Goal: Task Accomplishment & Management: Manage account settings

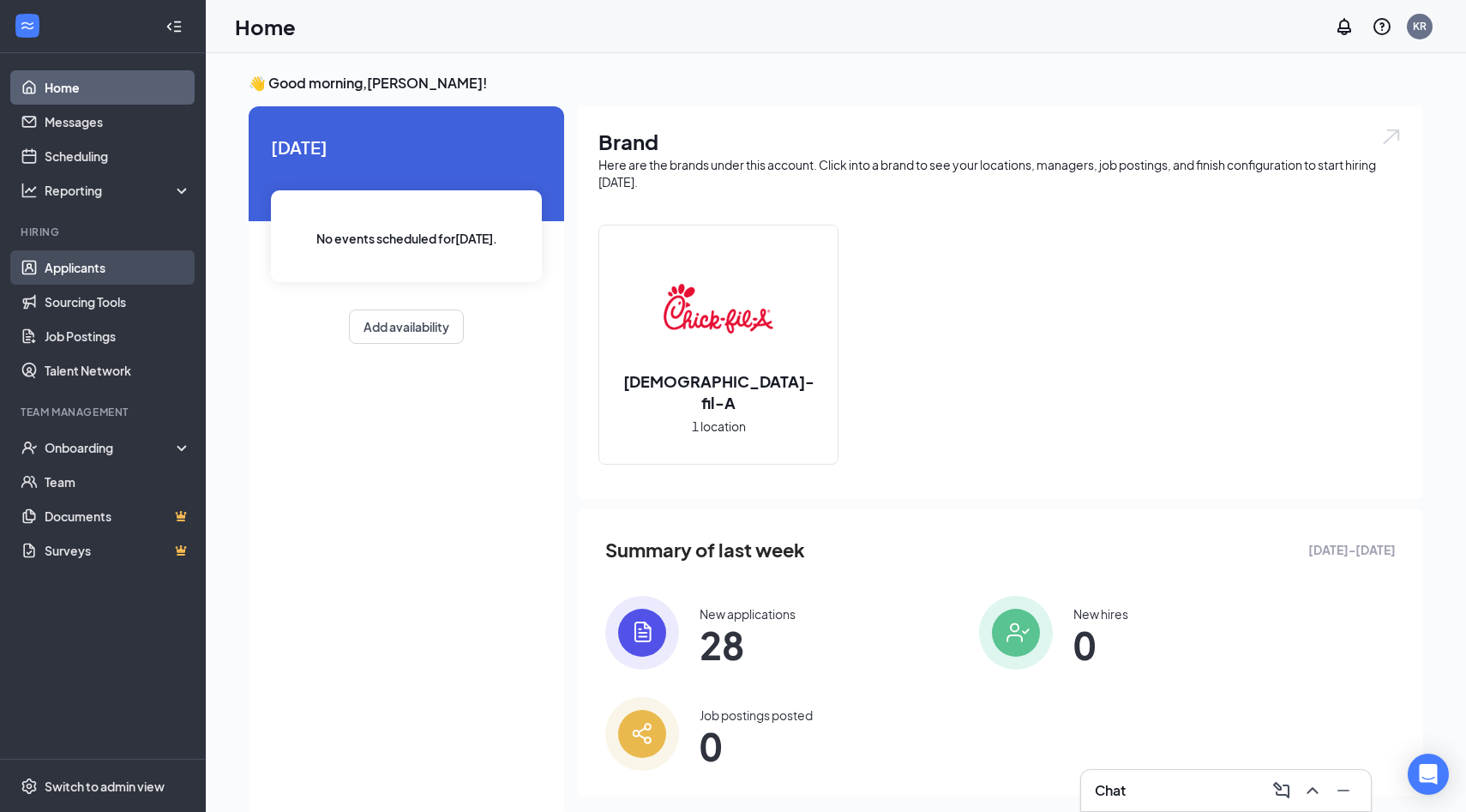
click at [57, 269] on link "Applicants" at bounding box center [118, 267] width 147 height 35
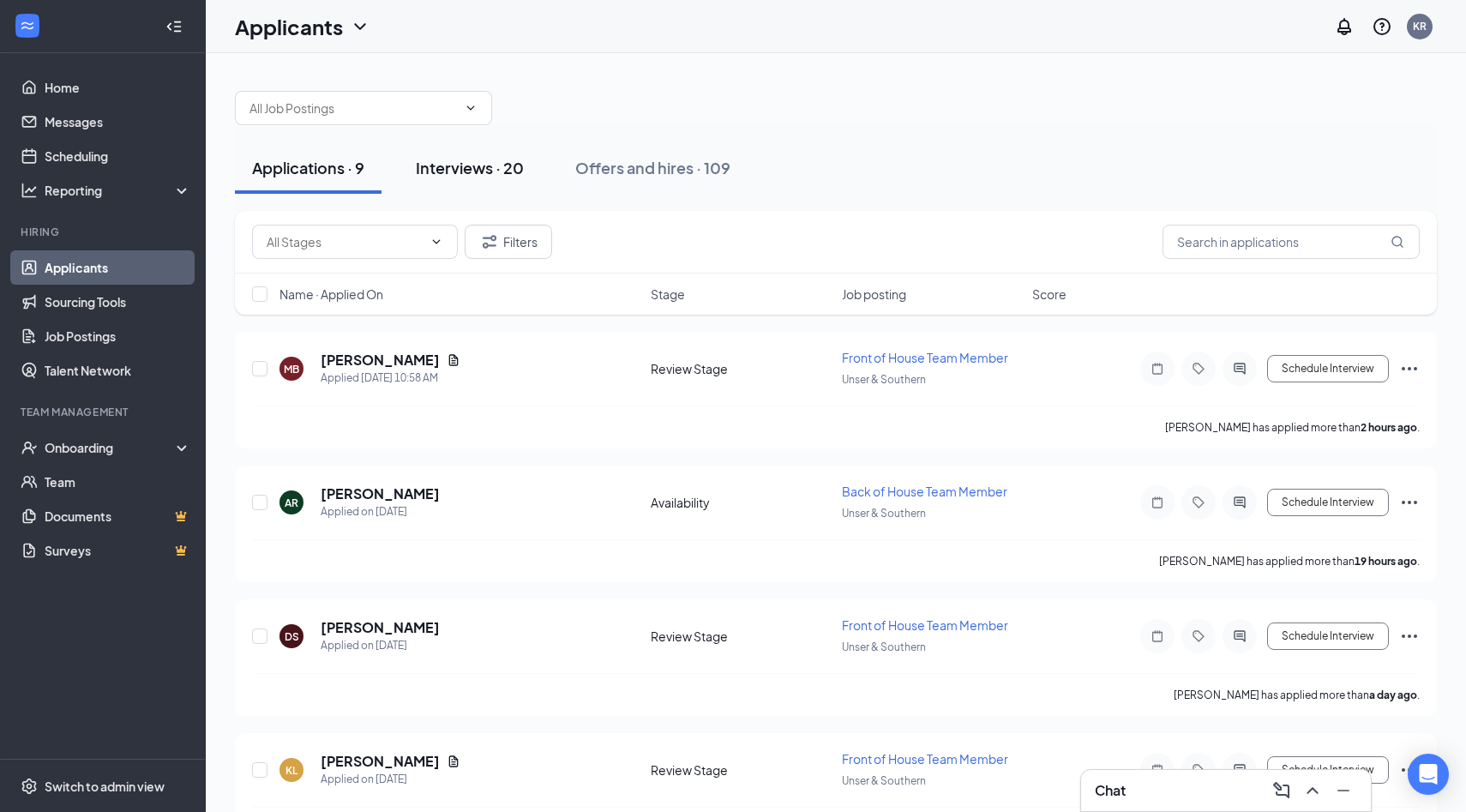
click at [447, 170] on div "Interviews · 20" at bounding box center [470, 167] width 108 height 22
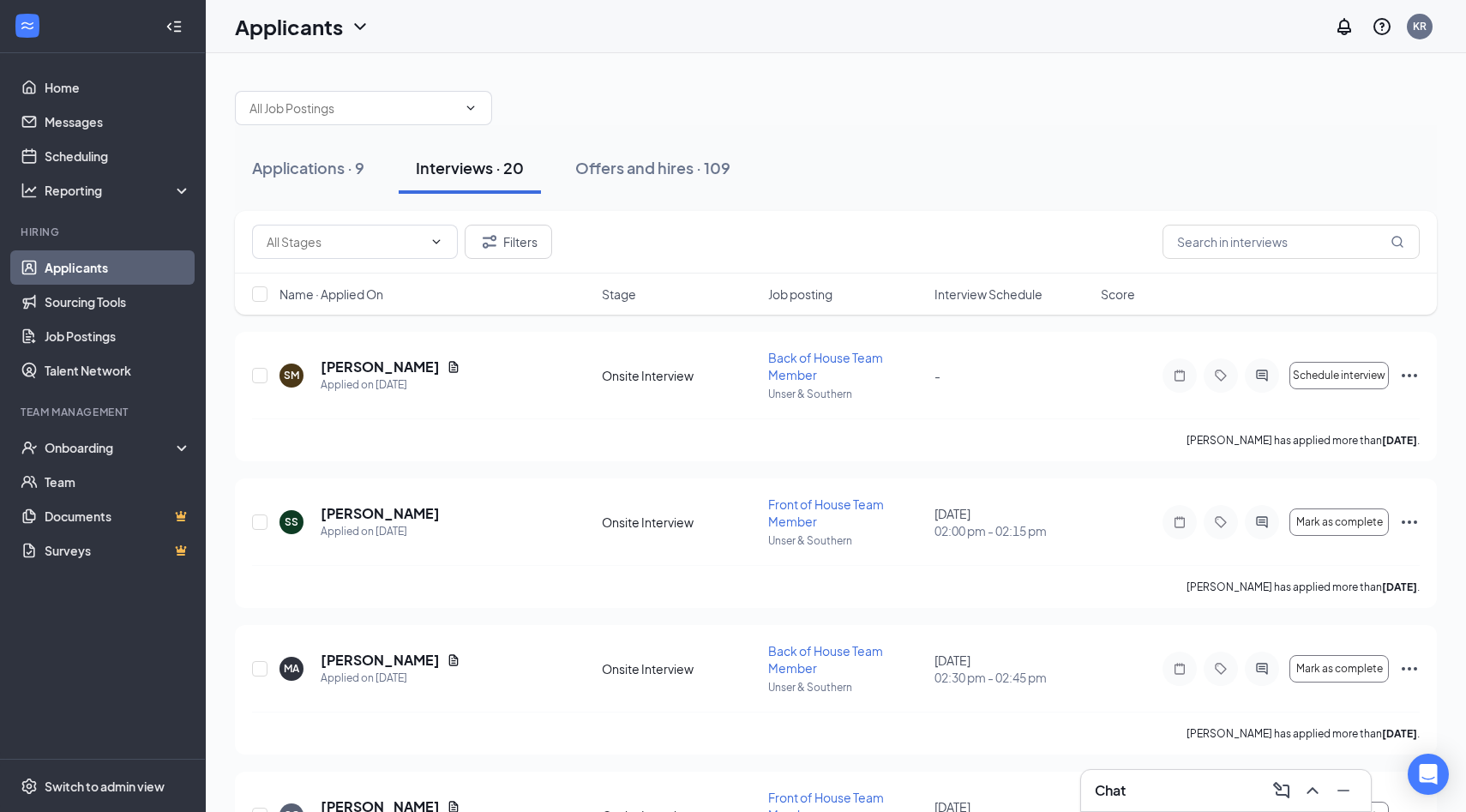
click at [972, 301] on span "Interview Schedule" at bounding box center [988, 293] width 108 height 17
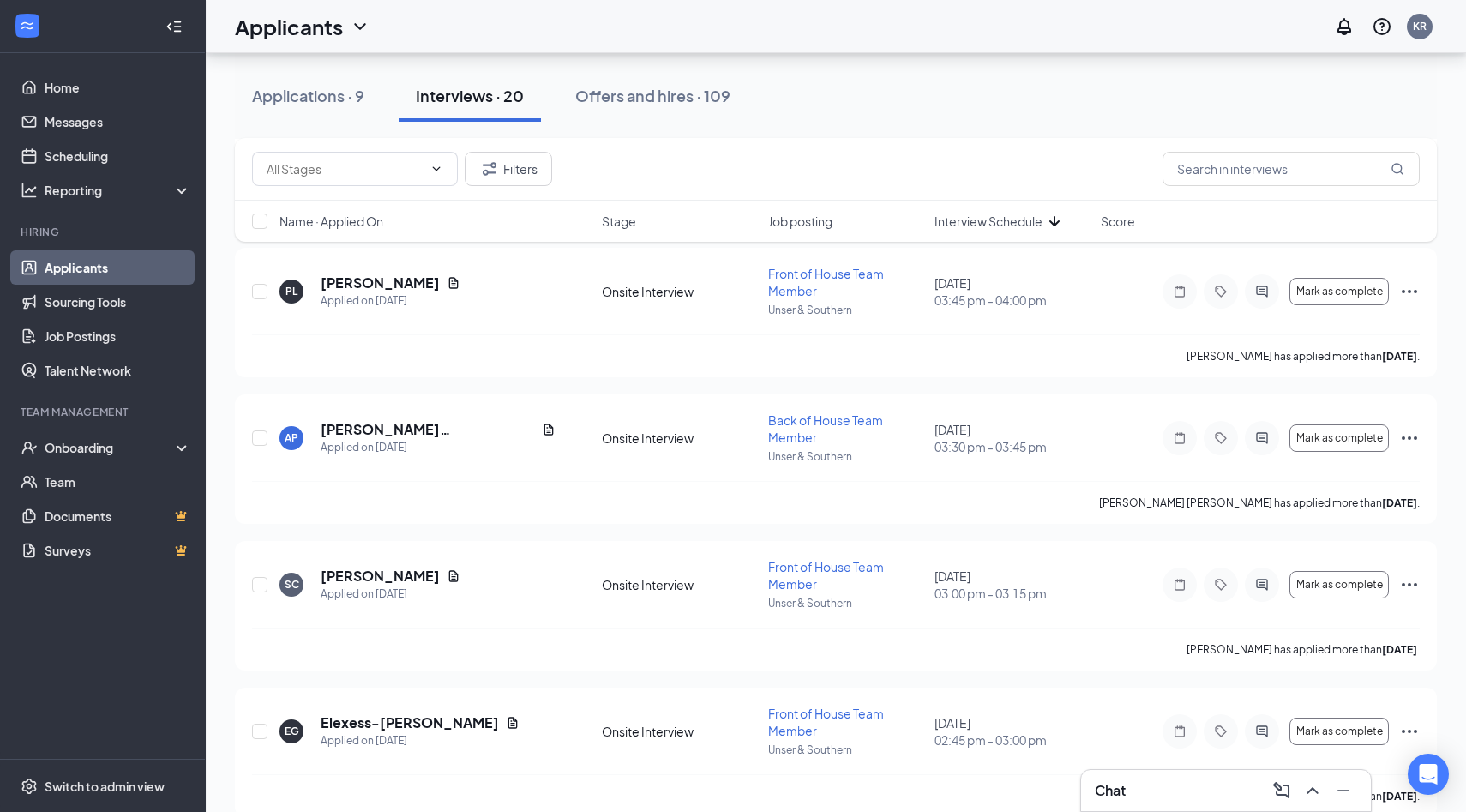
scroll to position [2455, 0]
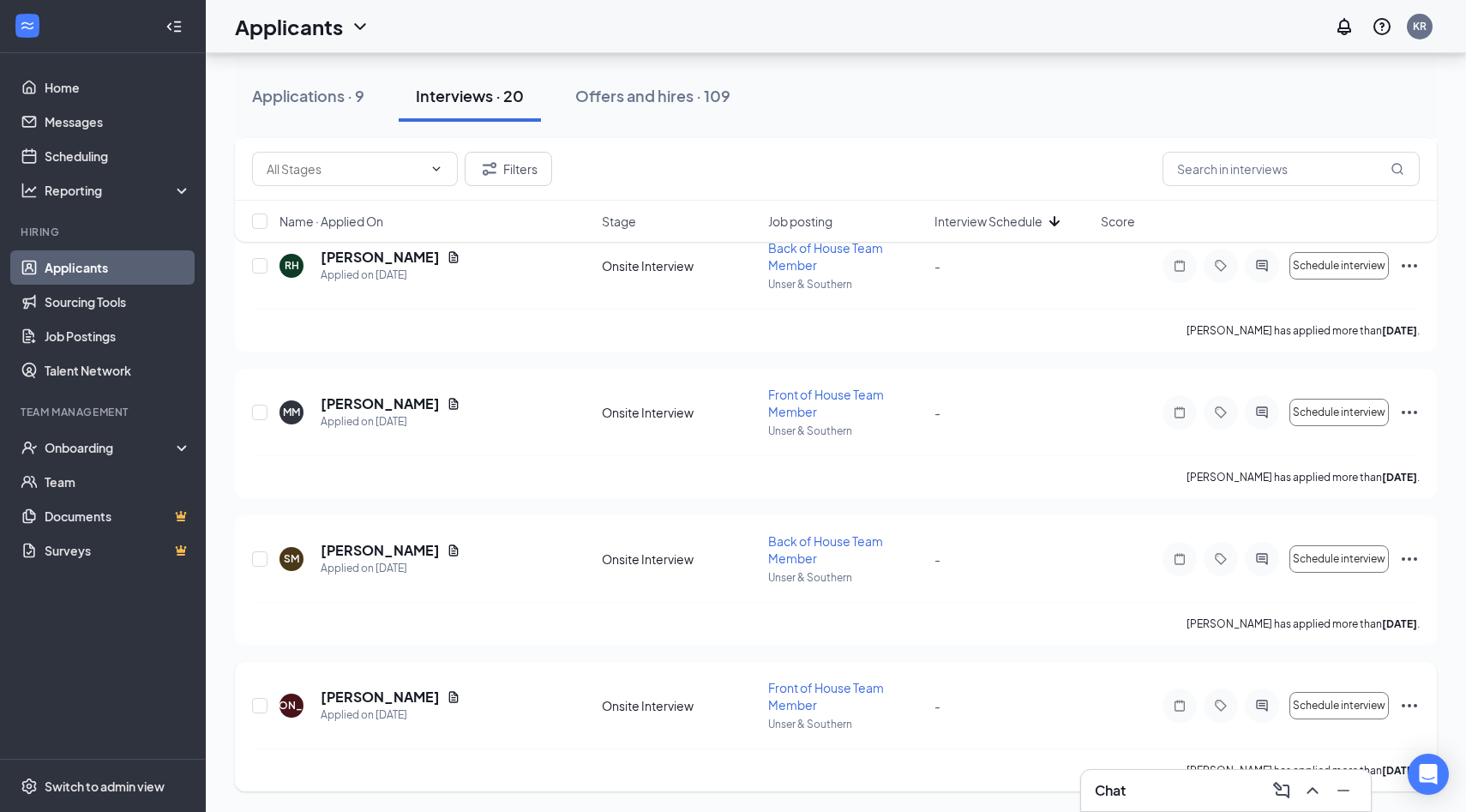
click at [1405, 703] on icon "Ellipses" at bounding box center [1409, 705] width 21 height 21
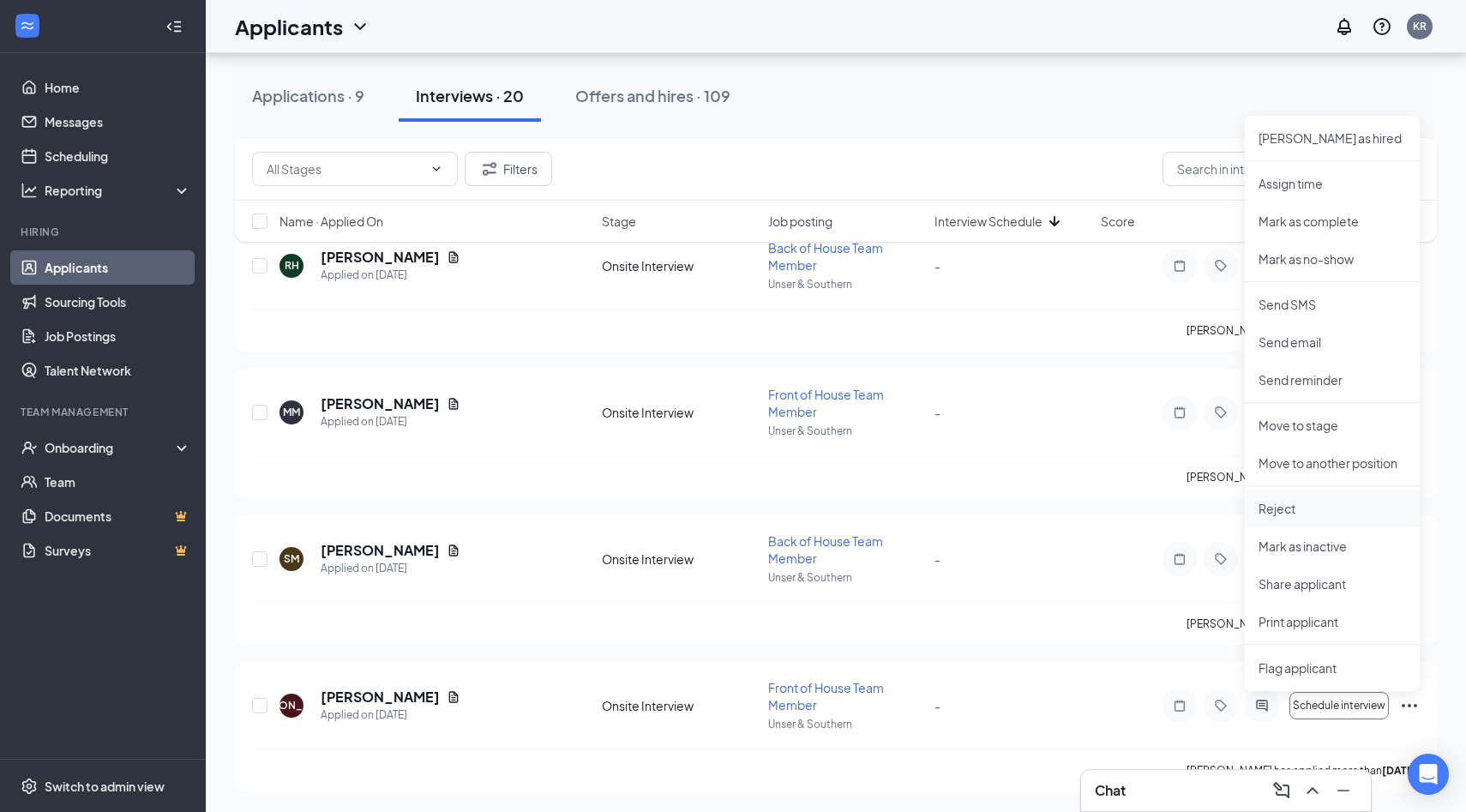
click at [1272, 508] on p "Reject" at bounding box center [1331, 508] width 148 height 17
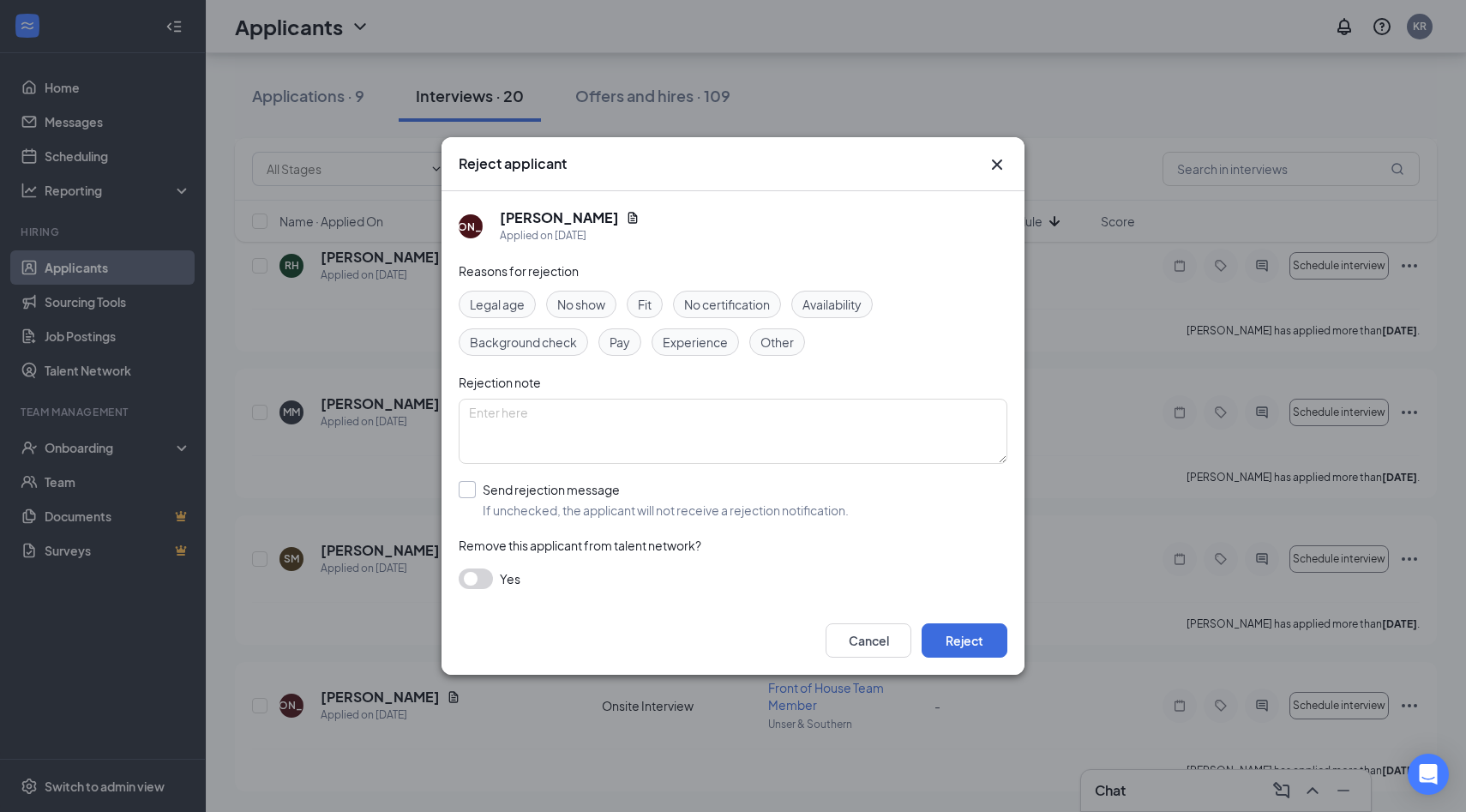
click at [548, 494] on input "Send rejection message If unchecked, the applicant will not receive a rejection…" at bounding box center [654, 499] width 390 height 38
checkbox input "true"
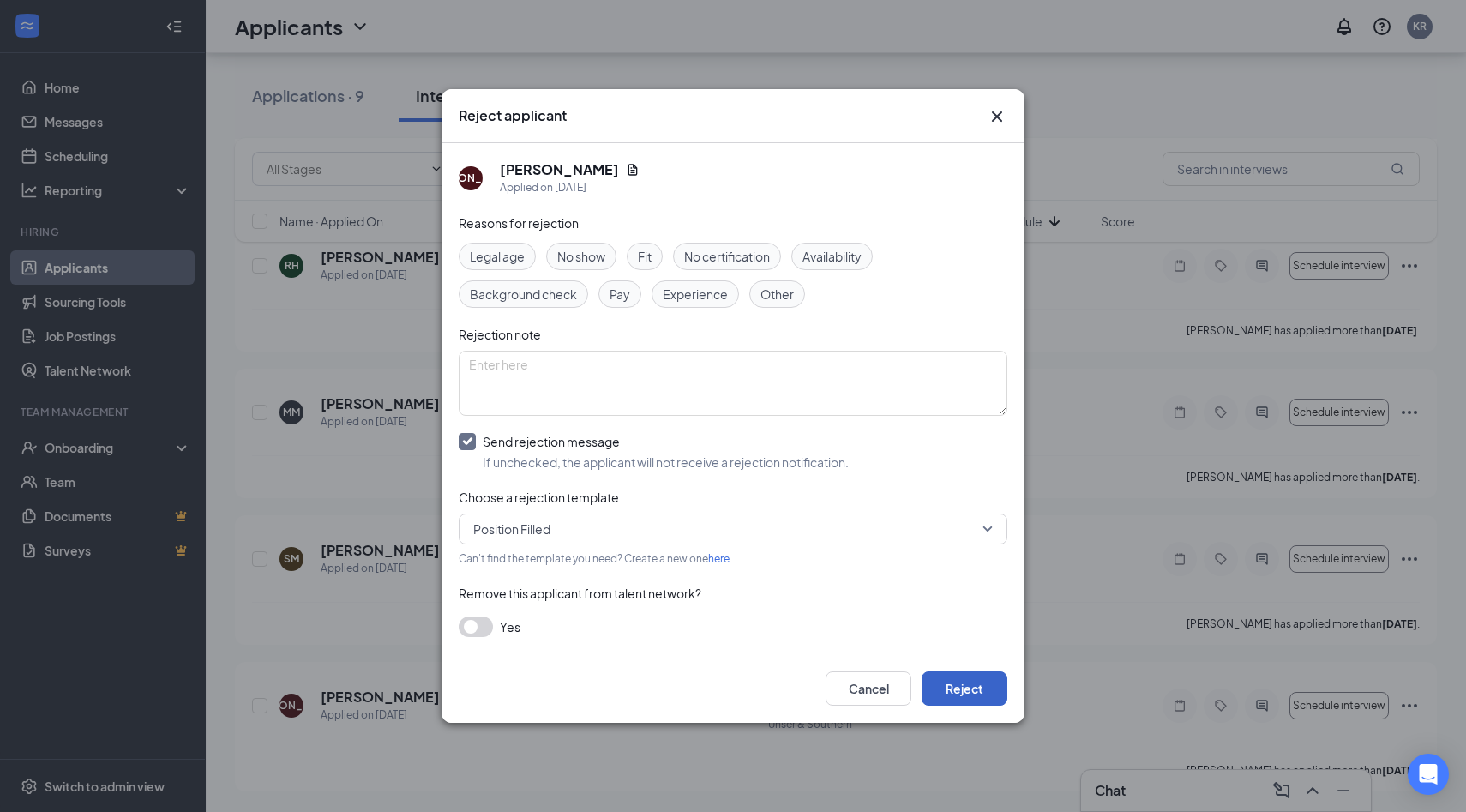
click at [977, 691] on button "Reject" at bounding box center [964, 688] width 86 height 35
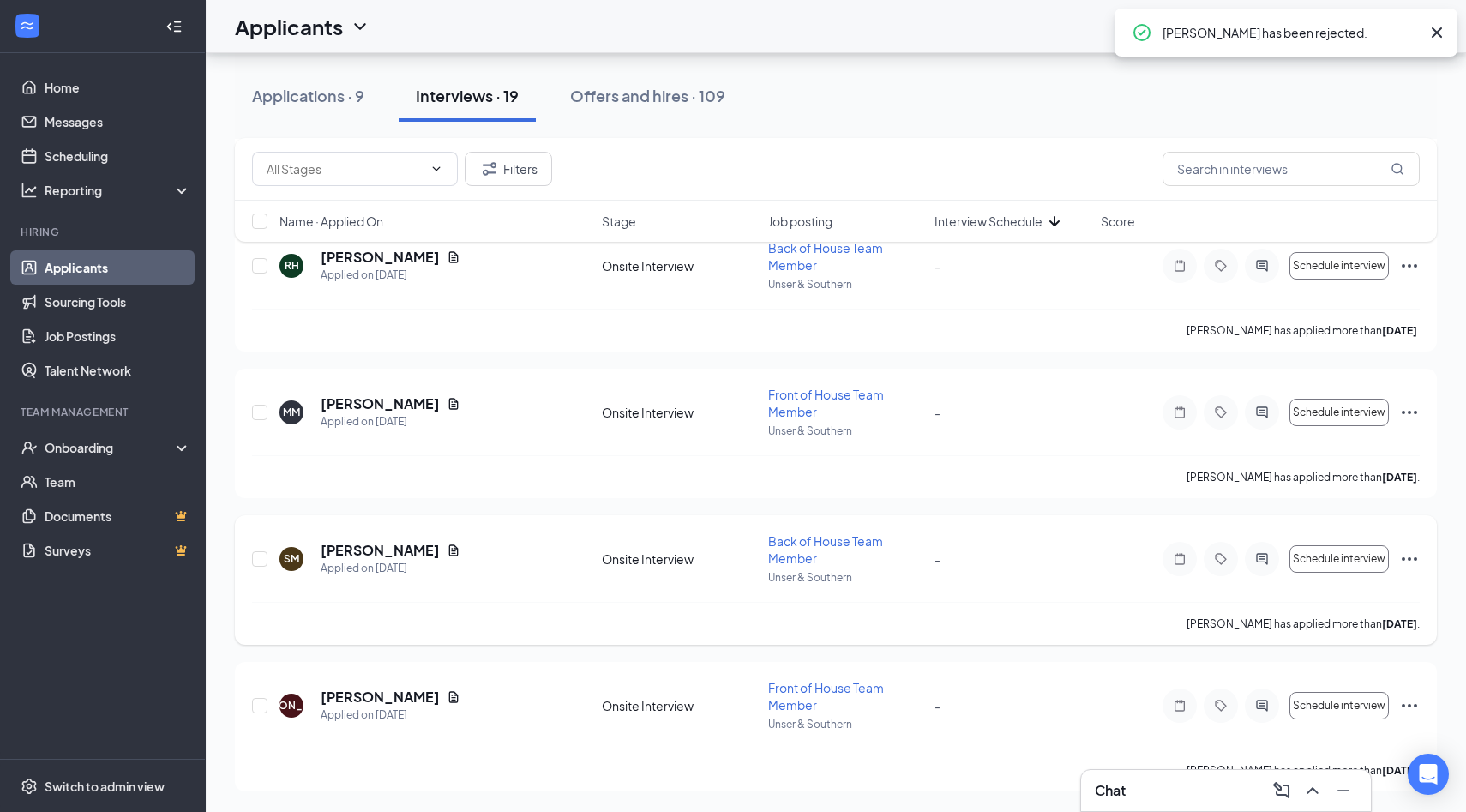
click at [1412, 554] on icon "Ellipses" at bounding box center [1409, 558] width 21 height 21
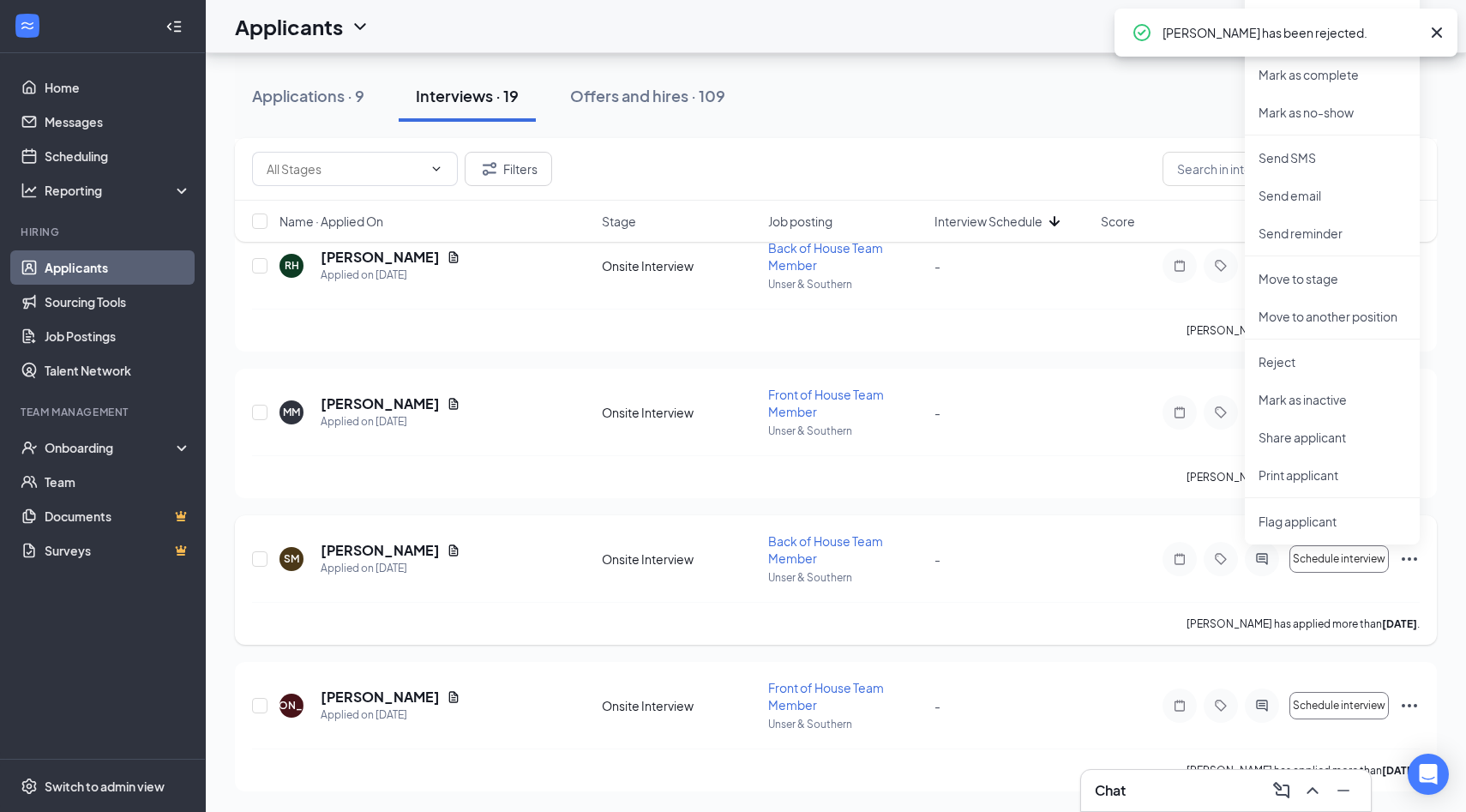
scroll to position [2308, 0]
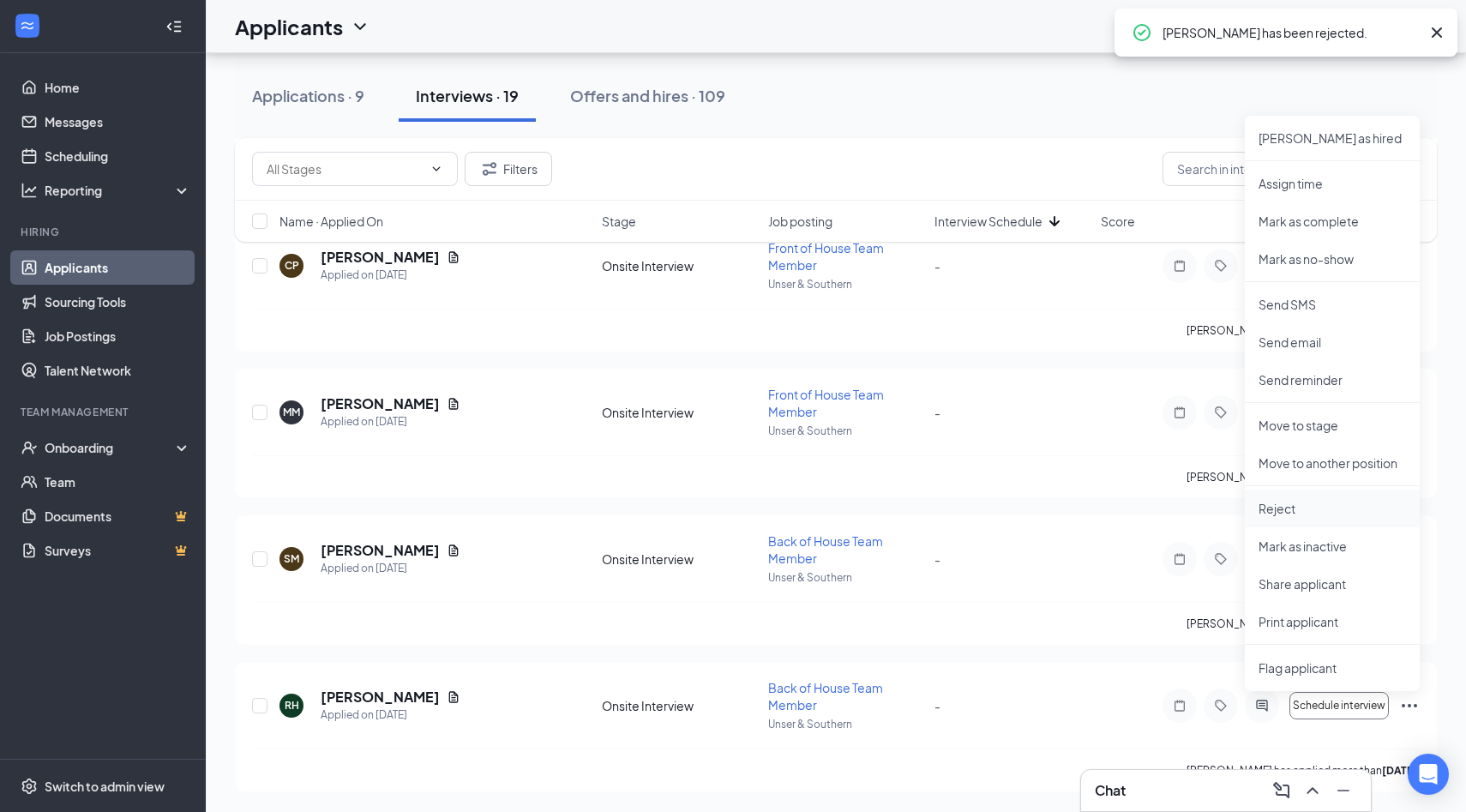
click at [1308, 510] on p "Reject" at bounding box center [1331, 508] width 148 height 17
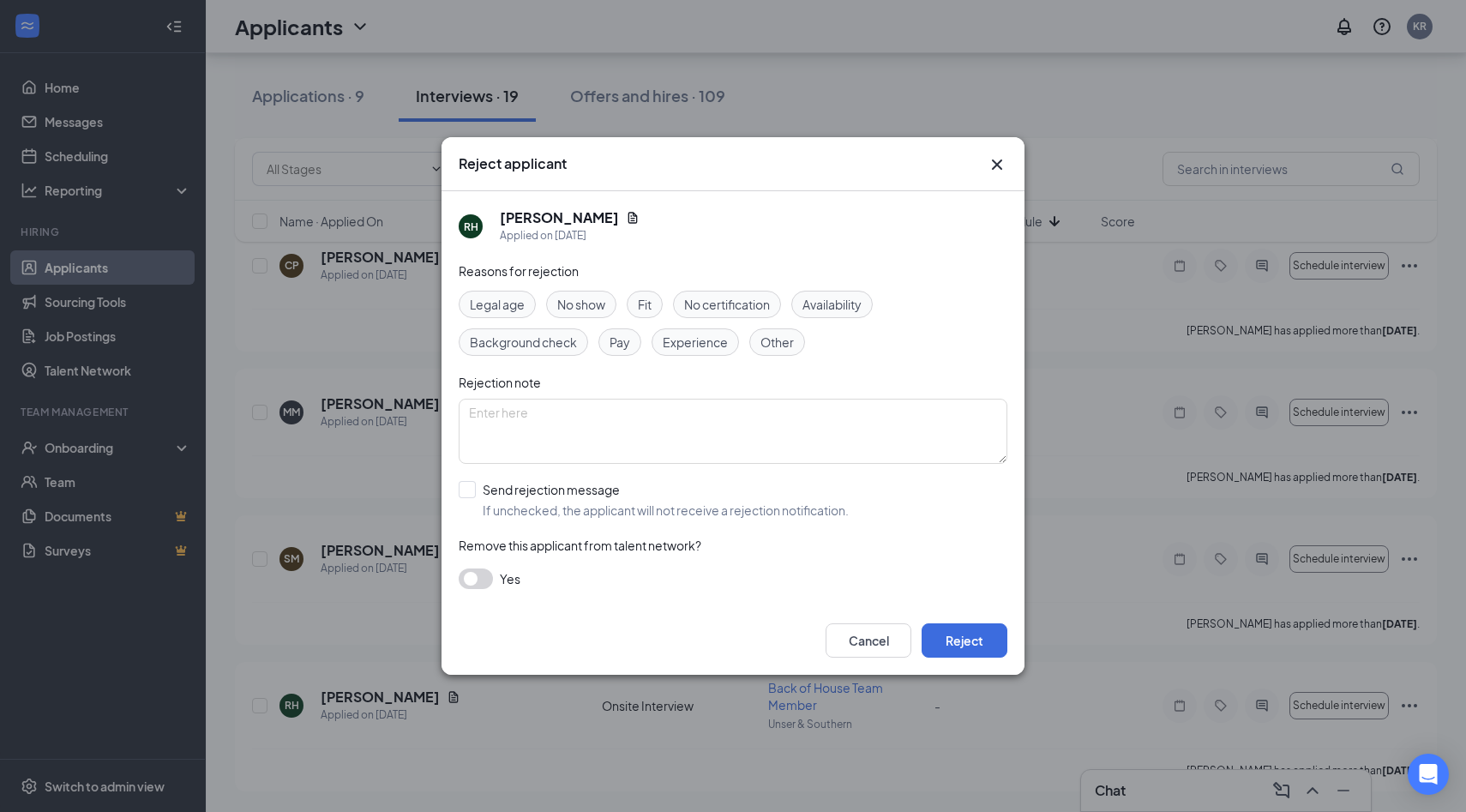
click at [477, 470] on div "Reasons for rejection Legal age No show Fit No certification Availability Backg…" at bounding box center [733, 434] width 549 height 345
click at [469, 486] on input "Send rejection message If unchecked, the applicant will not receive a rejection…" at bounding box center [654, 499] width 390 height 38
checkbox input "true"
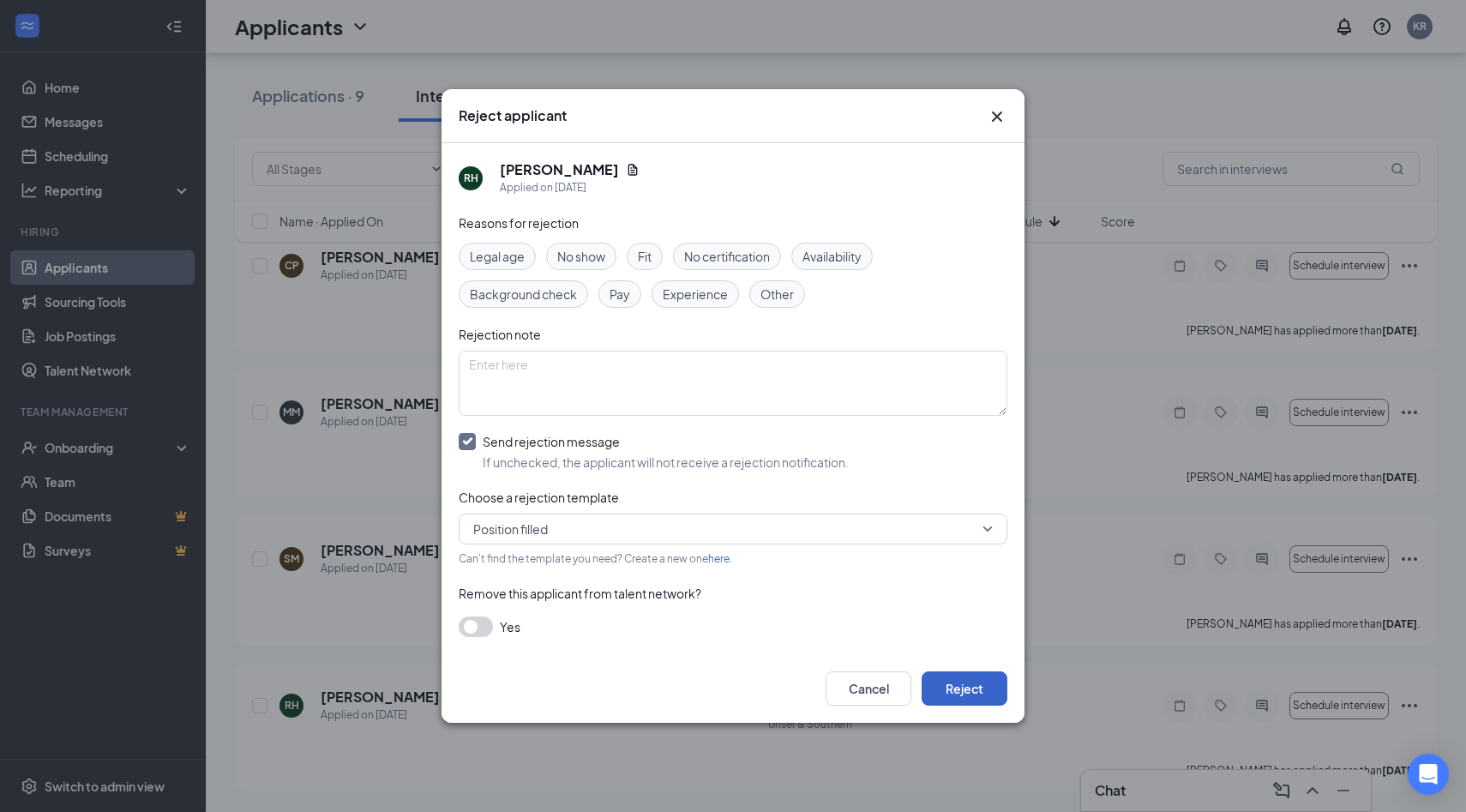
click at [965, 684] on button "Reject" at bounding box center [964, 688] width 86 height 35
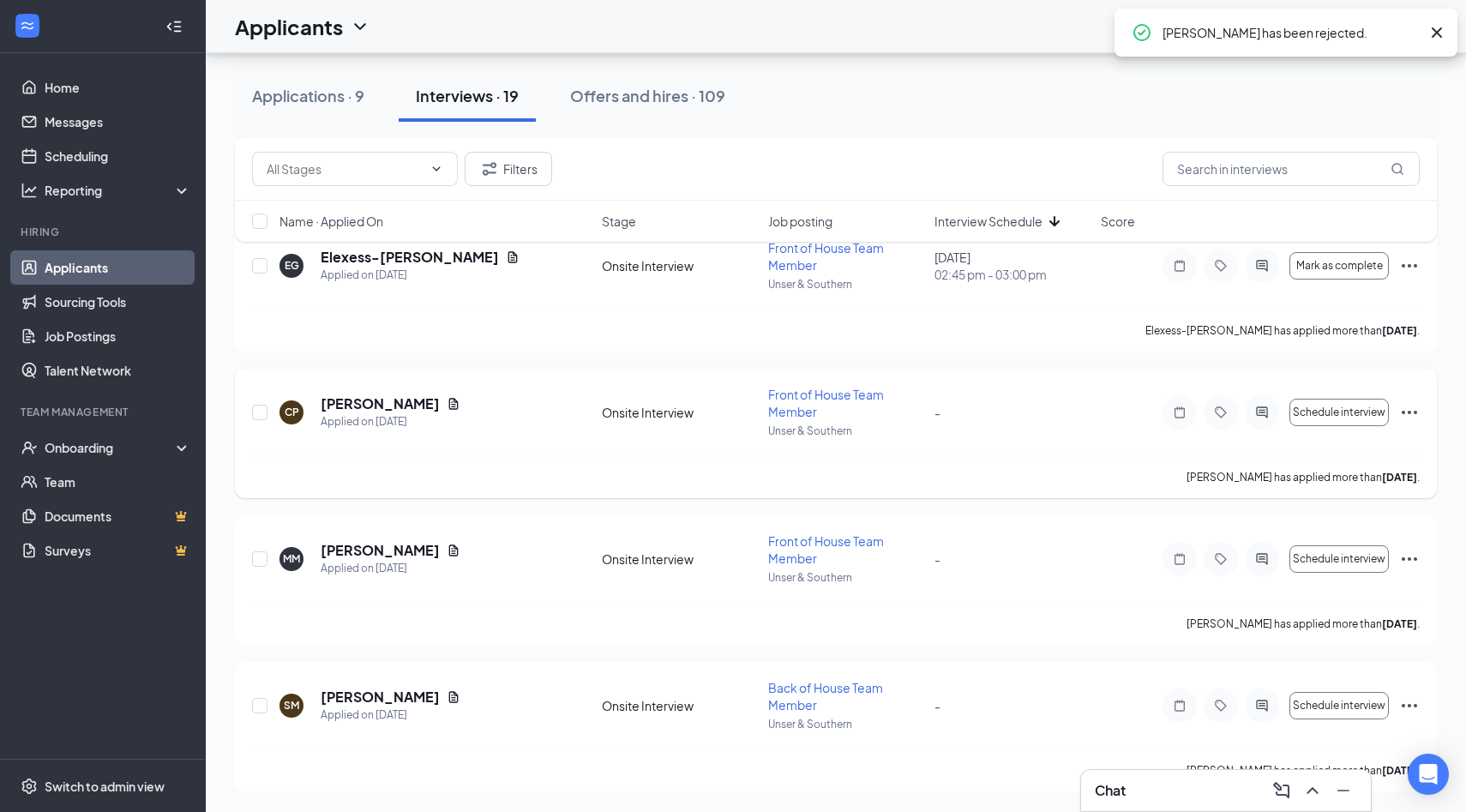
scroll to position [2162, 0]
click at [1405, 412] on icon "Ellipses" at bounding box center [1410, 412] width 16 height 3
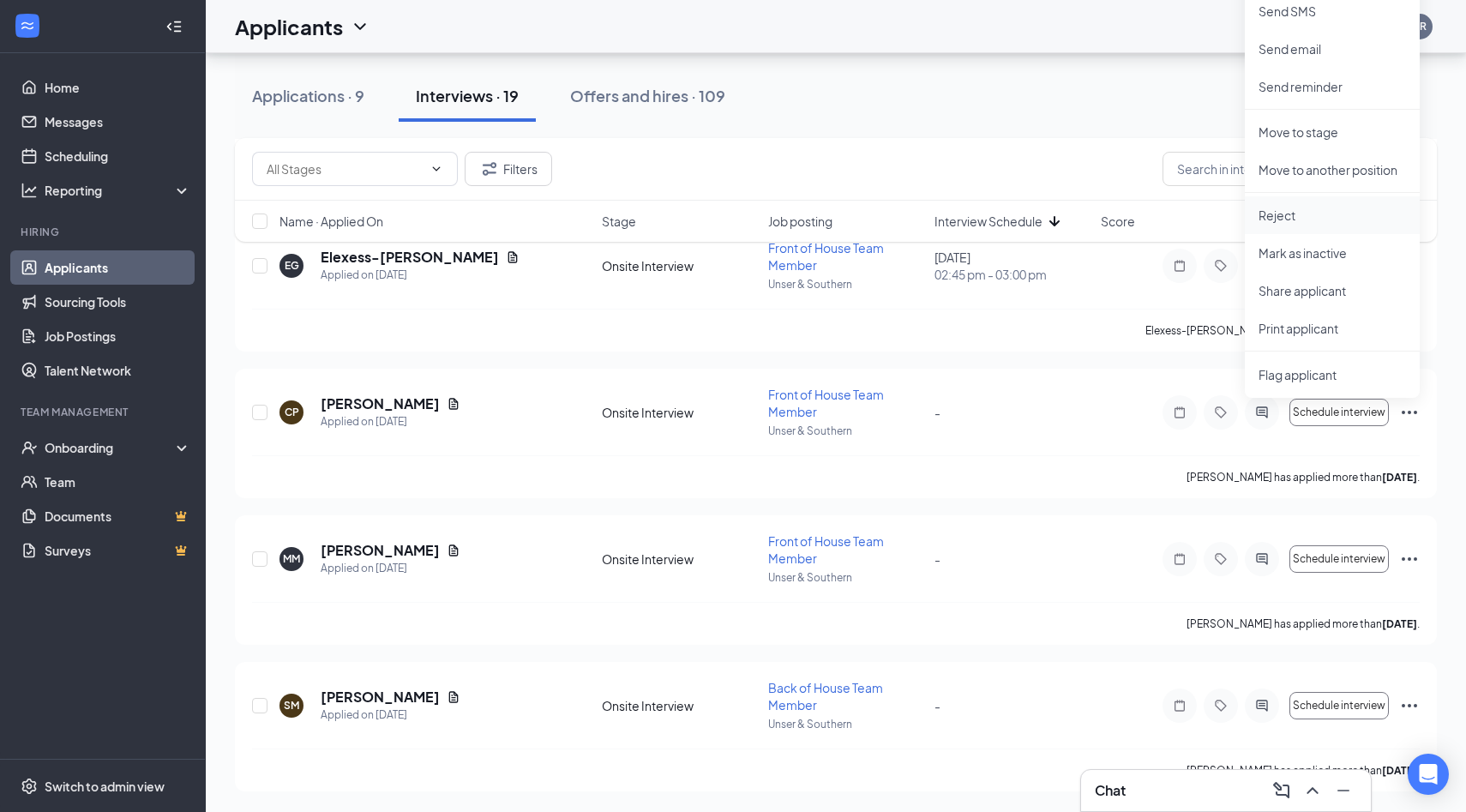
click at [1285, 220] on p "Reject" at bounding box center [1331, 215] width 148 height 17
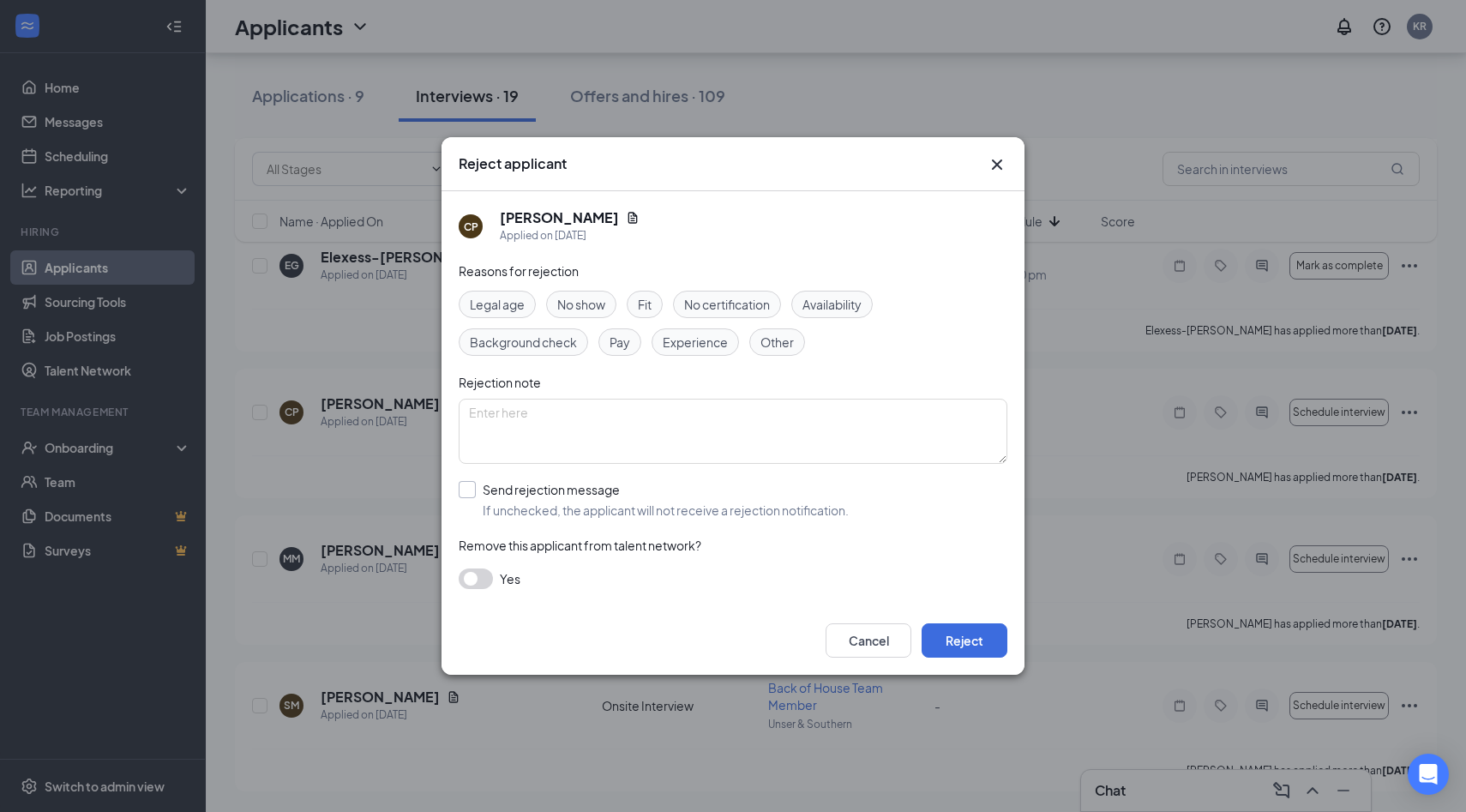
click at [467, 493] on input "Send rejection message If unchecked, the applicant will not receive a rejection…" at bounding box center [654, 499] width 390 height 38
checkbox input "true"
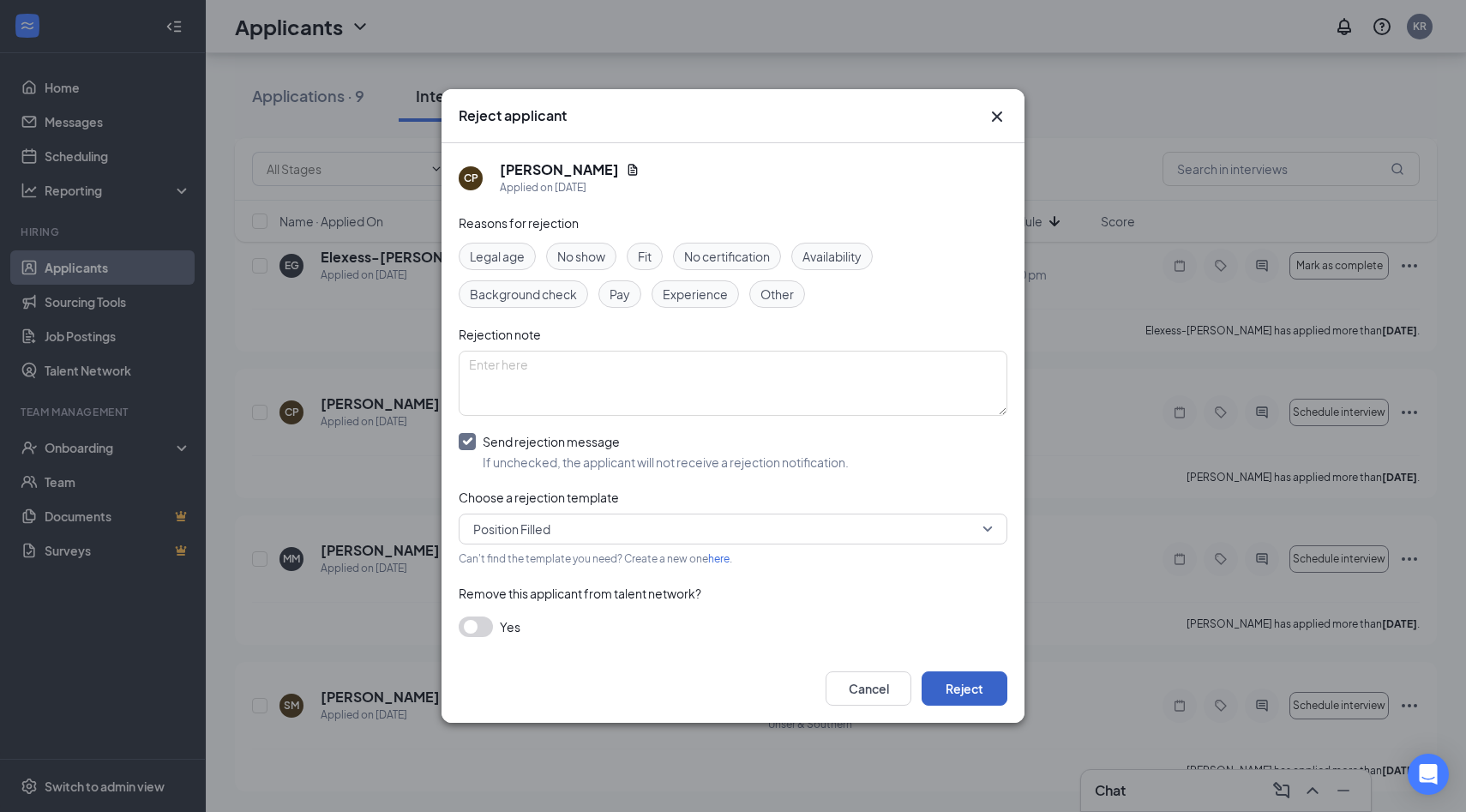
click at [948, 682] on button "Reject" at bounding box center [964, 688] width 86 height 35
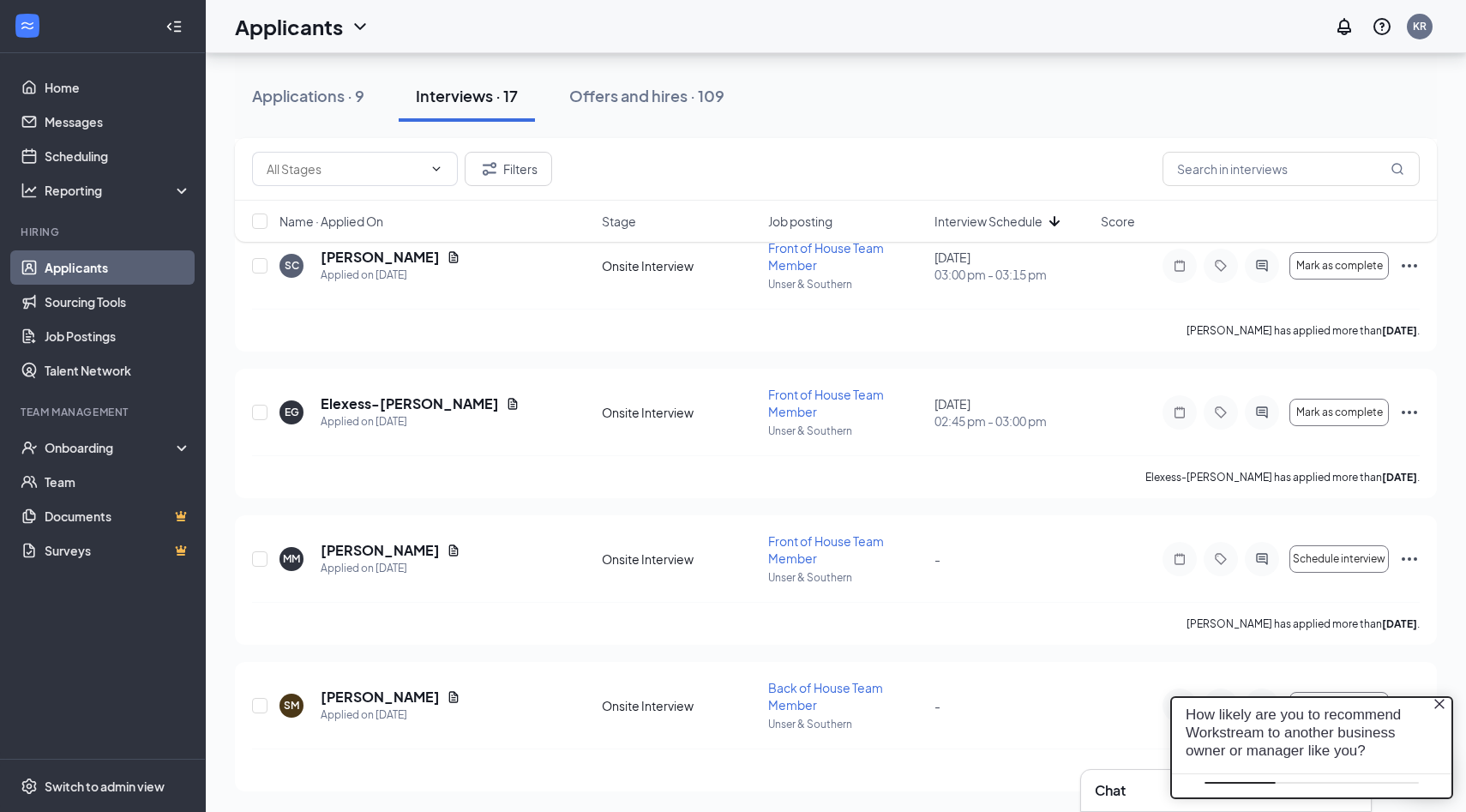
scroll to position [0, 0]
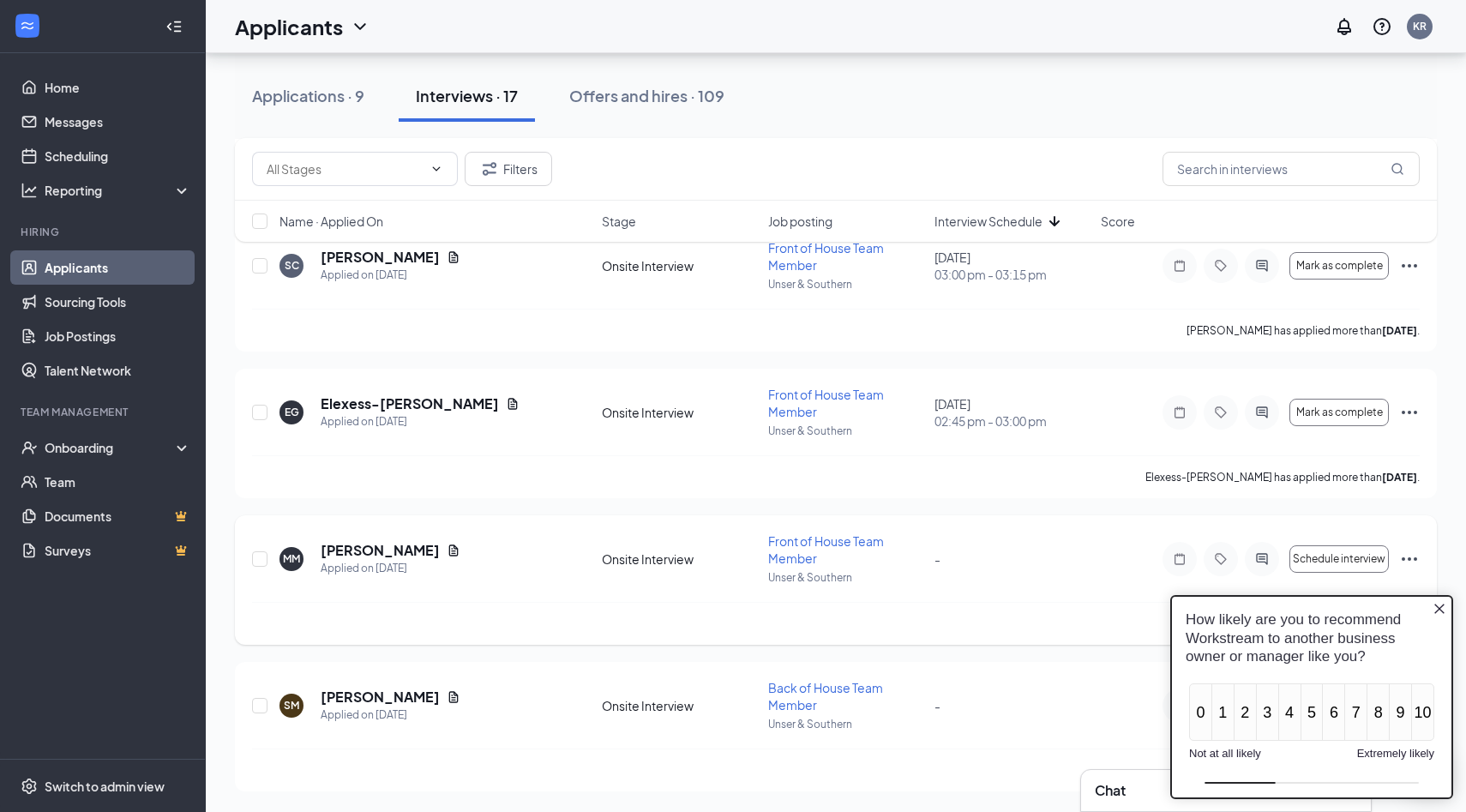
click at [972, 607] on div "Marcos Medina has applied more than 7 days ago ." at bounding box center [835, 623] width 1168 height 43
click at [1442, 602] on icon "Close button" at bounding box center [1439, 609] width 14 height 14
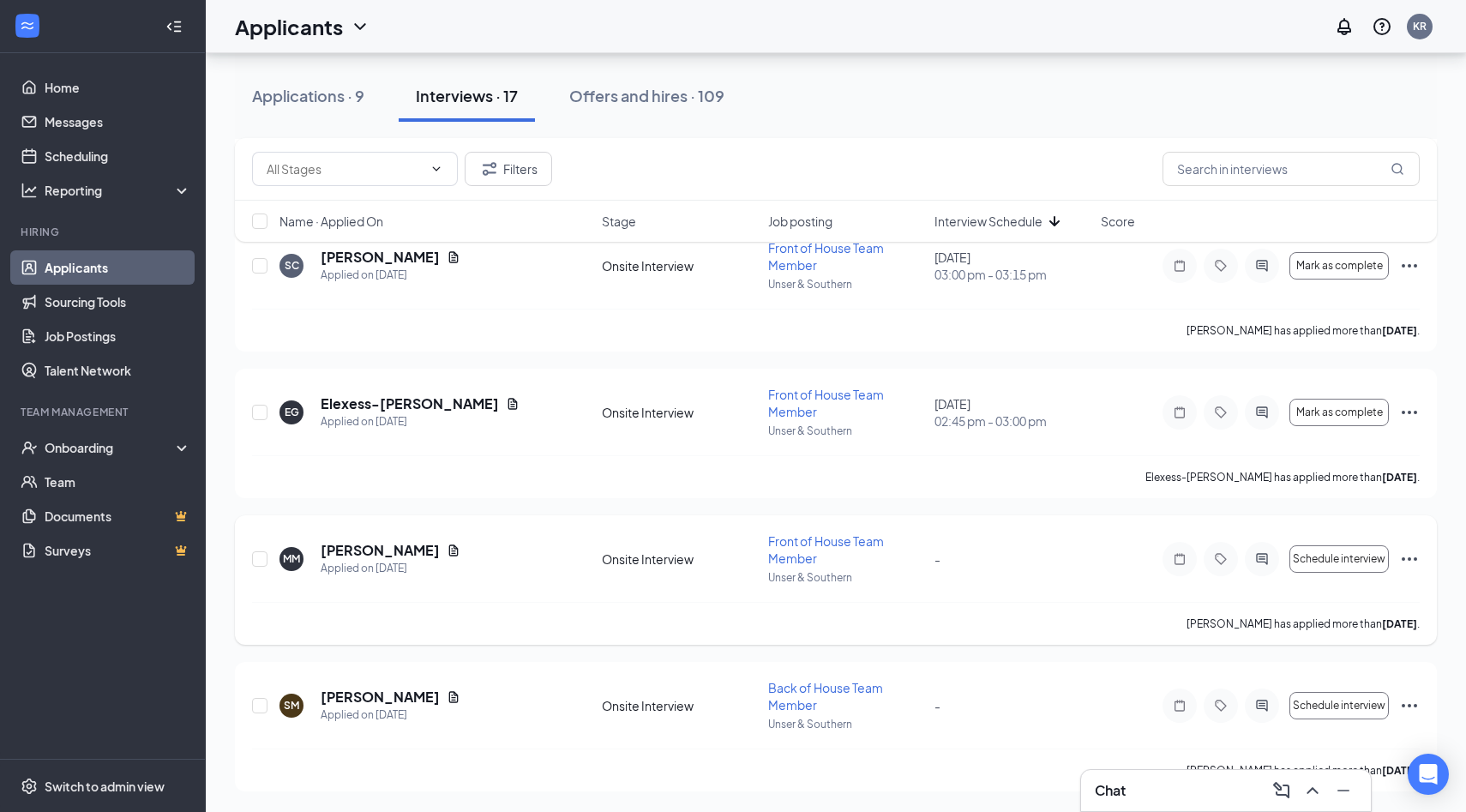
click at [1409, 558] on icon "Ellipses" at bounding box center [1410, 558] width 16 height 3
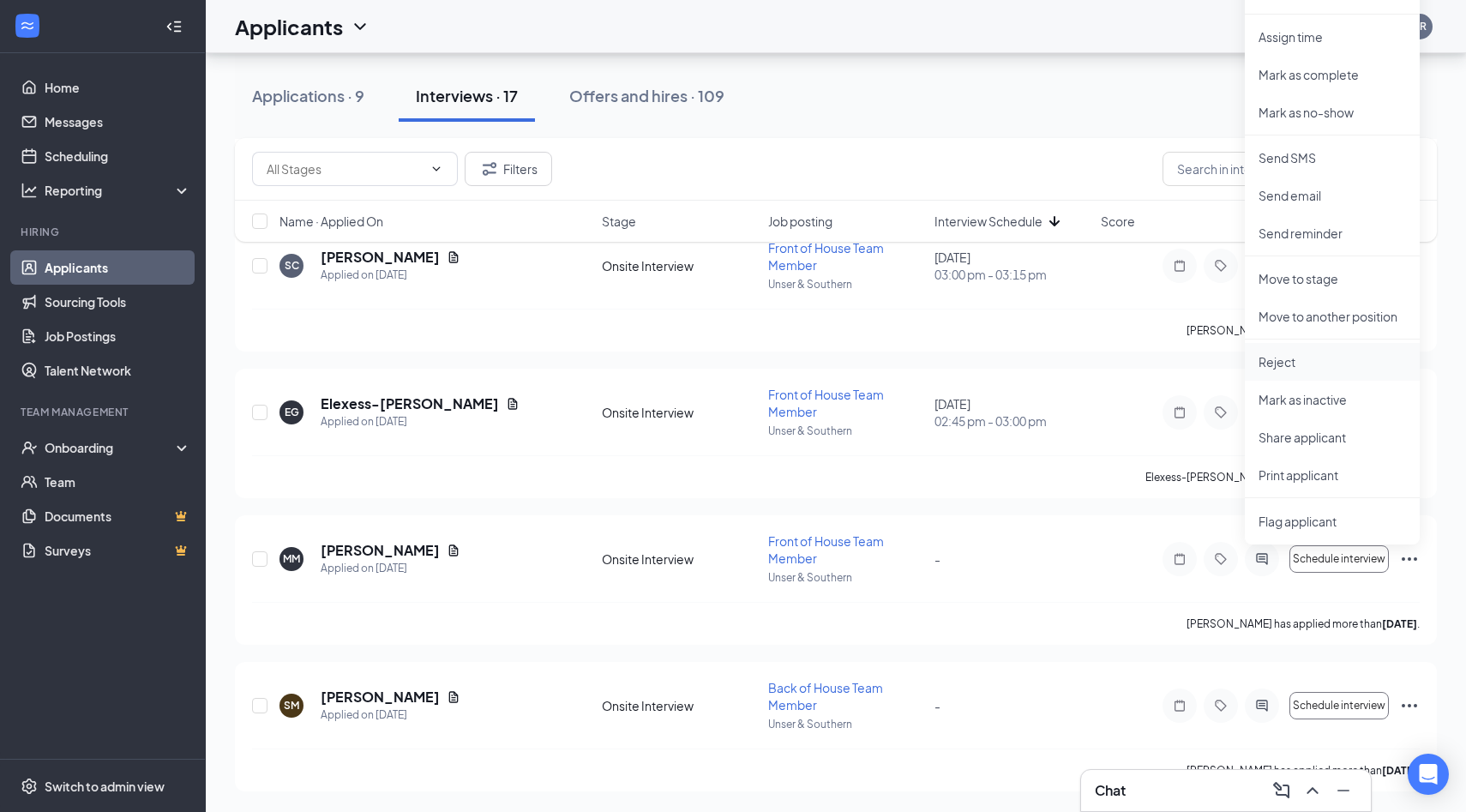
click at [1275, 359] on p "Reject" at bounding box center [1331, 361] width 148 height 17
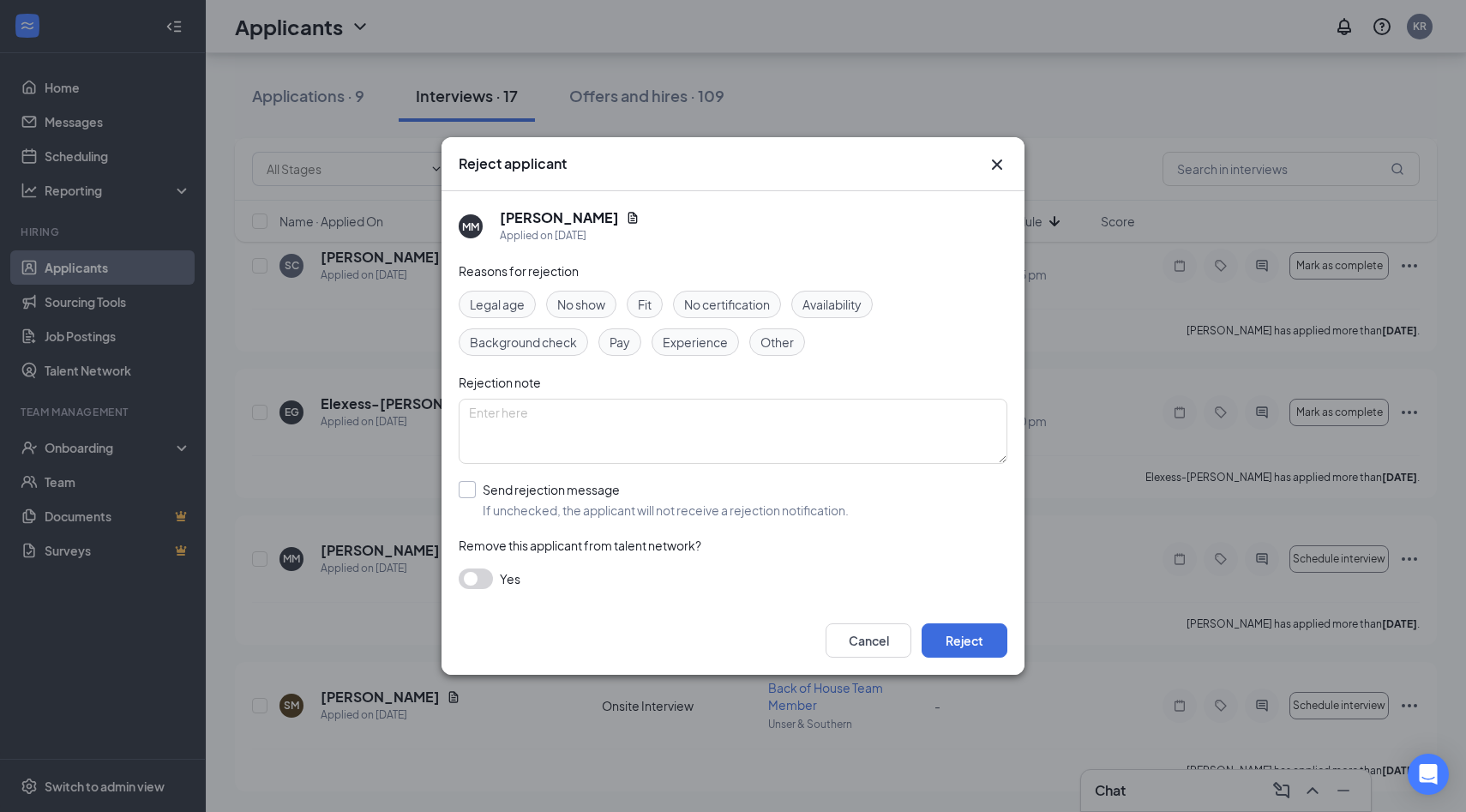
click at [487, 491] on input "Send rejection message If unchecked, the applicant will not receive a rejection…" at bounding box center [654, 499] width 390 height 38
checkbox input "true"
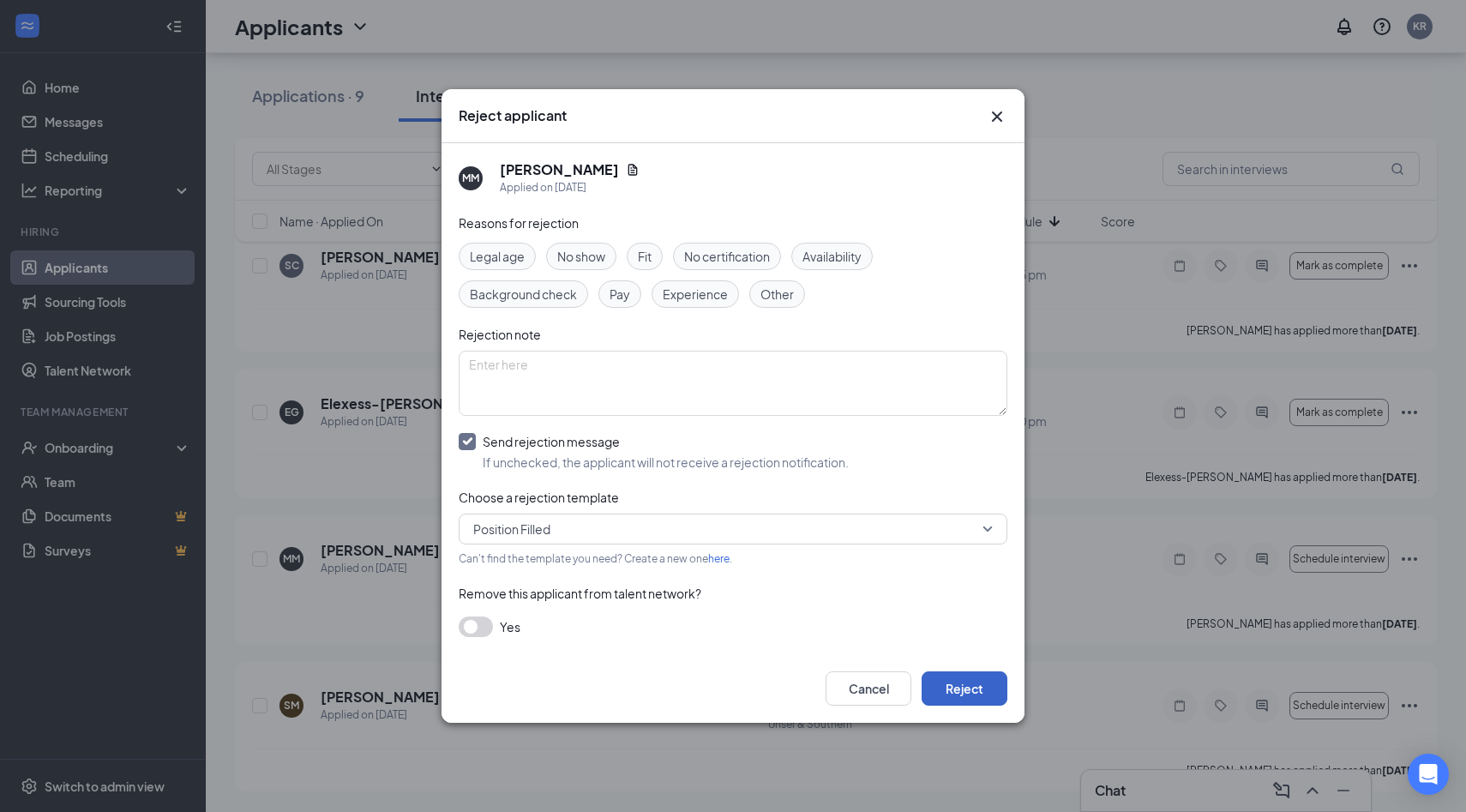
click at [933, 678] on button "Reject" at bounding box center [964, 688] width 86 height 35
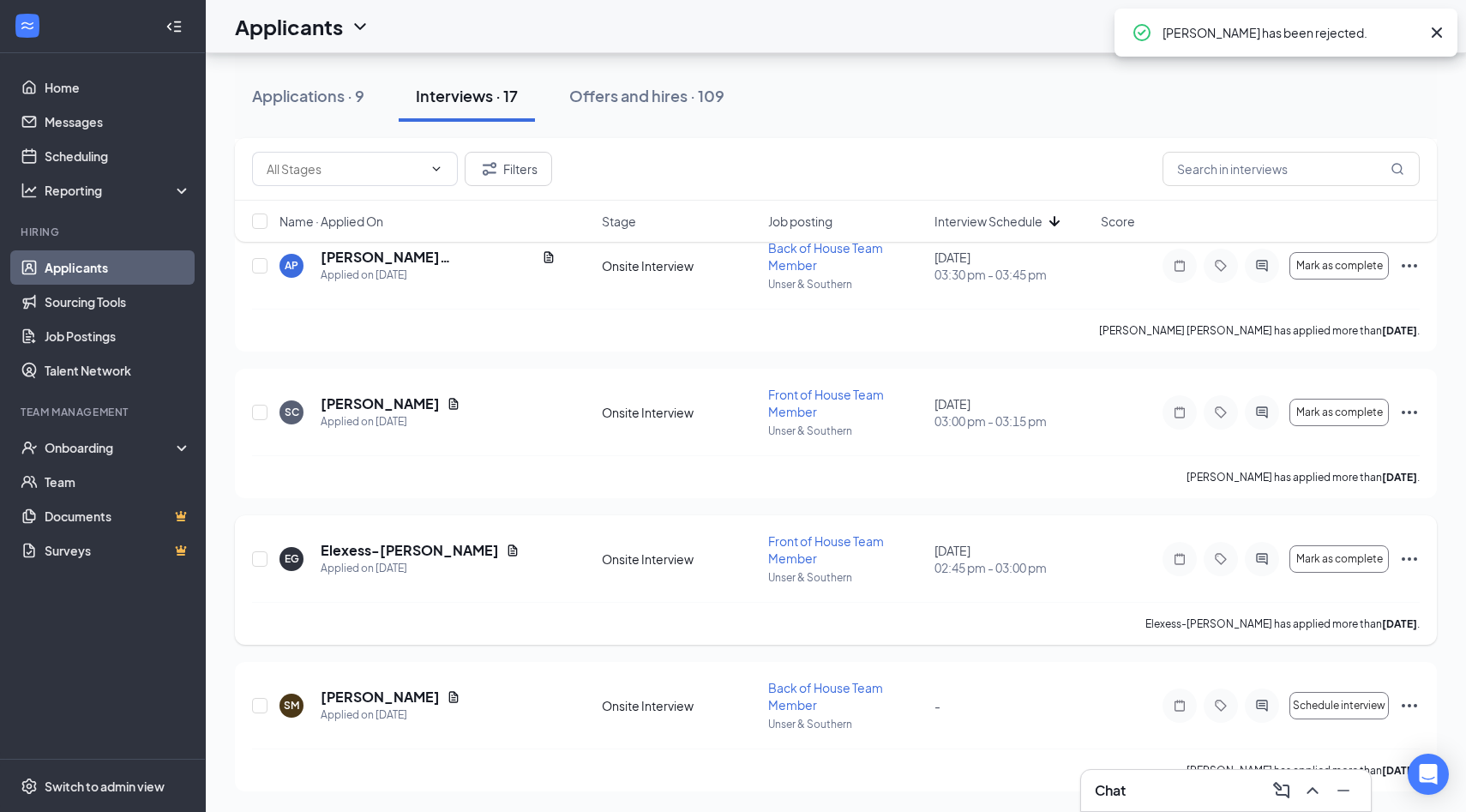
scroll to position [1869, 0]
click at [1405, 704] on icon "Ellipses" at bounding box center [1410, 705] width 16 height 3
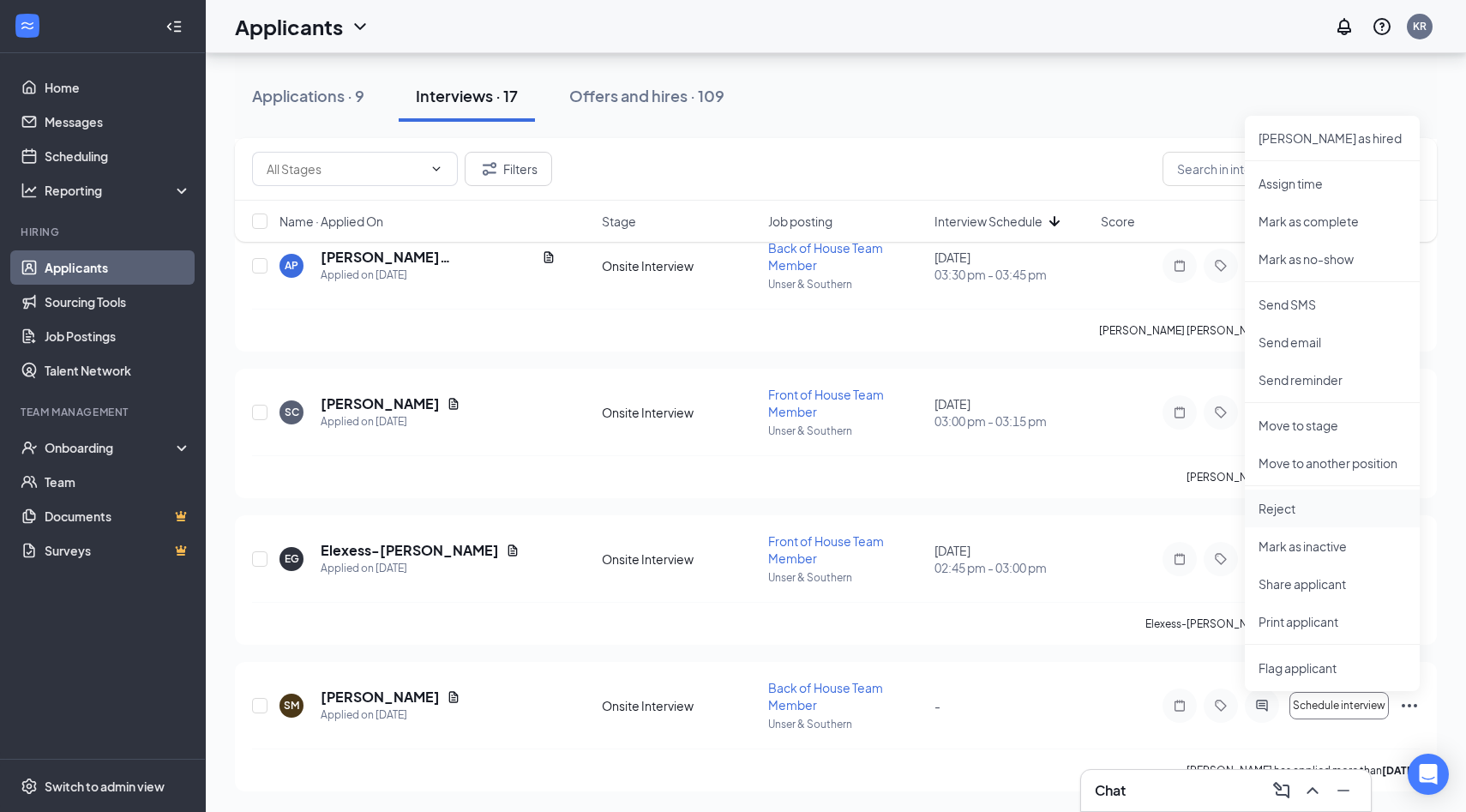
click at [1288, 507] on p "Reject" at bounding box center [1331, 508] width 148 height 17
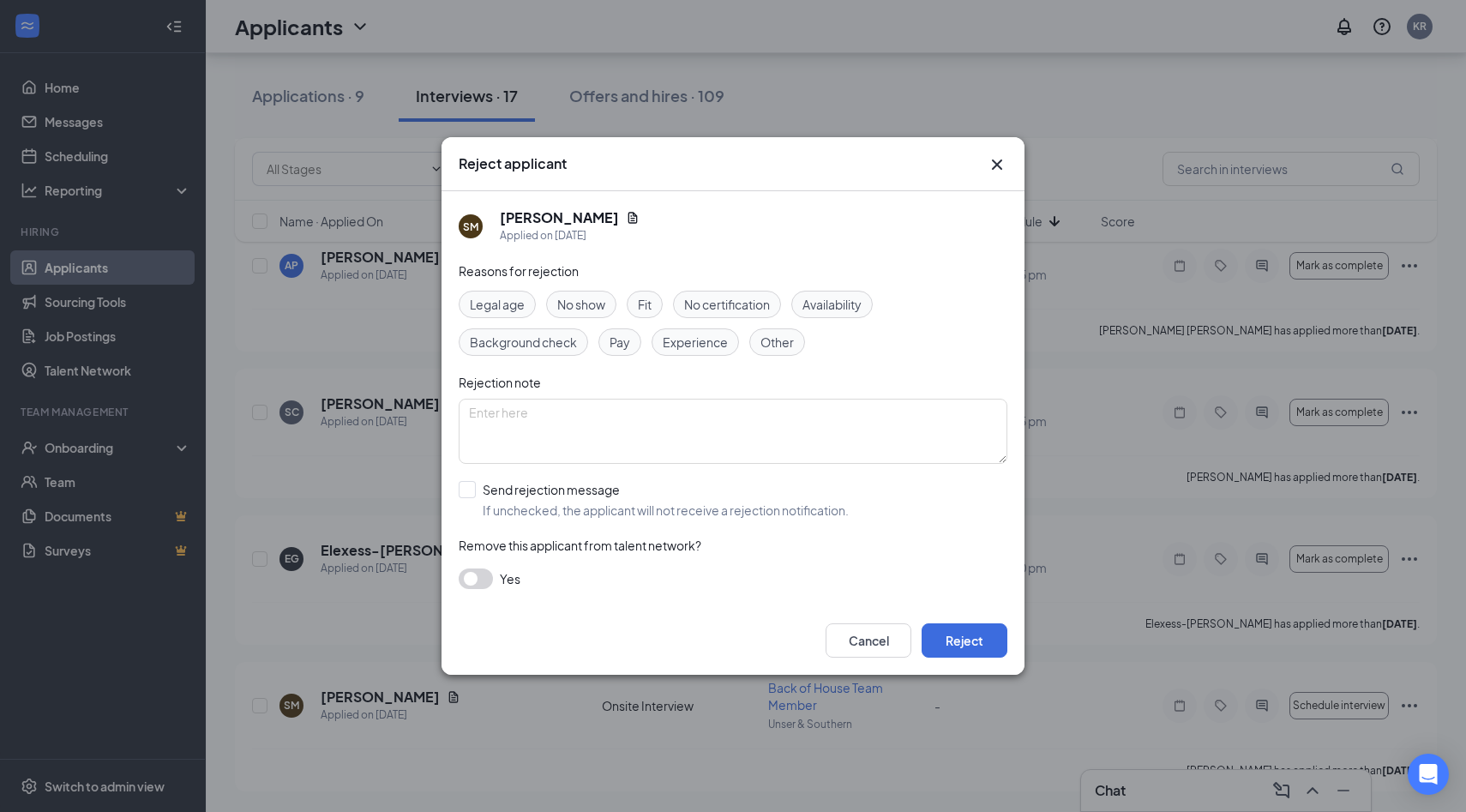
click at [495, 475] on div "Reasons for rejection Legal age No show Fit No certification Availability Backg…" at bounding box center [733, 434] width 549 height 345
click at [496, 492] on input "Send rejection message If unchecked, the applicant will not receive a rejection…" at bounding box center [654, 499] width 390 height 38
checkbox input "true"
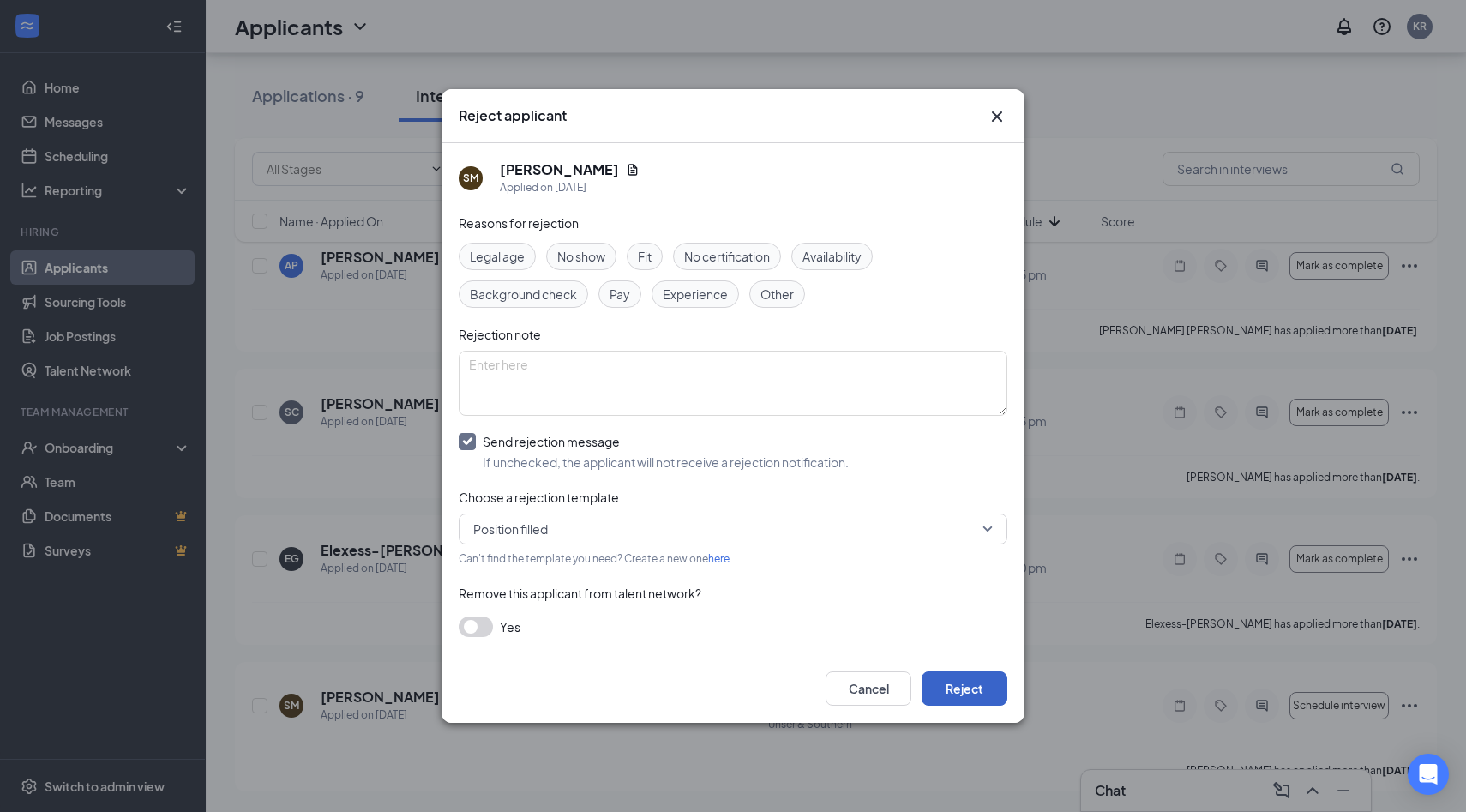
click at [978, 692] on button "Reject" at bounding box center [964, 688] width 86 height 35
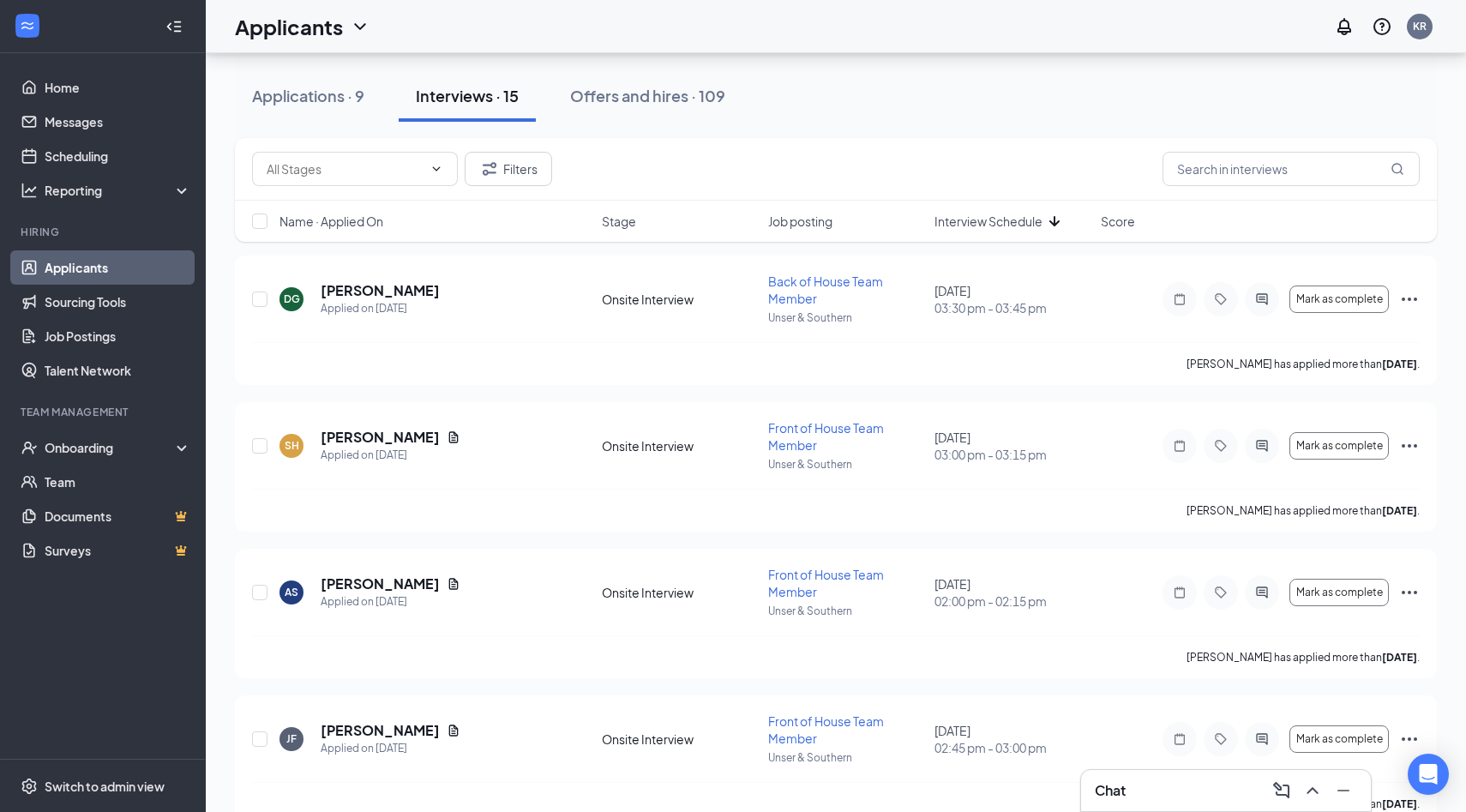
scroll to position [0, 0]
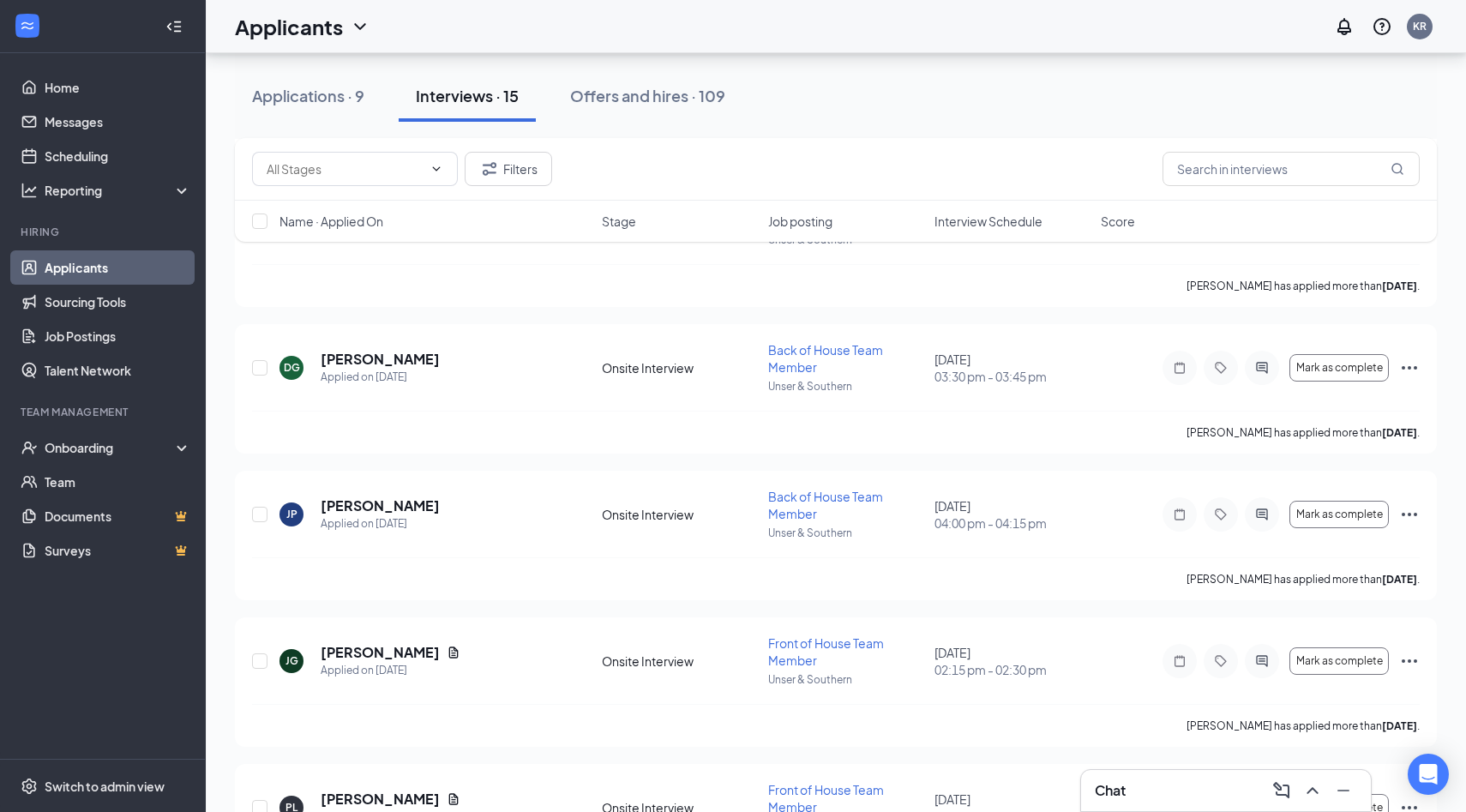
scroll to position [1722, 0]
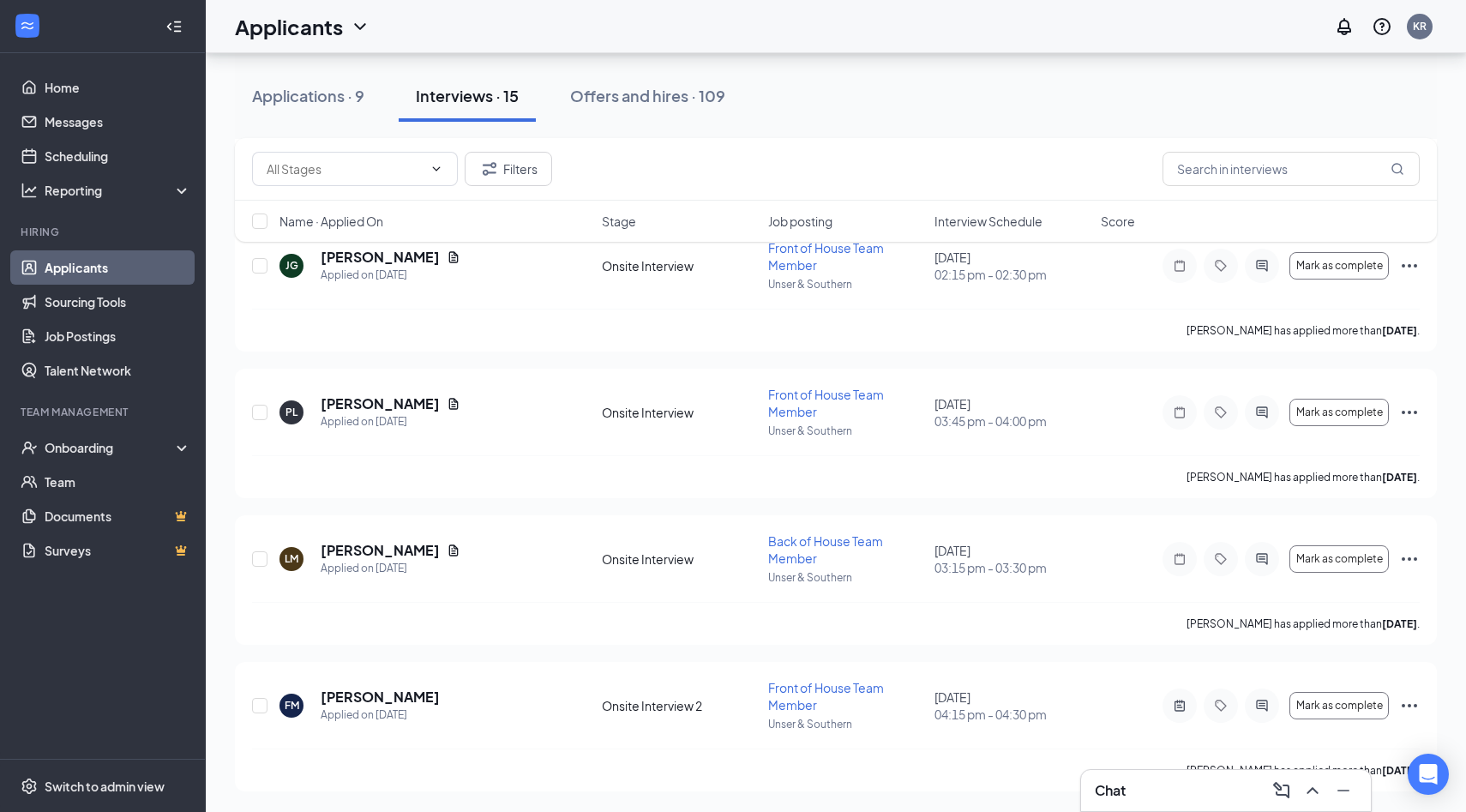
click at [104, 275] on link "Applicants" at bounding box center [118, 267] width 147 height 35
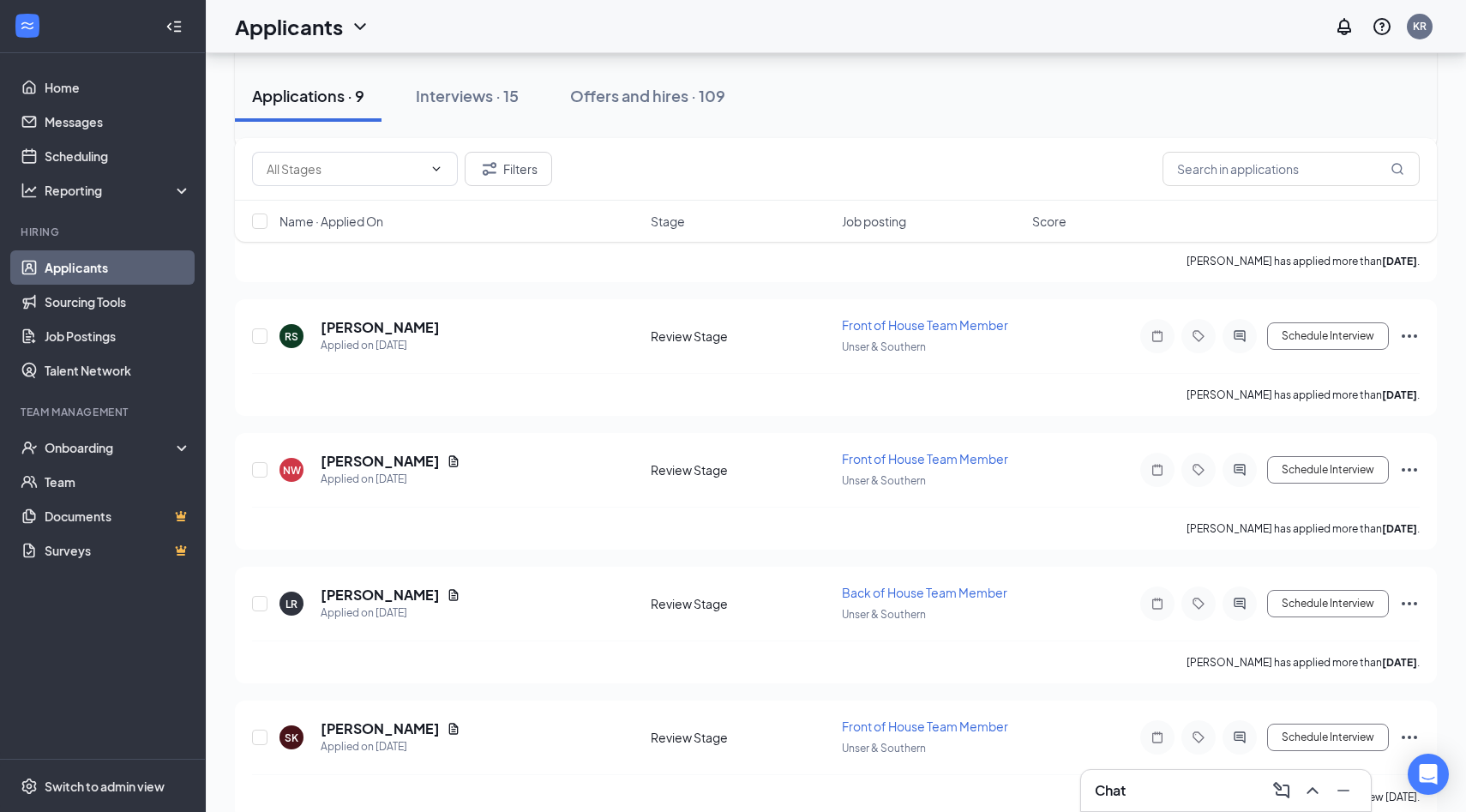
scroll to position [717, 0]
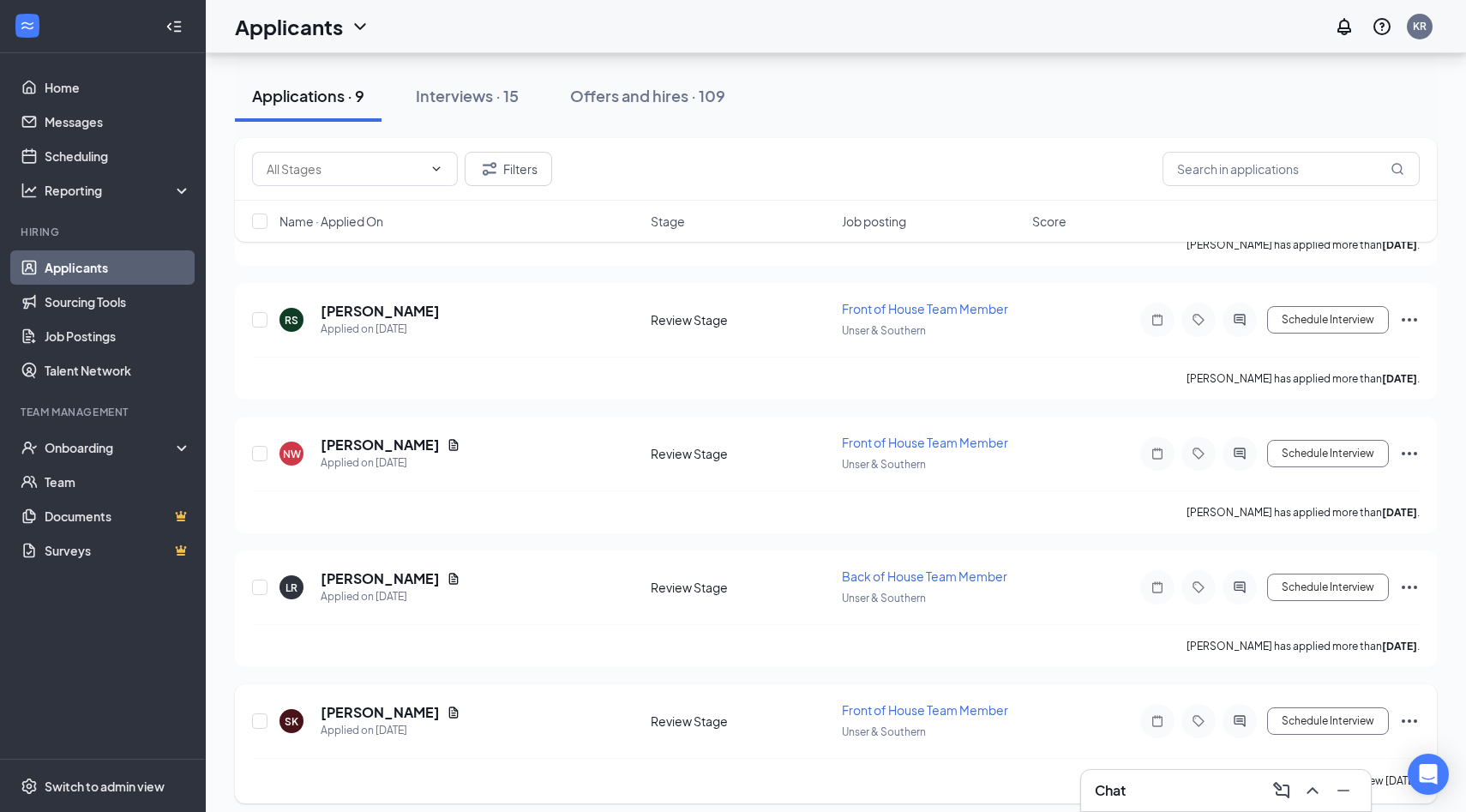
click at [1409, 719] on icon "Ellipses" at bounding box center [1410, 720] width 16 height 3
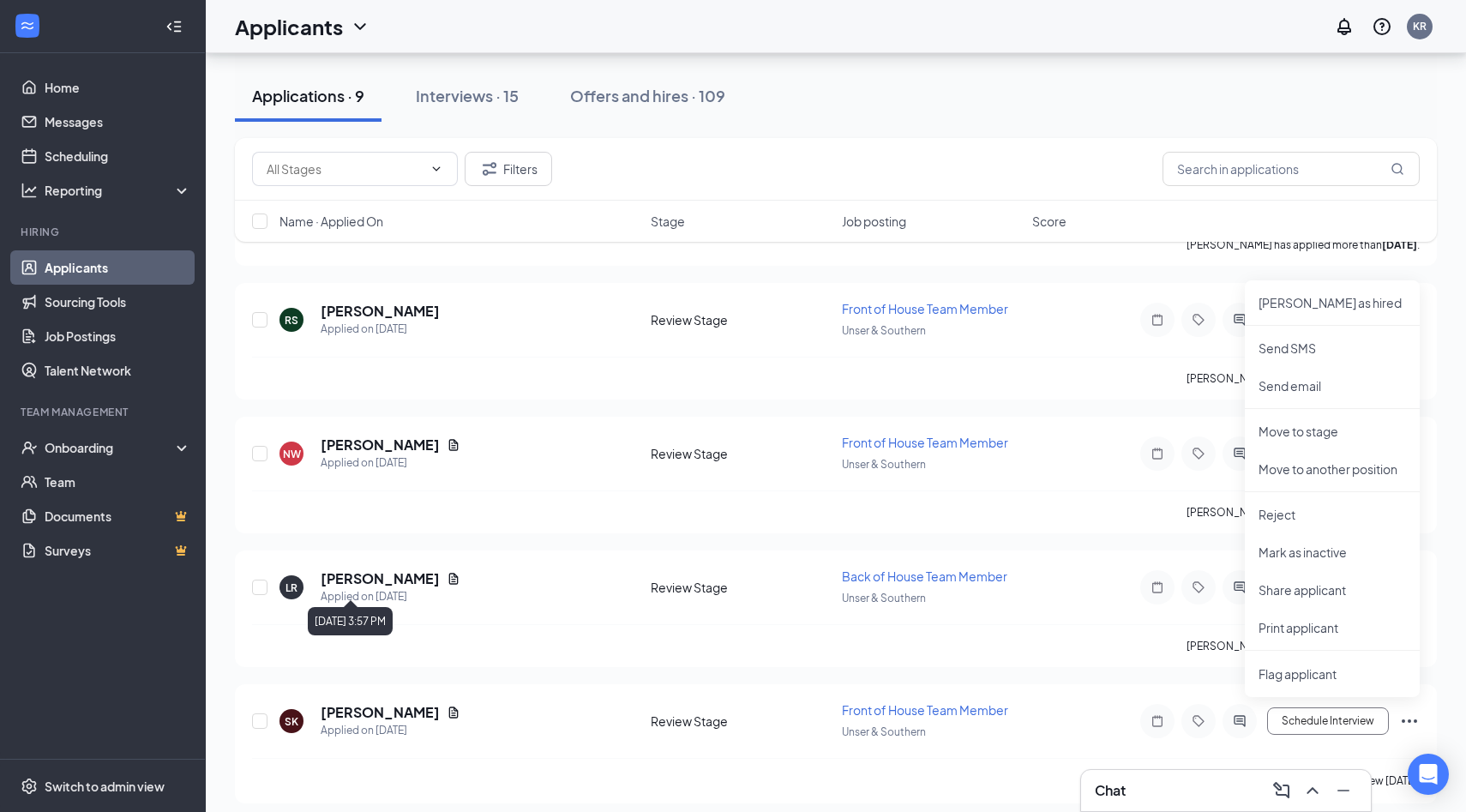
click at [380, 608] on div "[DATE] 3:57 PM" at bounding box center [351, 621] width 85 height 29
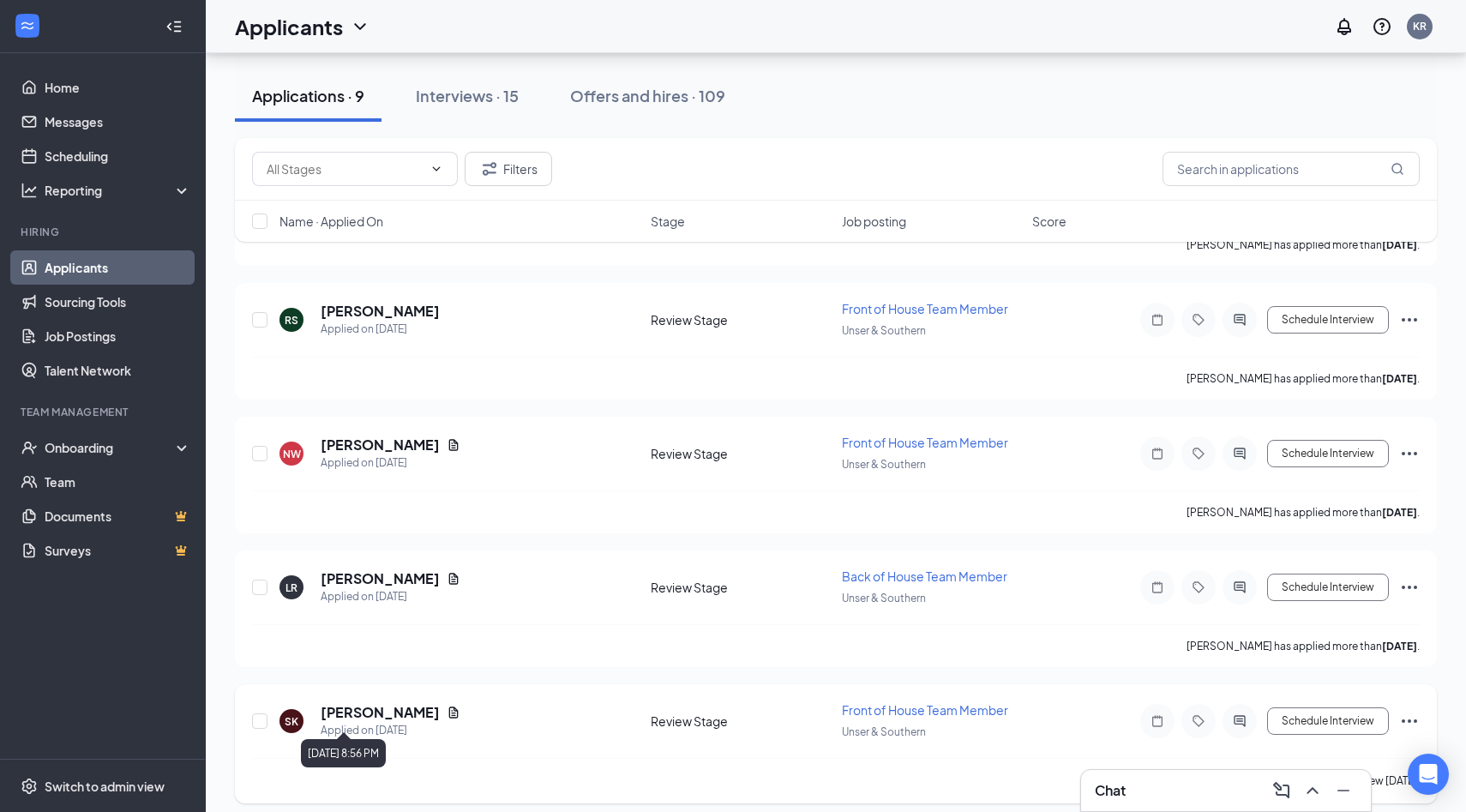
click at [425, 708] on div "[PERSON_NAME]" at bounding box center [390, 712] width 140 height 19
click at [447, 705] on icon "Document" at bounding box center [454, 712] width 14 height 14
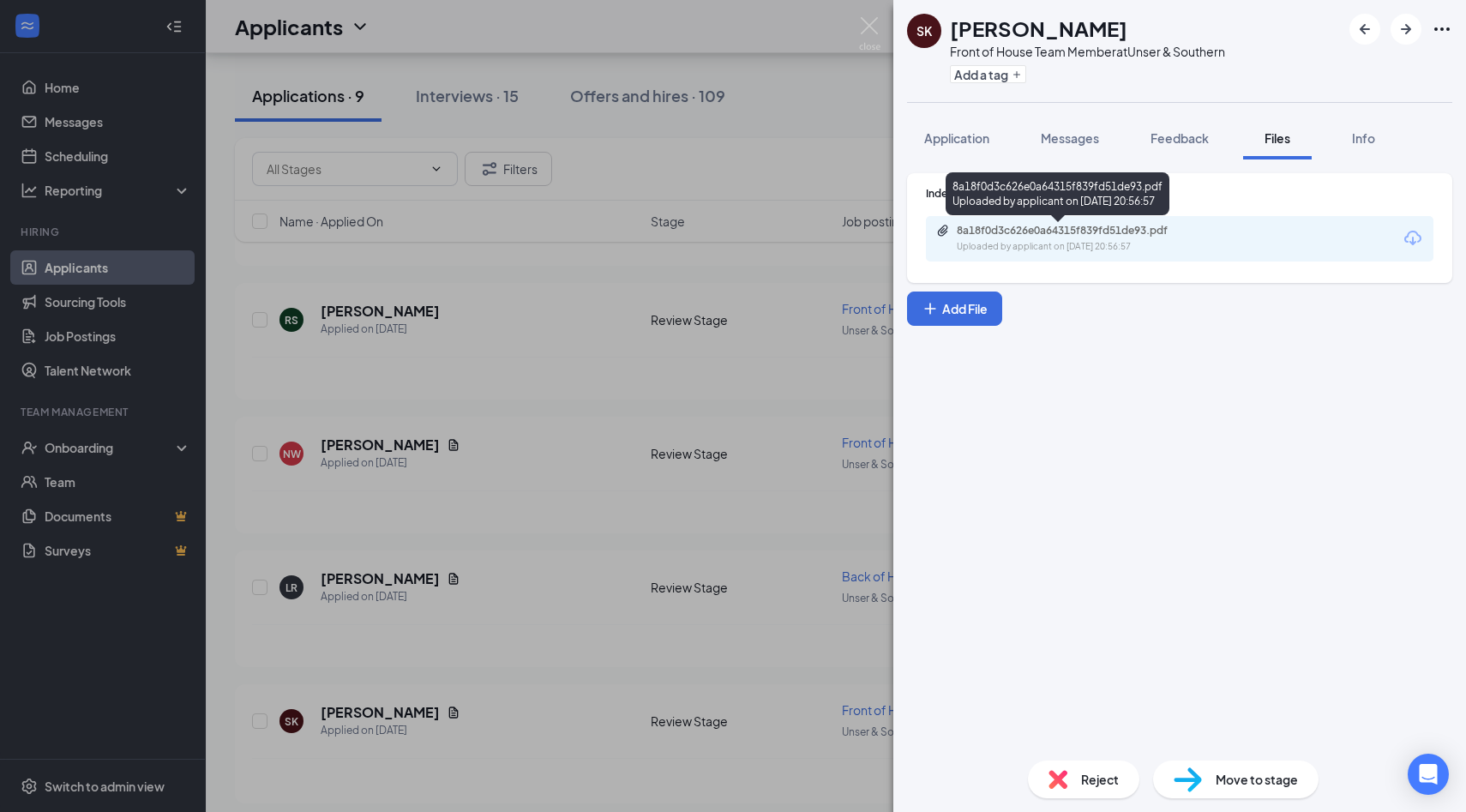
click at [1140, 224] on div "8a18f0d3c626e0a64315f839fd51de93.pdf" at bounding box center [1077, 231] width 240 height 14
click at [644, 404] on div "SK [PERSON_NAME] Front of House Team Member at Unser & Southern Add a tag Appli…" at bounding box center [733, 406] width 1466 height 812
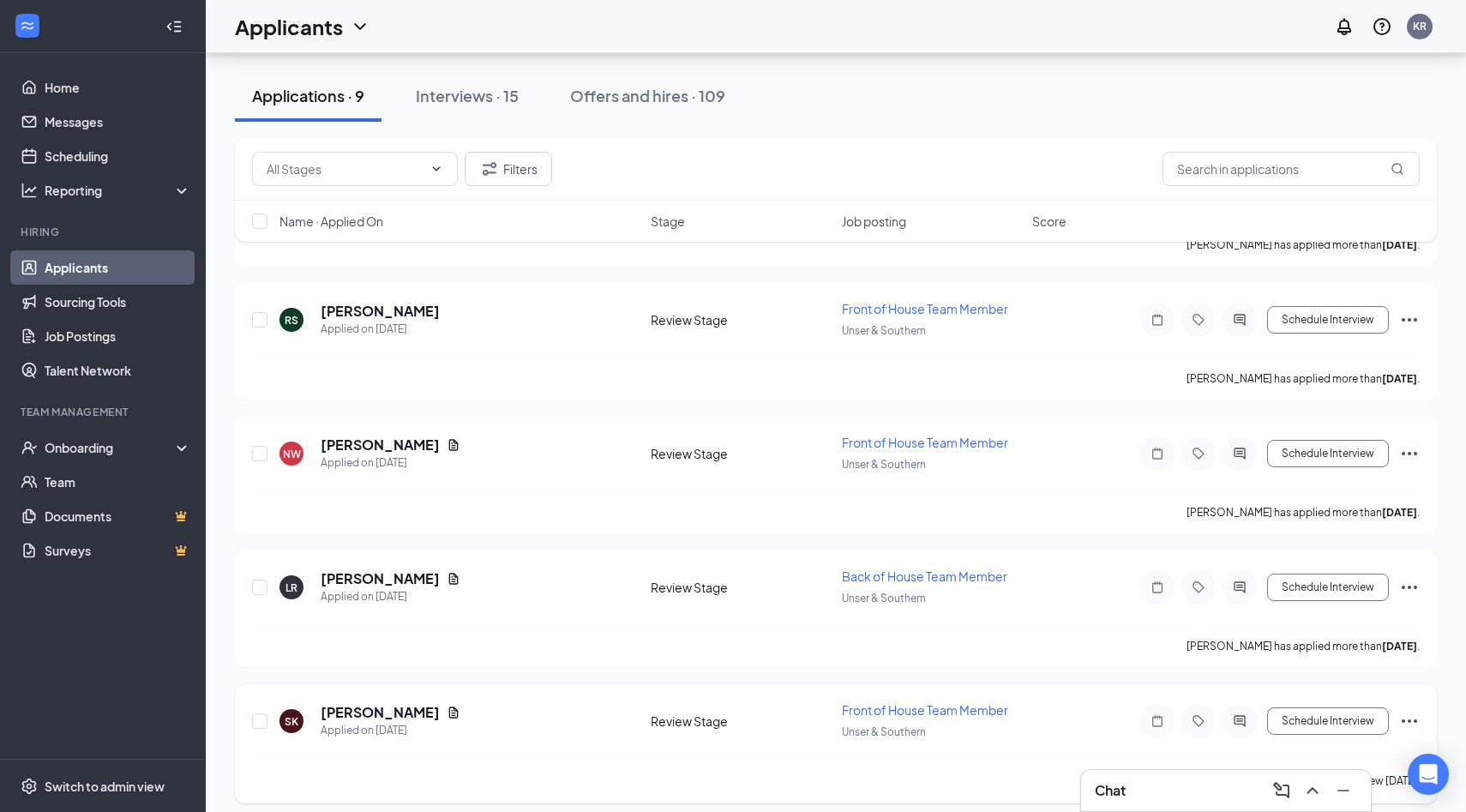
click at [1315, 724] on div "Schedule Interview" at bounding box center [1266, 721] width 309 height 35
click at [1304, 714] on button "Schedule Interview" at bounding box center [1327, 721] width 122 height 28
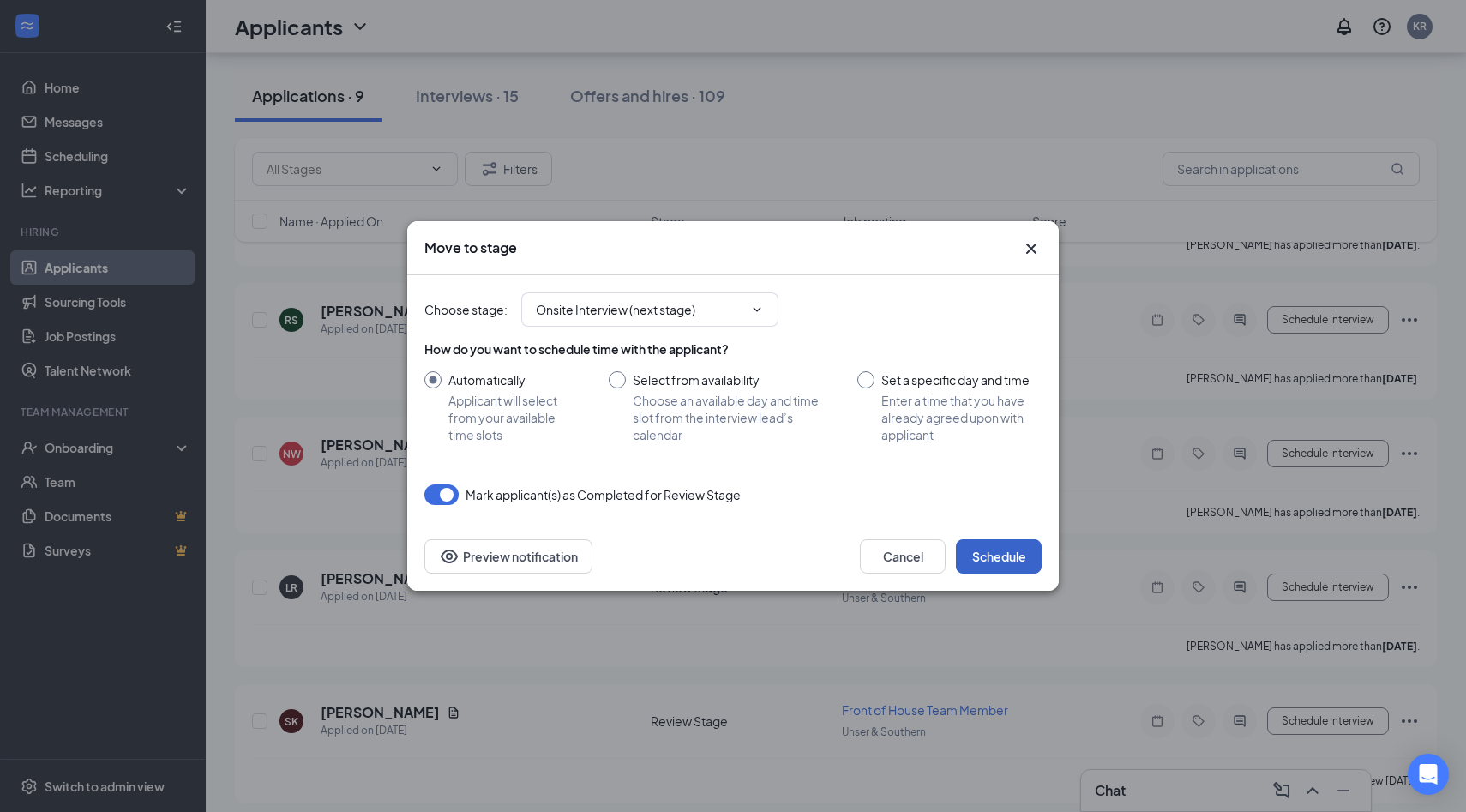
click at [1003, 553] on button "Schedule" at bounding box center [998, 556] width 86 height 35
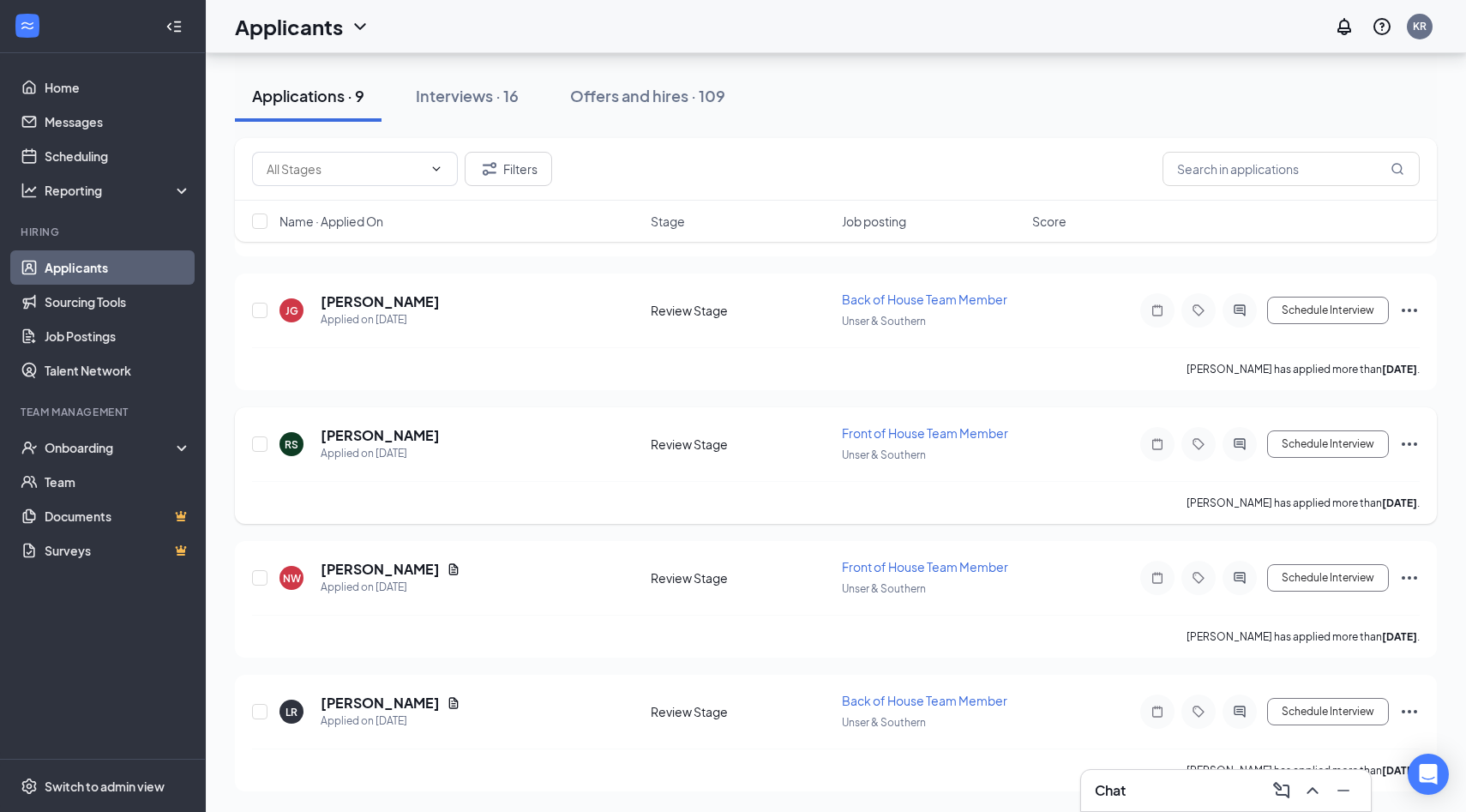
scroll to position [582, 0]
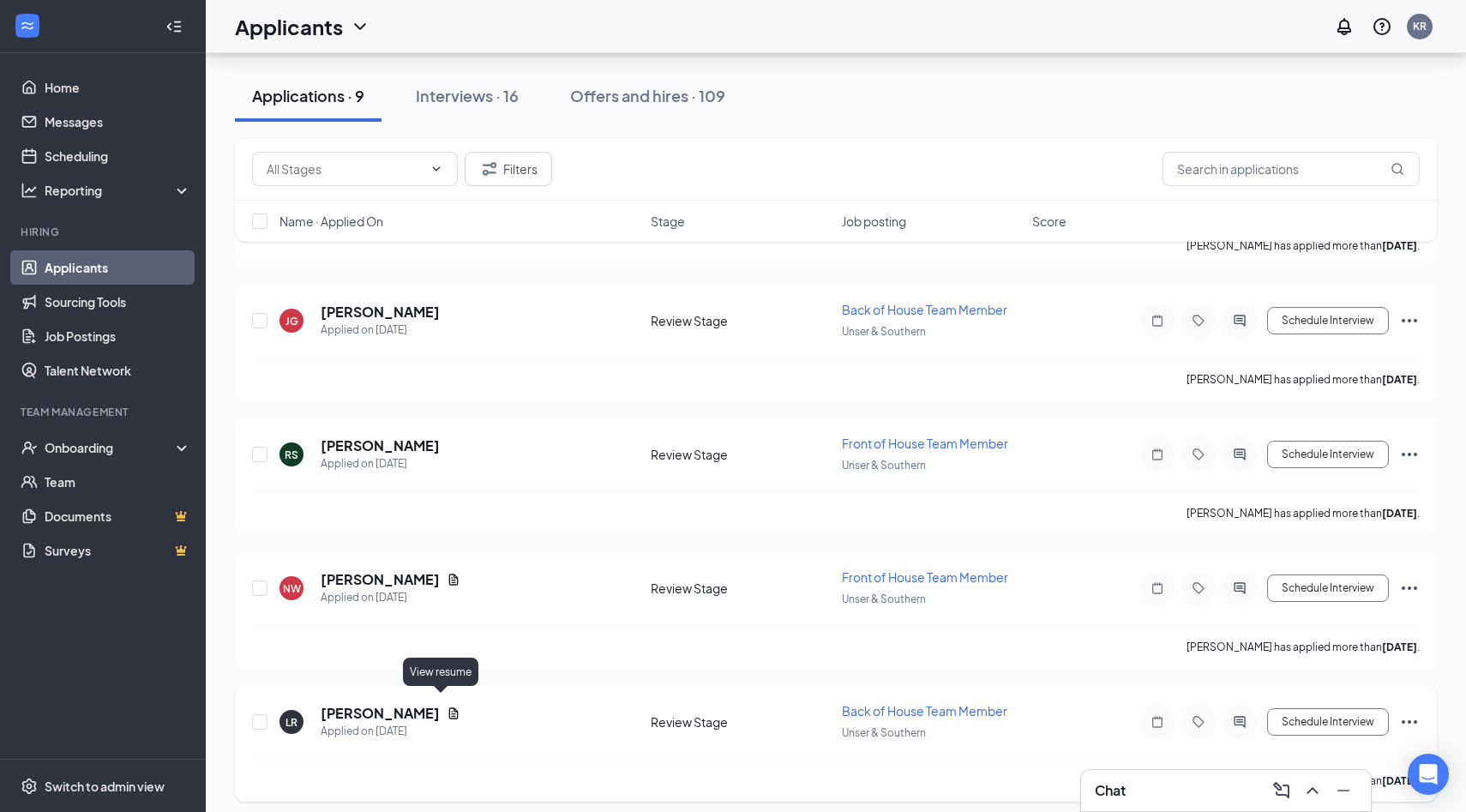
click at [449, 707] on icon "Document" at bounding box center [454, 712] width 10 height 11
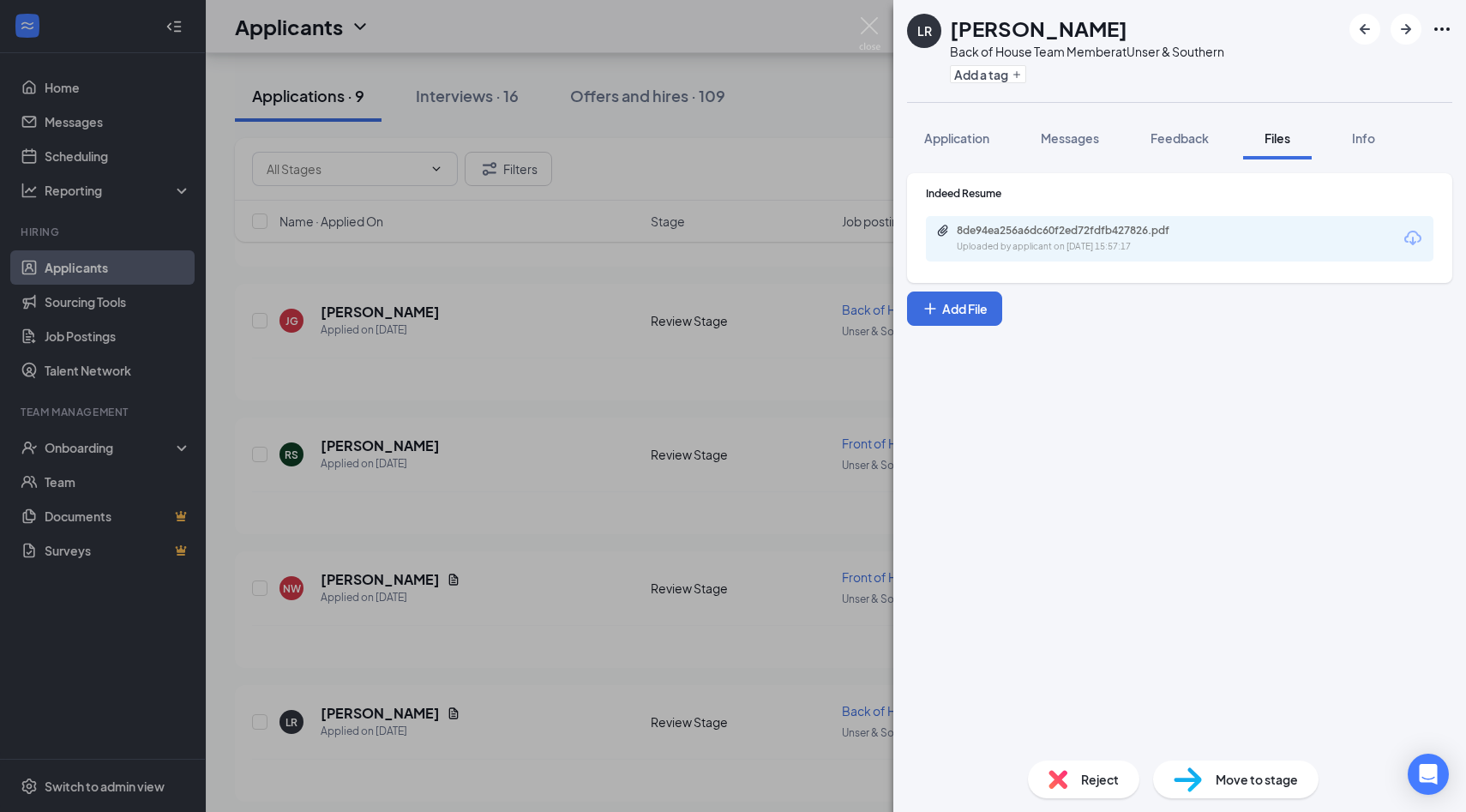
click at [1058, 262] on div "Indeed Resume 8de94ea256a6dc60f2ed72fdfb427826.pdf Uploaded by applicant on [DA…" at bounding box center [1180, 228] width 545 height 110
click at [1054, 251] on div "Uploaded by applicant on [DATE] 15:57:17" at bounding box center [1086, 247] width 258 height 14
click at [765, 668] on div "[PERSON_NAME] Back of House Team Member at Unser & Southern Add a tag Applicati…" at bounding box center [733, 406] width 1466 height 812
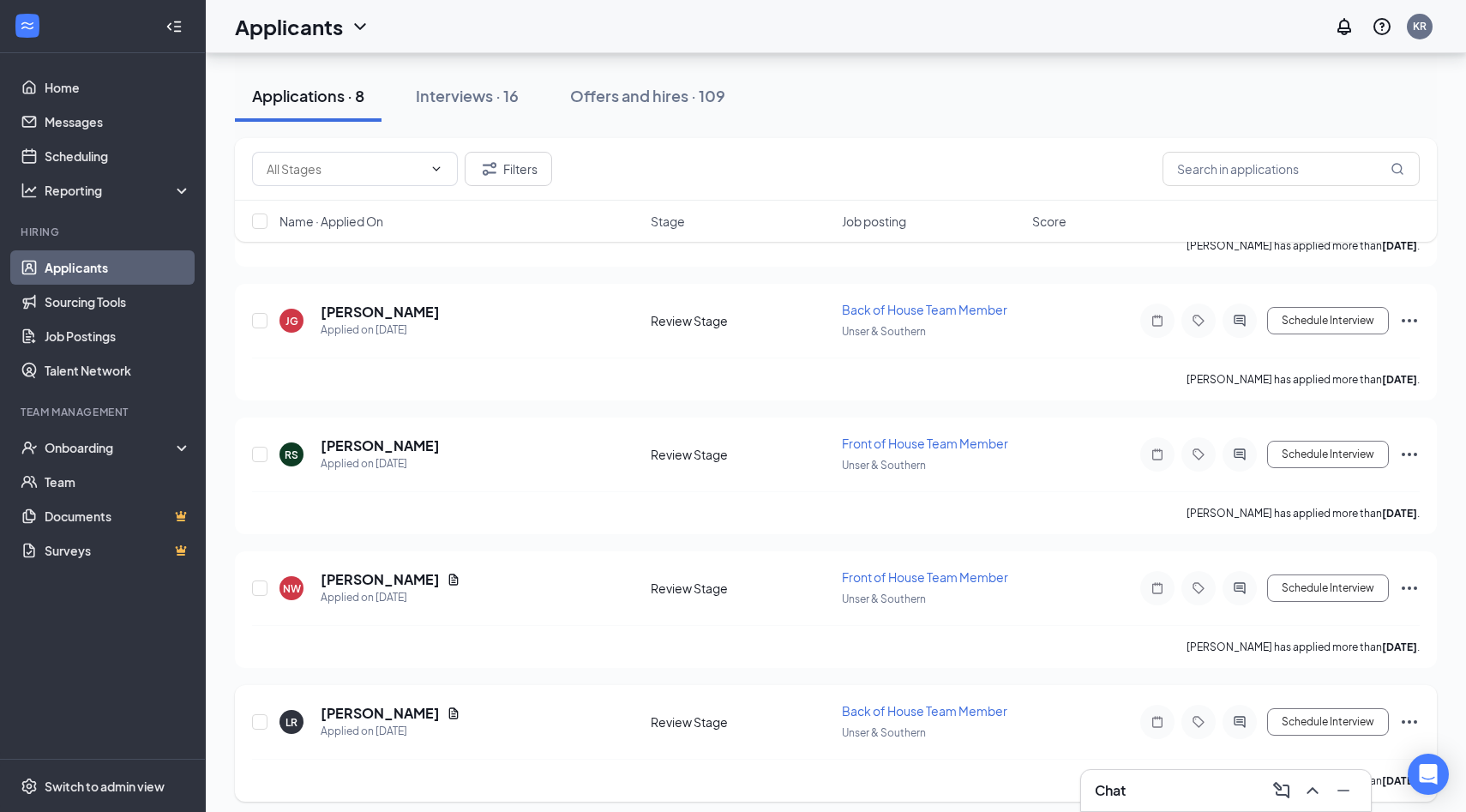
click at [1406, 711] on icon "Ellipses" at bounding box center [1409, 721] width 21 height 21
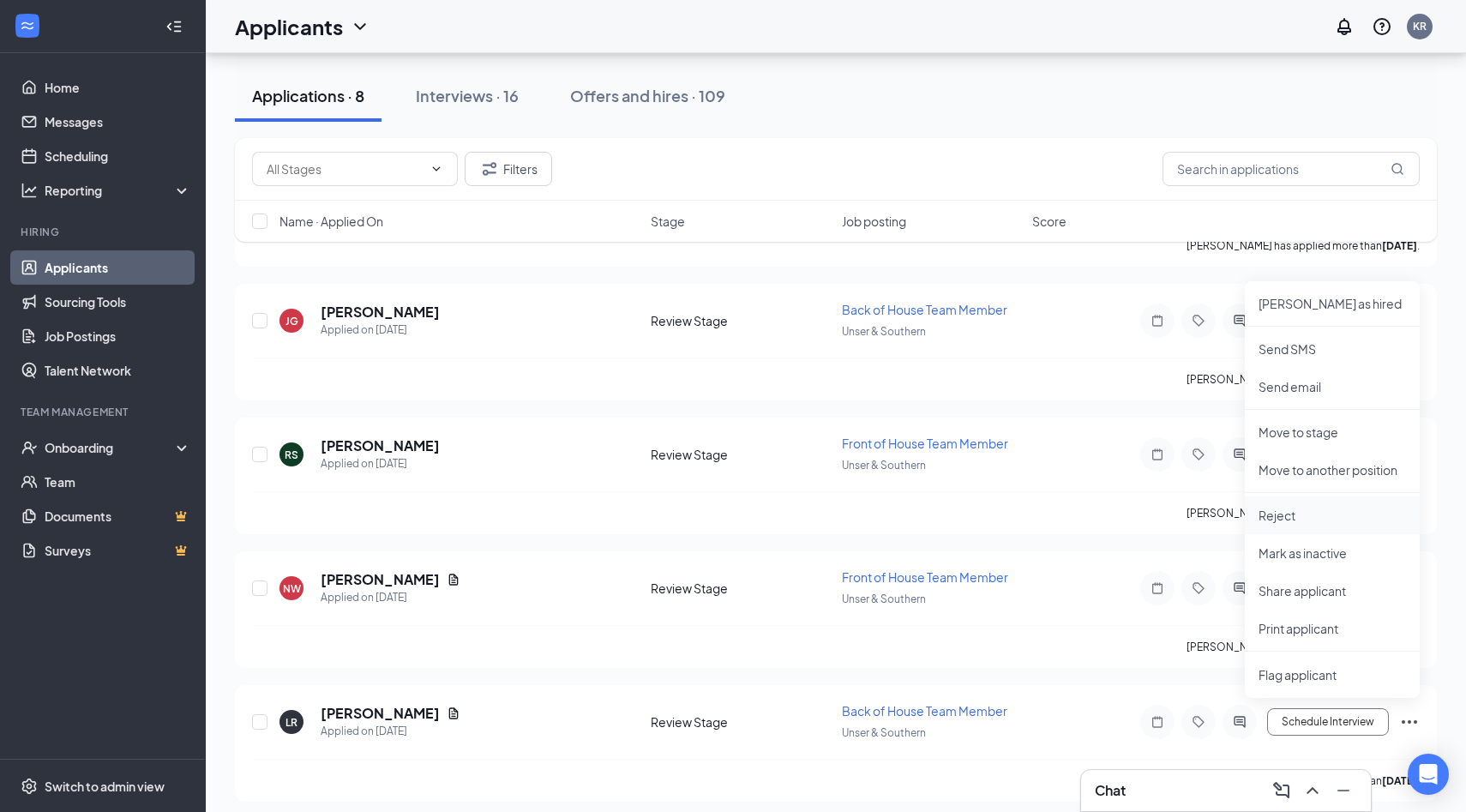
click at [1301, 510] on p "Reject" at bounding box center [1331, 514] width 148 height 17
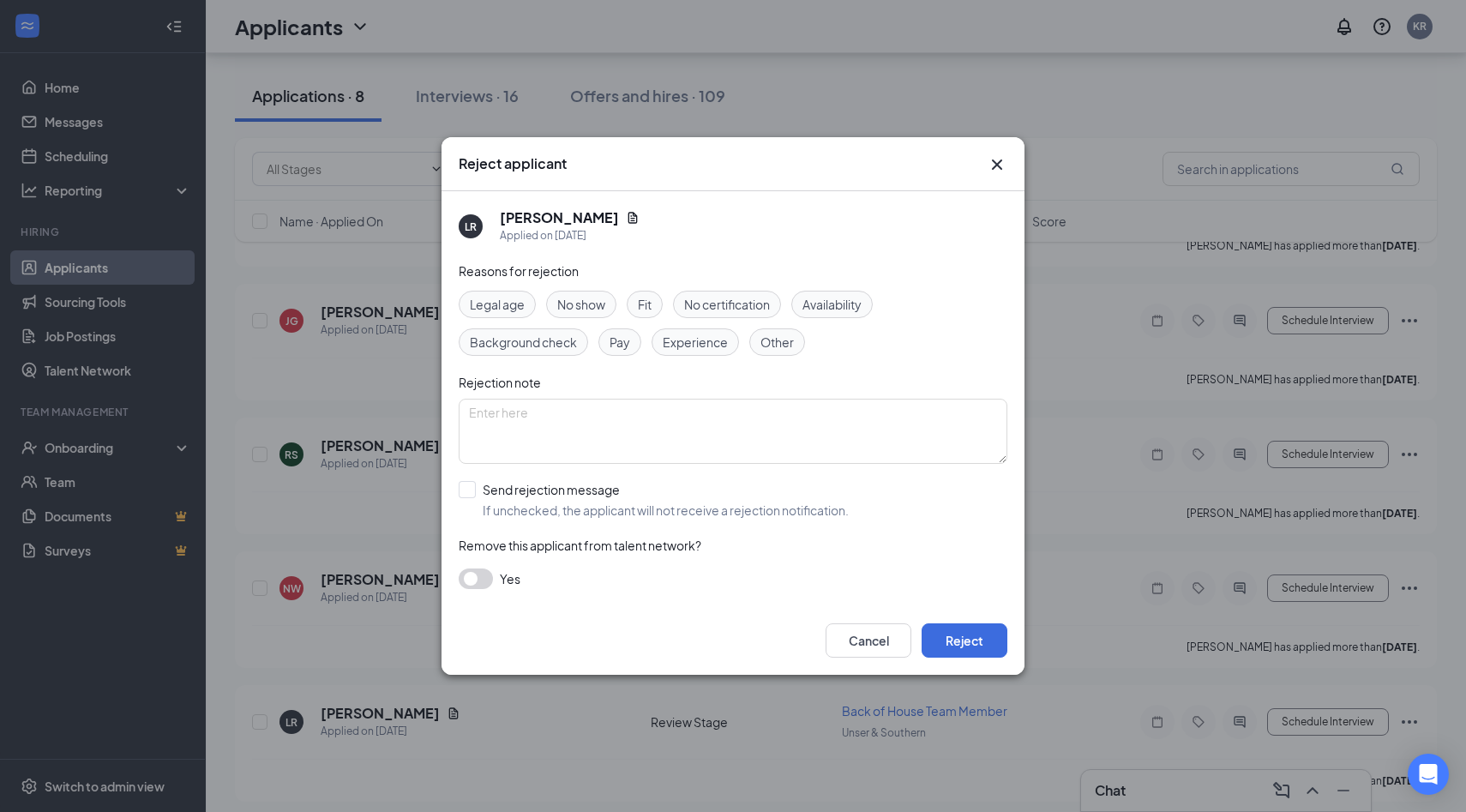
click at [496, 583] on div "Yes" at bounding box center [733, 578] width 549 height 21
click at [490, 577] on button "button" at bounding box center [475, 578] width 35 height 21
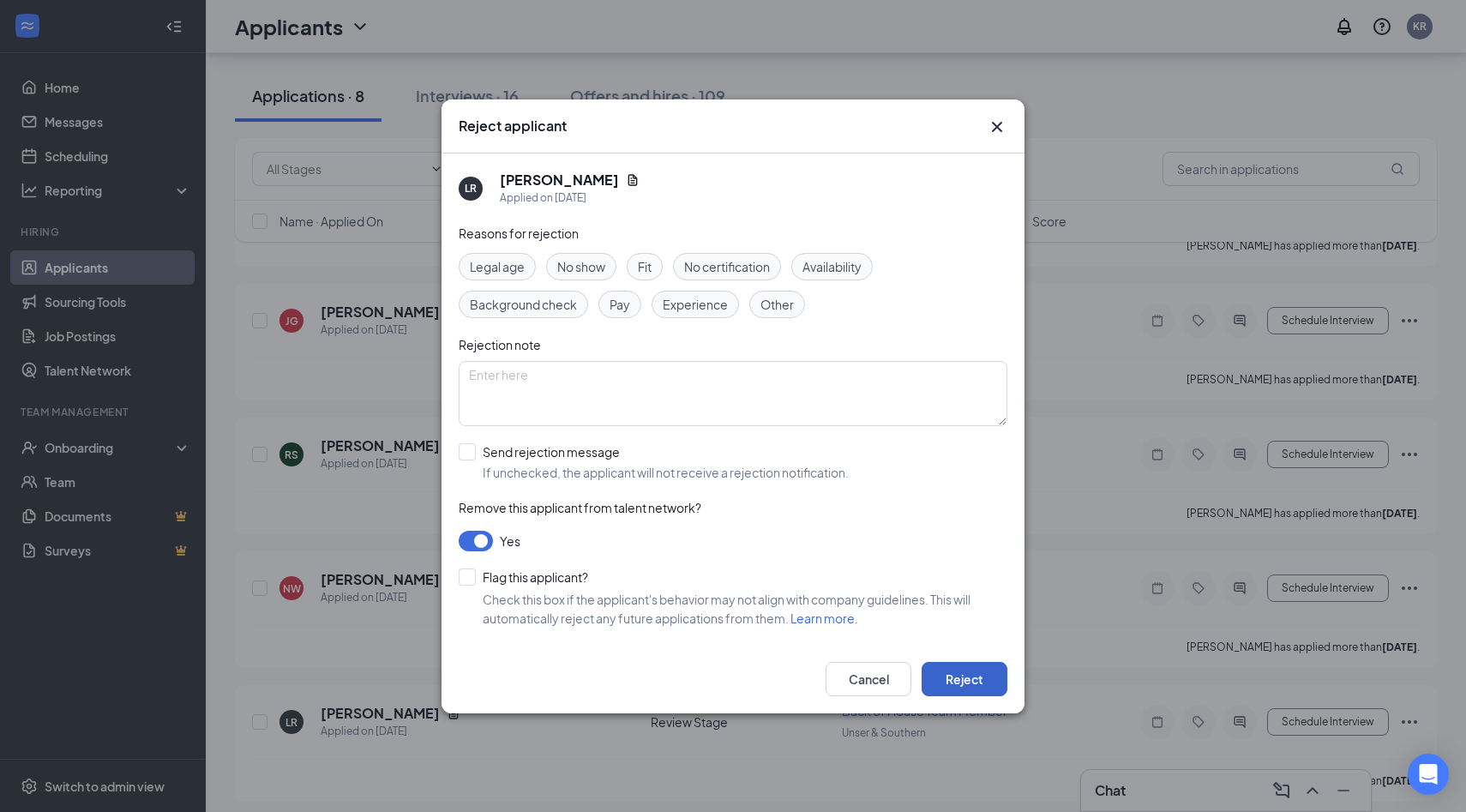
click at [986, 671] on button "Reject" at bounding box center [964, 678] width 86 height 35
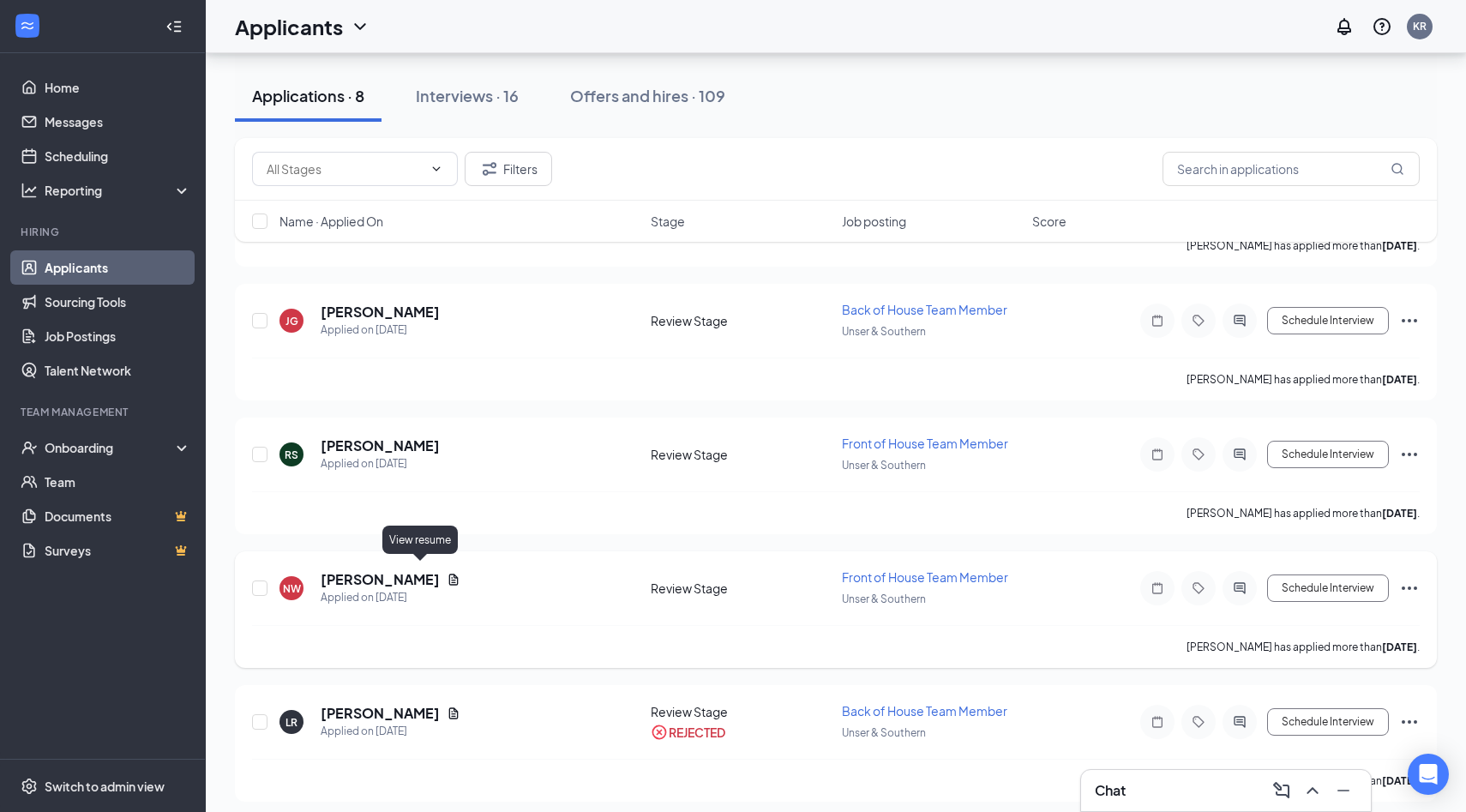
click at [449, 574] on icon "Document" at bounding box center [454, 578] width 10 height 11
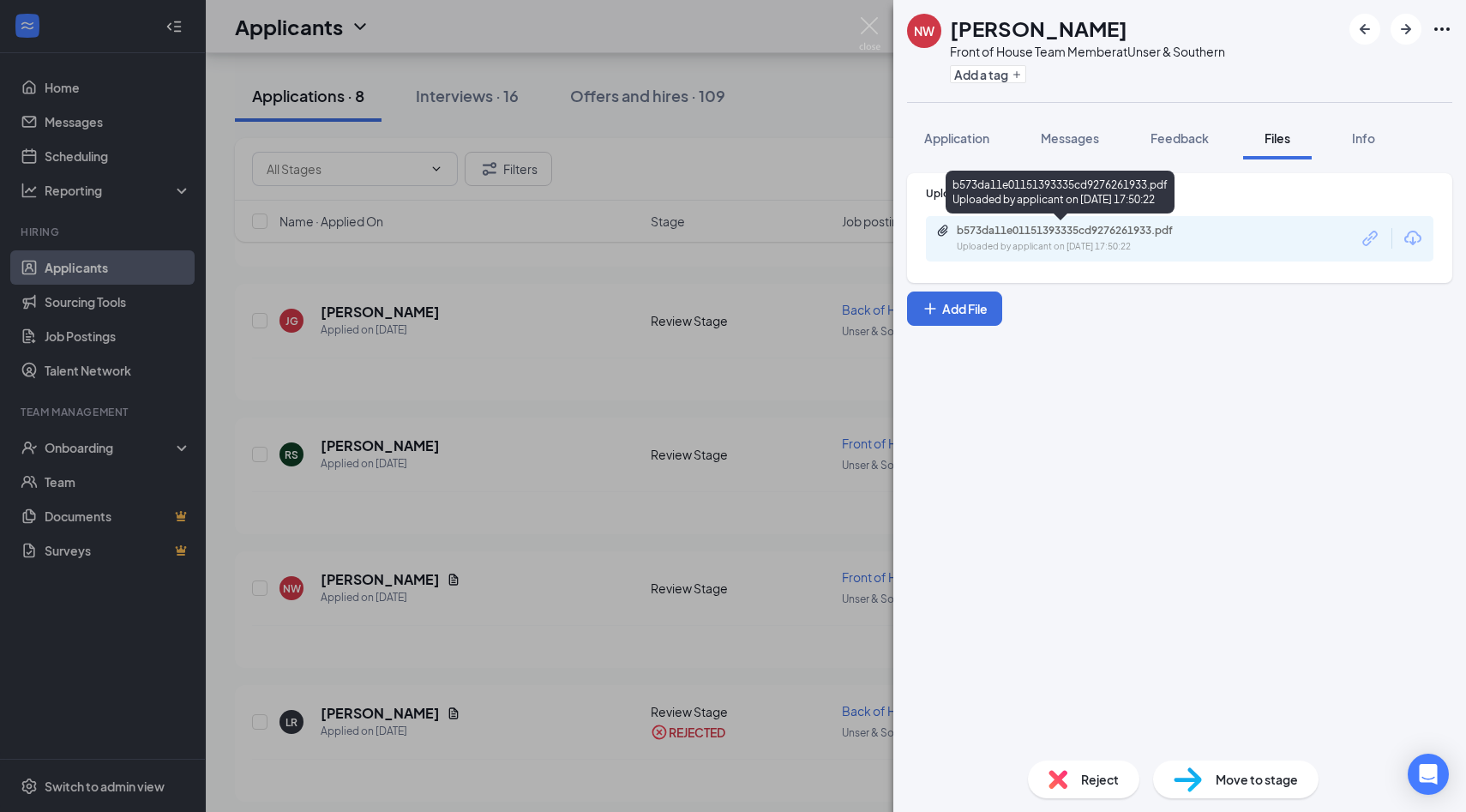
click at [1042, 232] on div "b573da11e01151393335cd9276261933.pdf" at bounding box center [1077, 231] width 240 height 14
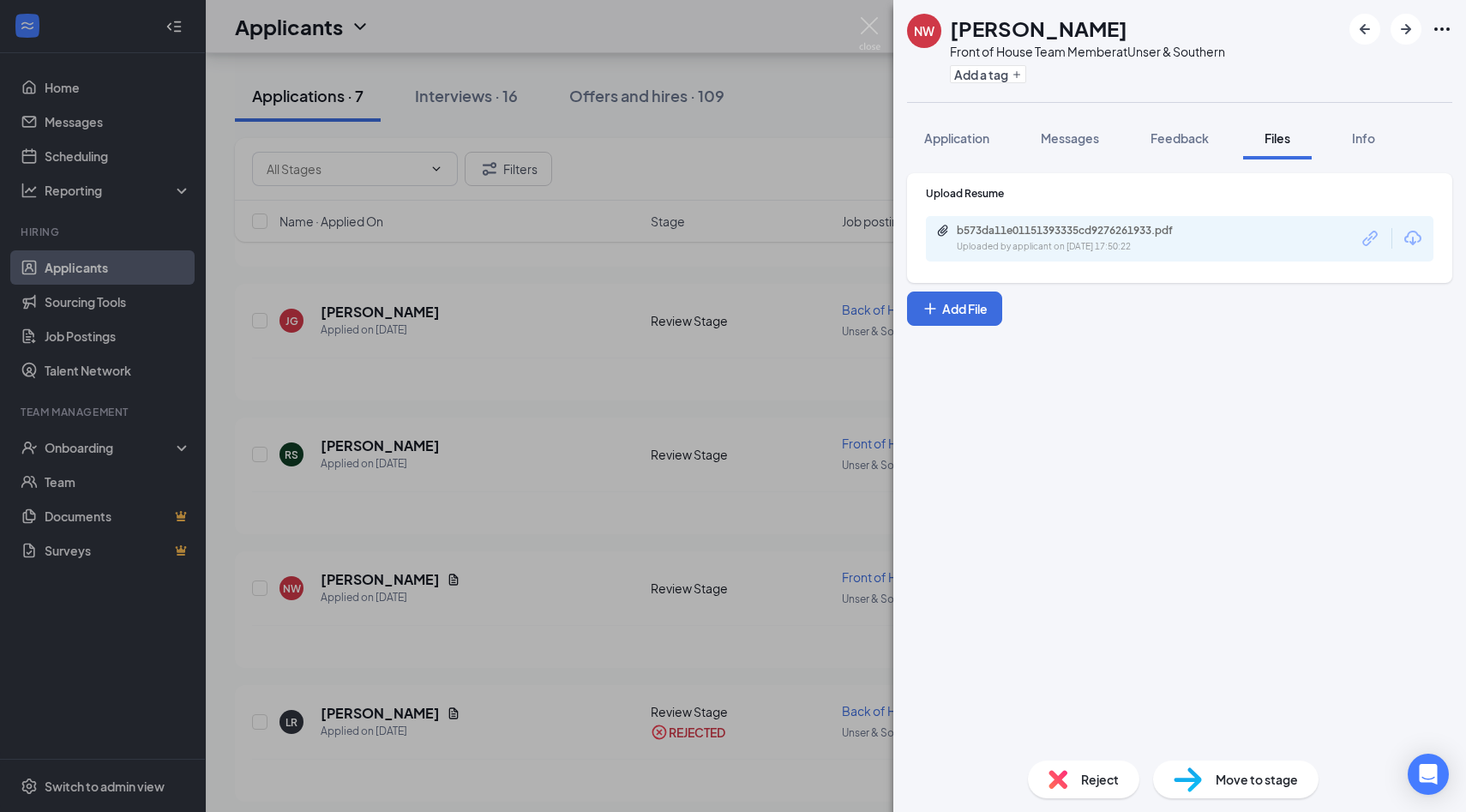
click at [712, 722] on div "NW [PERSON_NAME] Front of House Team Member at Unser & Southern Add a tag Appli…" at bounding box center [733, 406] width 1466 height 812
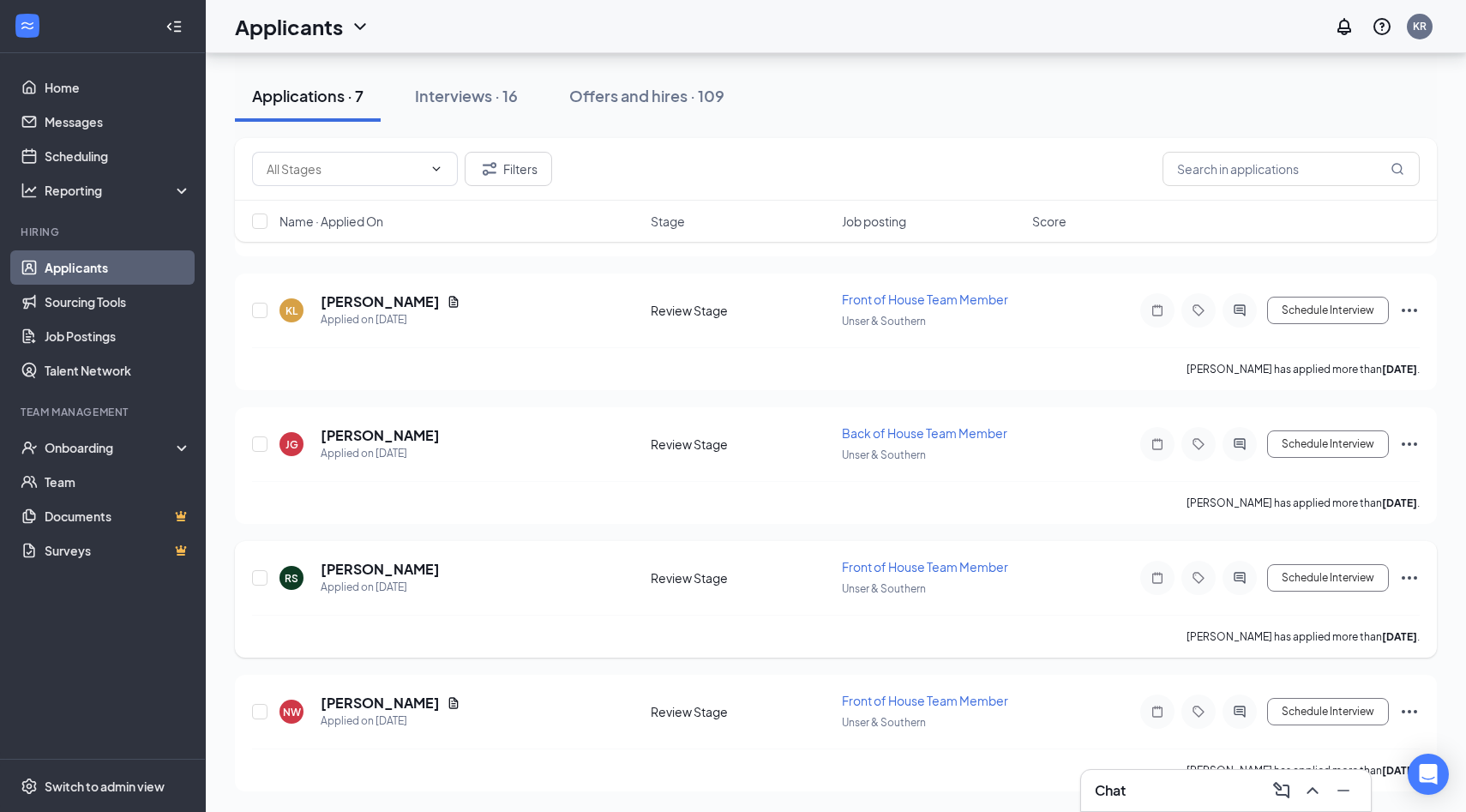
scroll to position [450, 0]
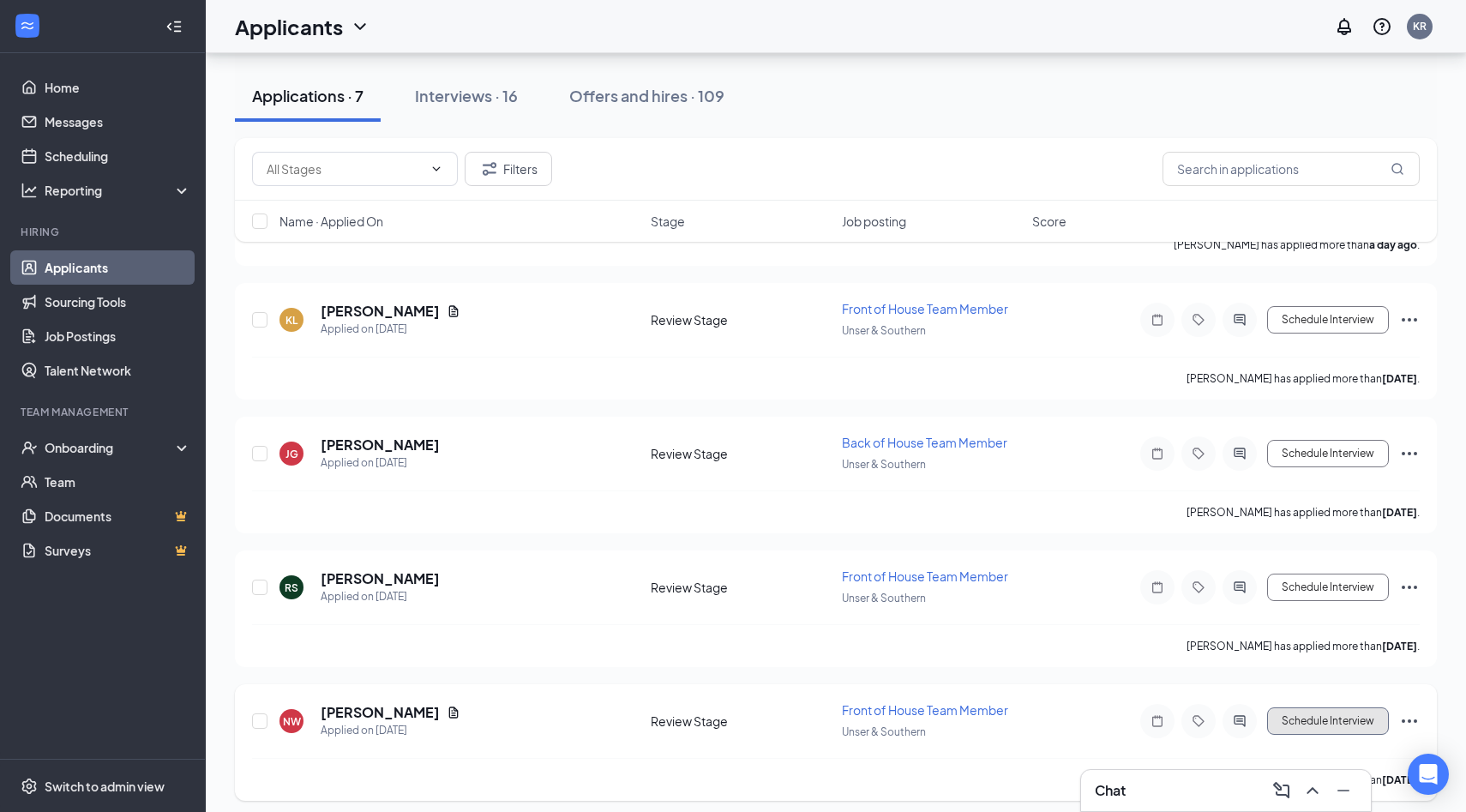
click at [1335, 712] on button "Schedule Interview" at bounding box center [1327, 721] width 122 height 28
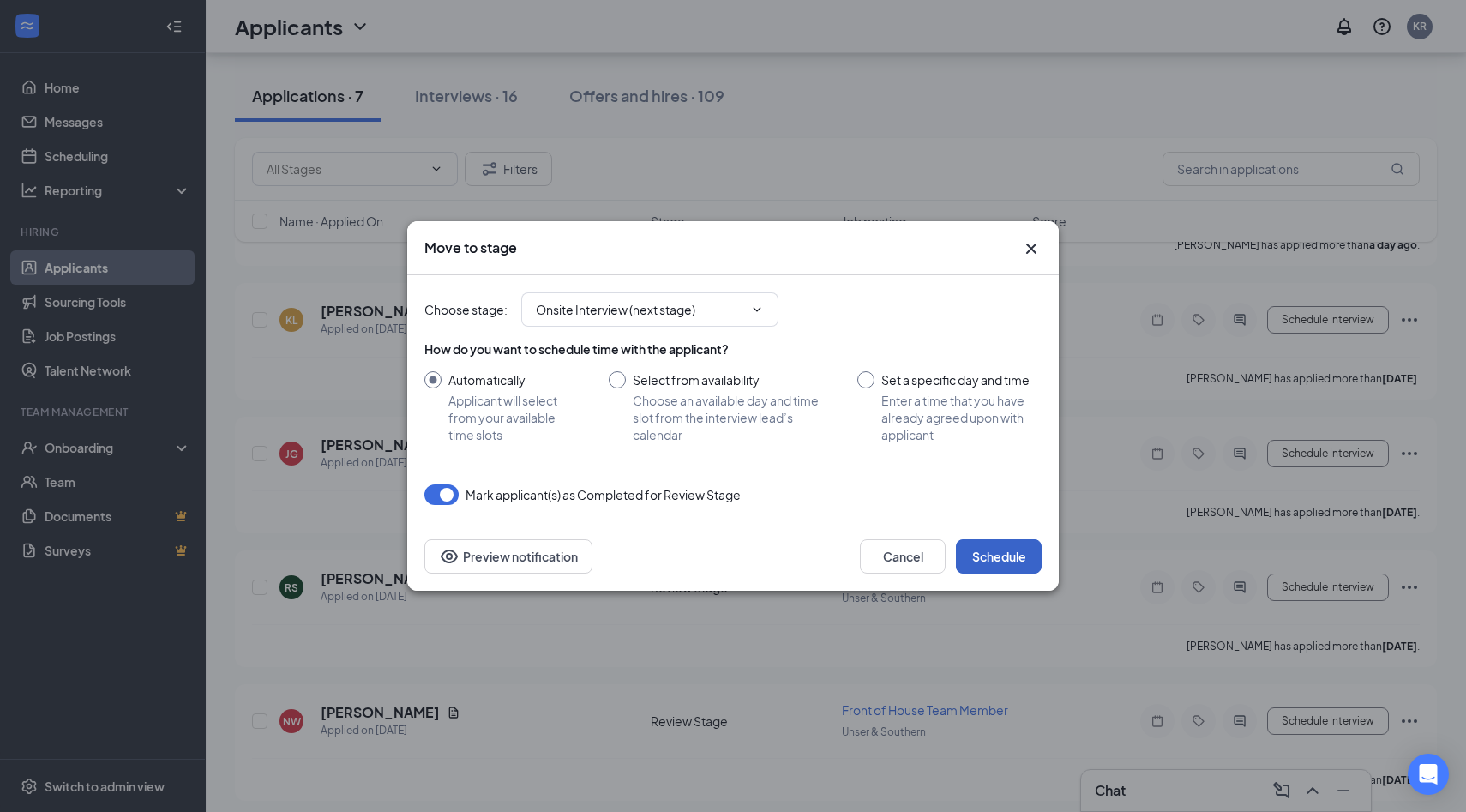
click at [998, 557] on button "Schedule" at bounding box center [998, 556] width 86 height 35
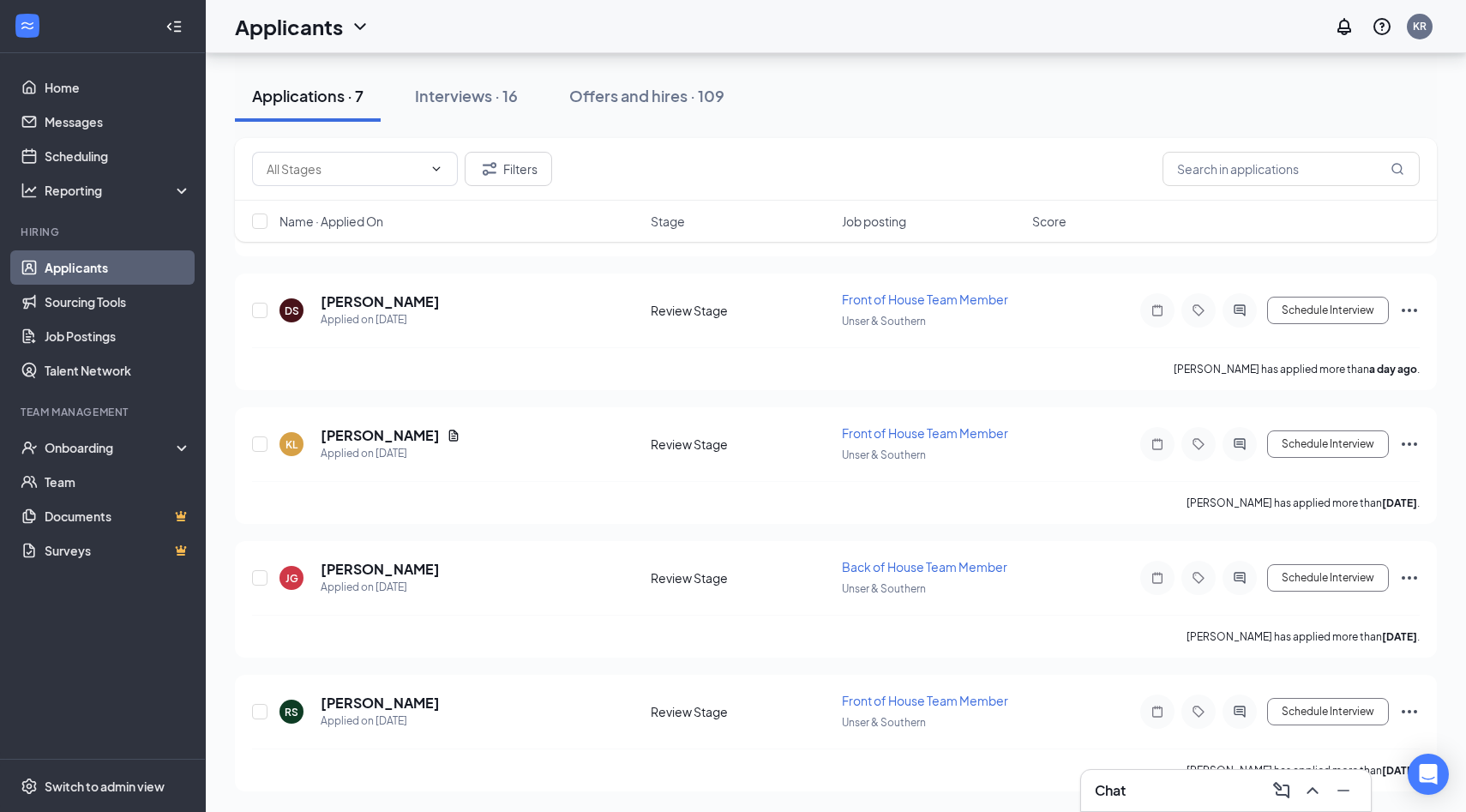
scroll to position [318, 0]
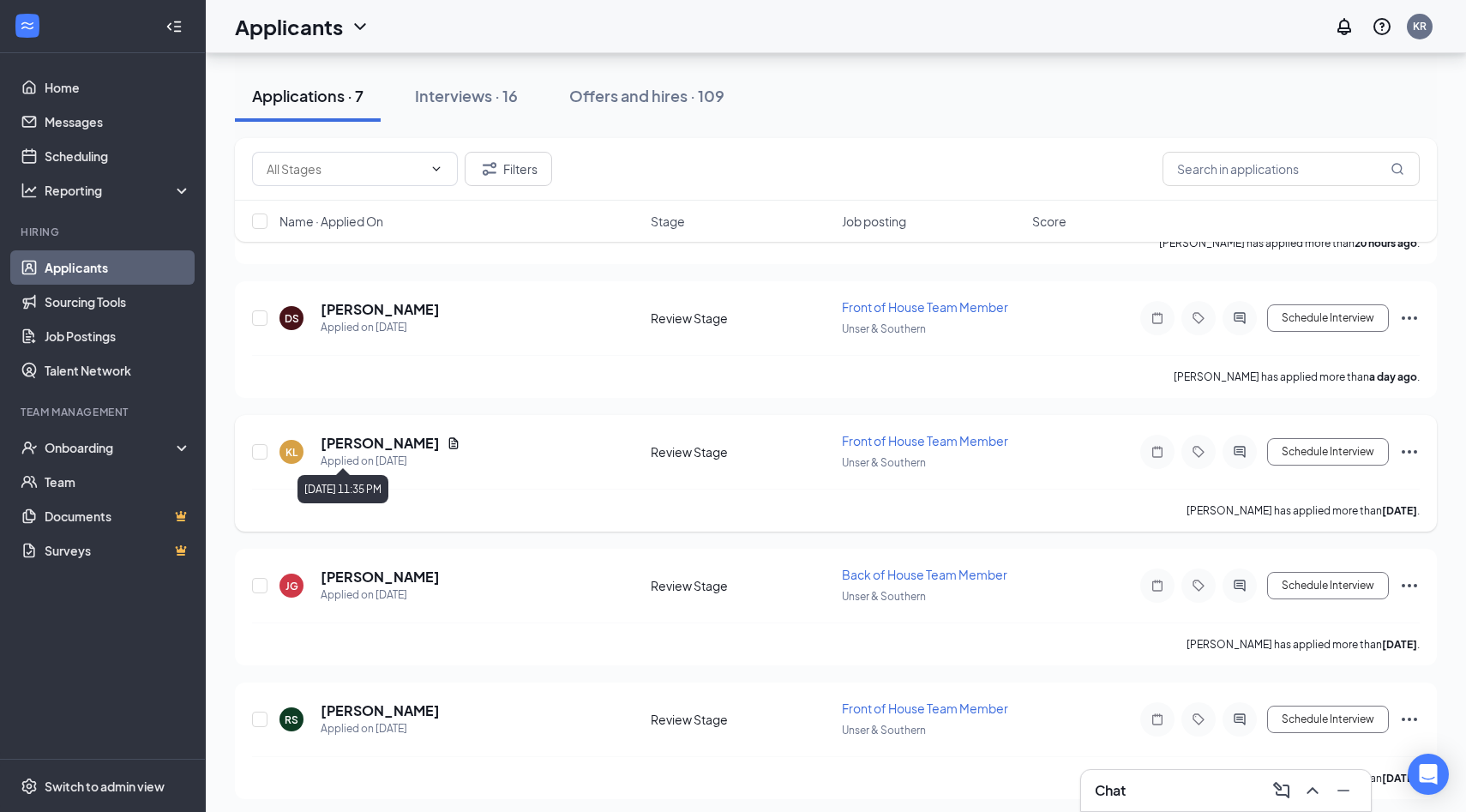
click at [447, 441] on icon "Document" at bounding box center [454, 443] width 14 height 14
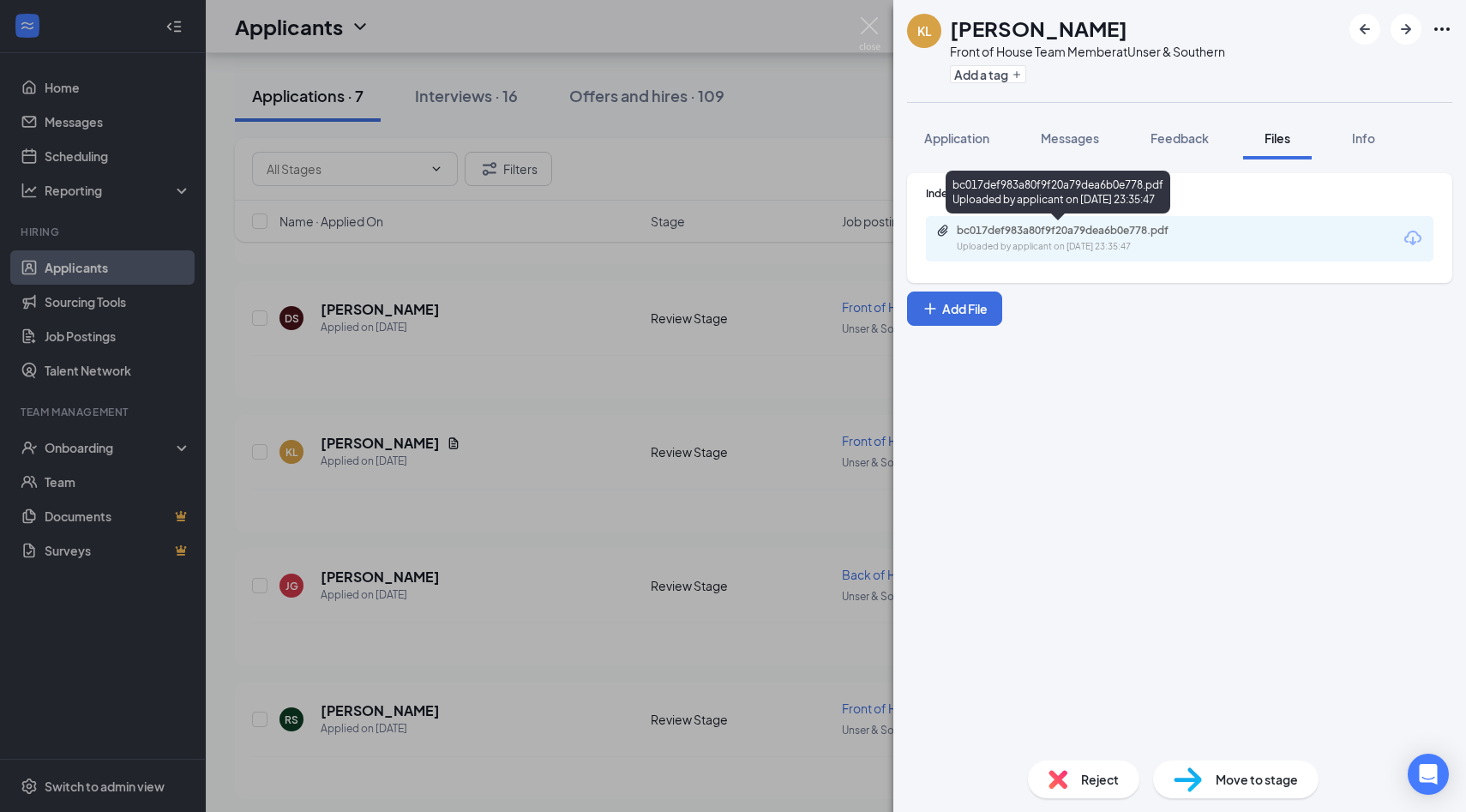
click at [1012, 236] on div "bc017def983a80f9f20a79dea6b0e778.pdf" at bounding box center [1077, 231] width 240 height 14
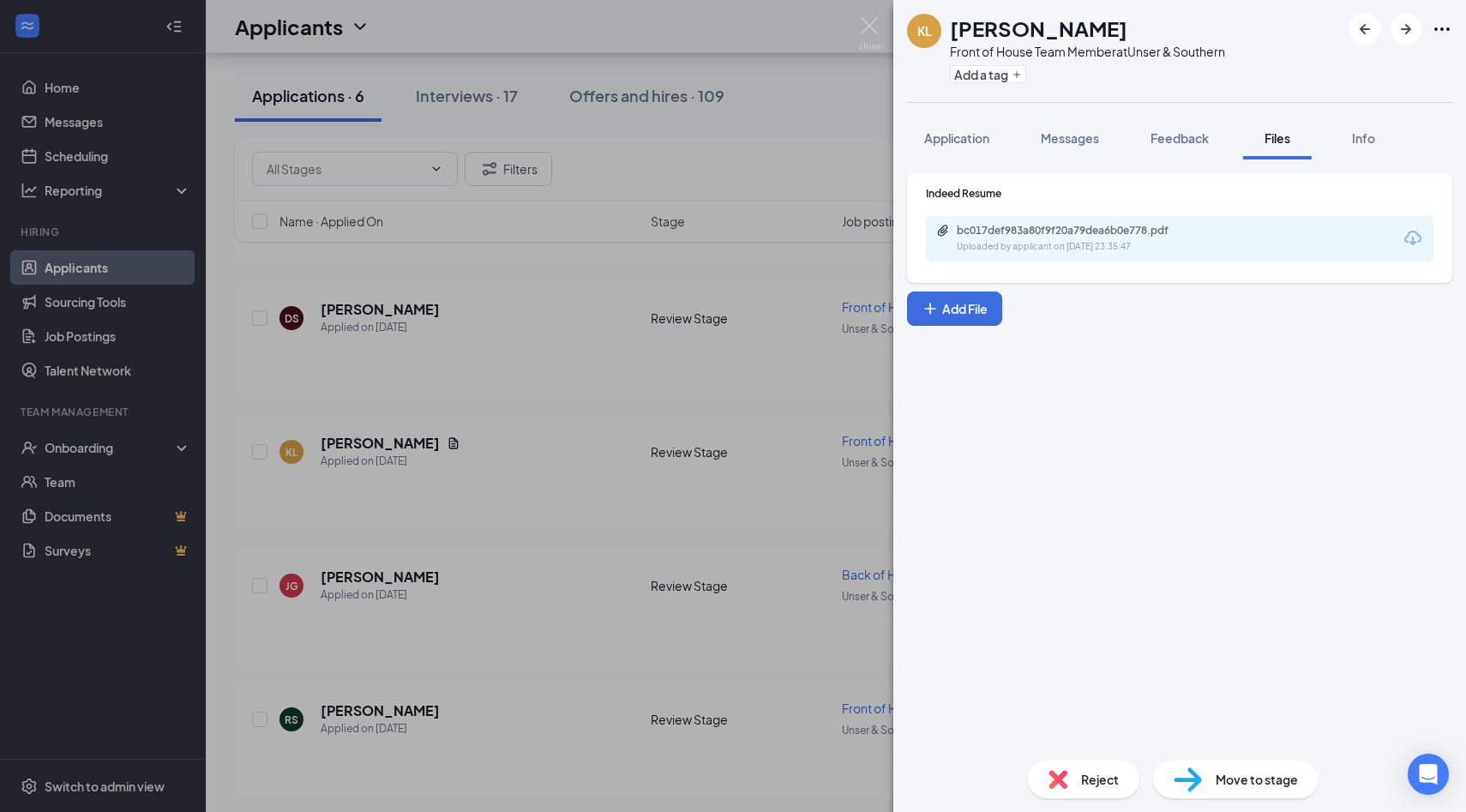
click at [718, 499] on div "[PERSON_NAME] Front of House Team Member at Unser & Southern Add a tag Applicat…" at bounding box center [733, 406] width 1466 height 812
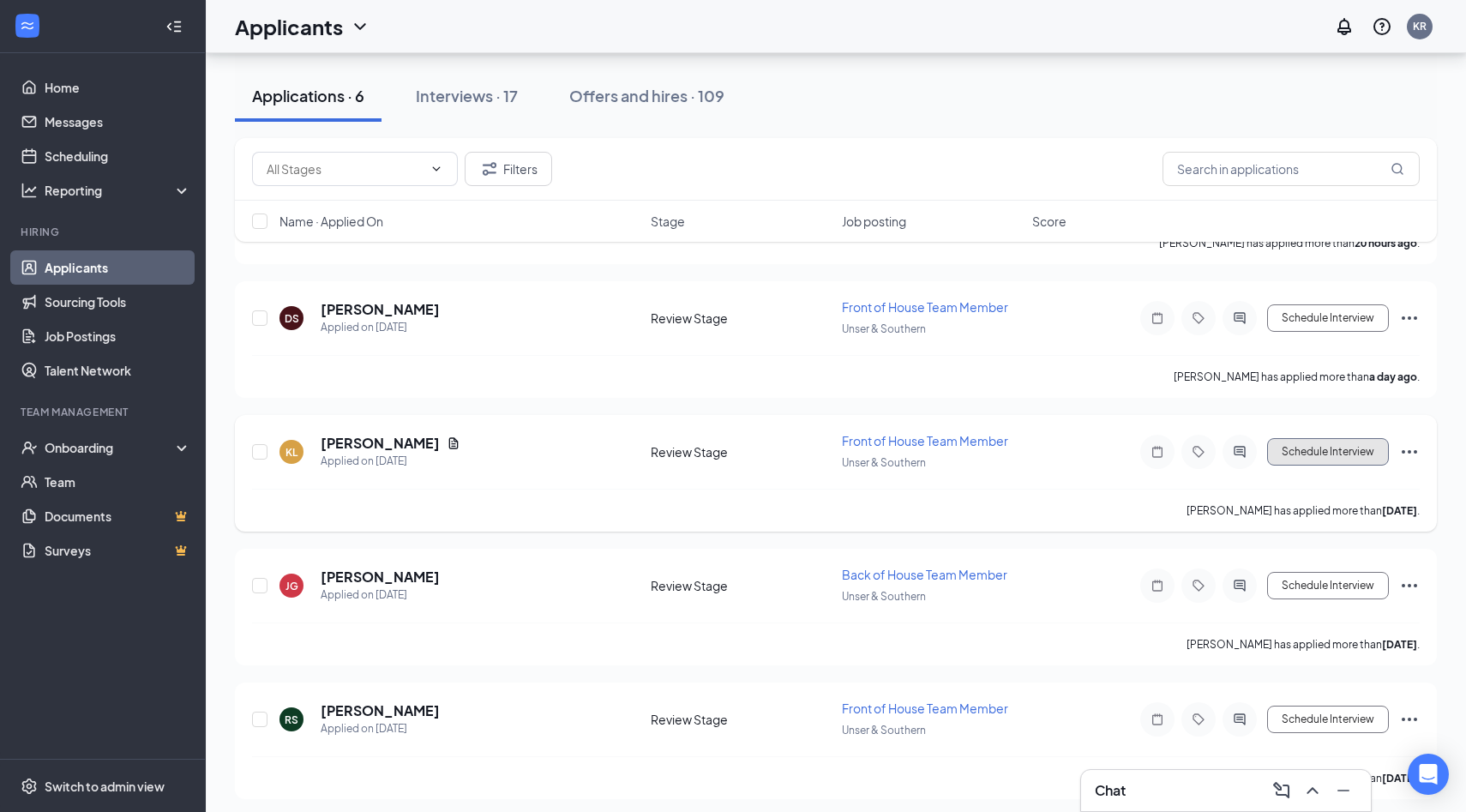
click at [1296, 456] on button "Schedule Interview" at bounding box center [1327, 452] width 122 height 28
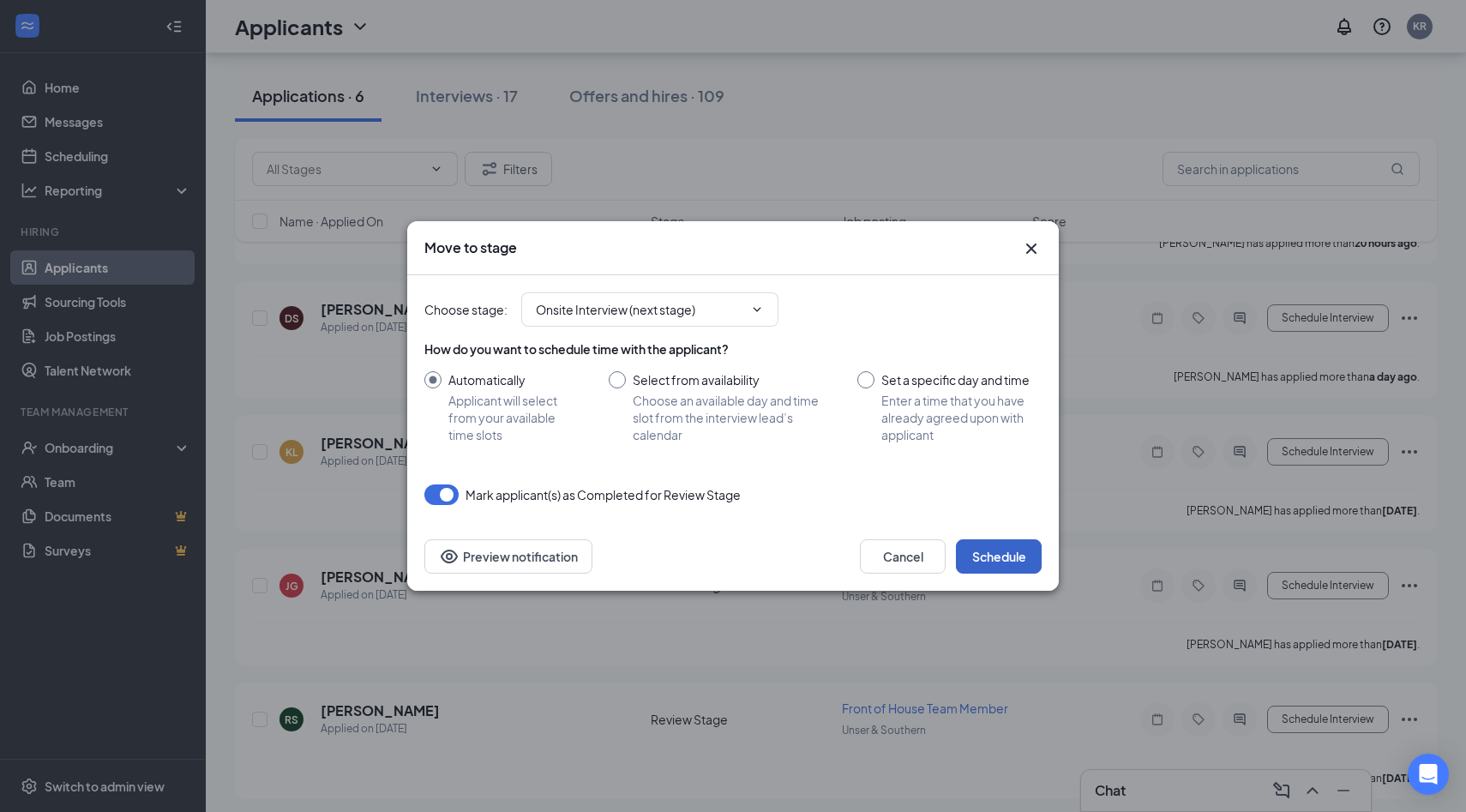
click at [1029, 549] on button "Schedule" at bounding box center [998, 556] width 86 height 35
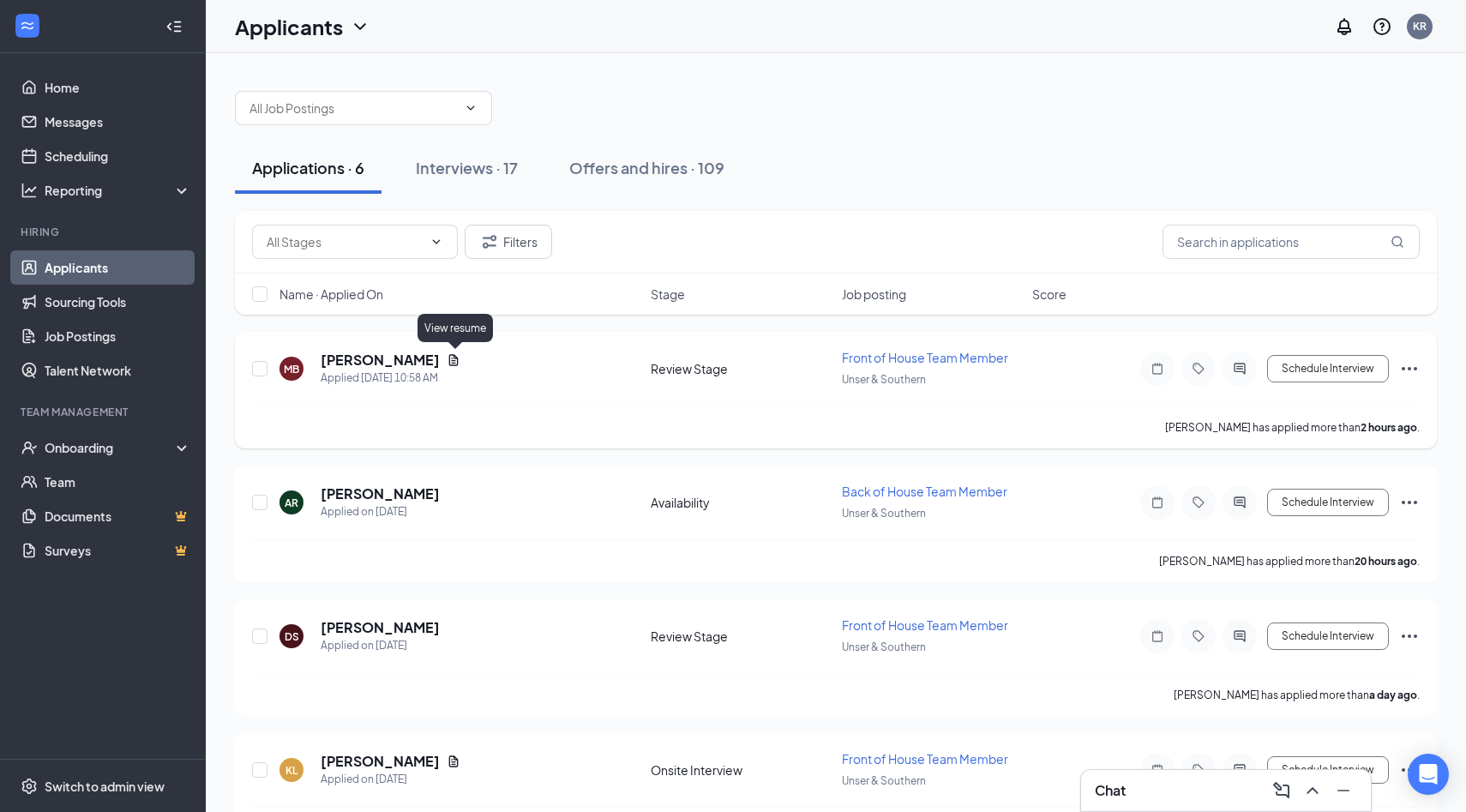
click at [456, 361] on icon "Document" at bounding box center [454, 358] width 10 height 11
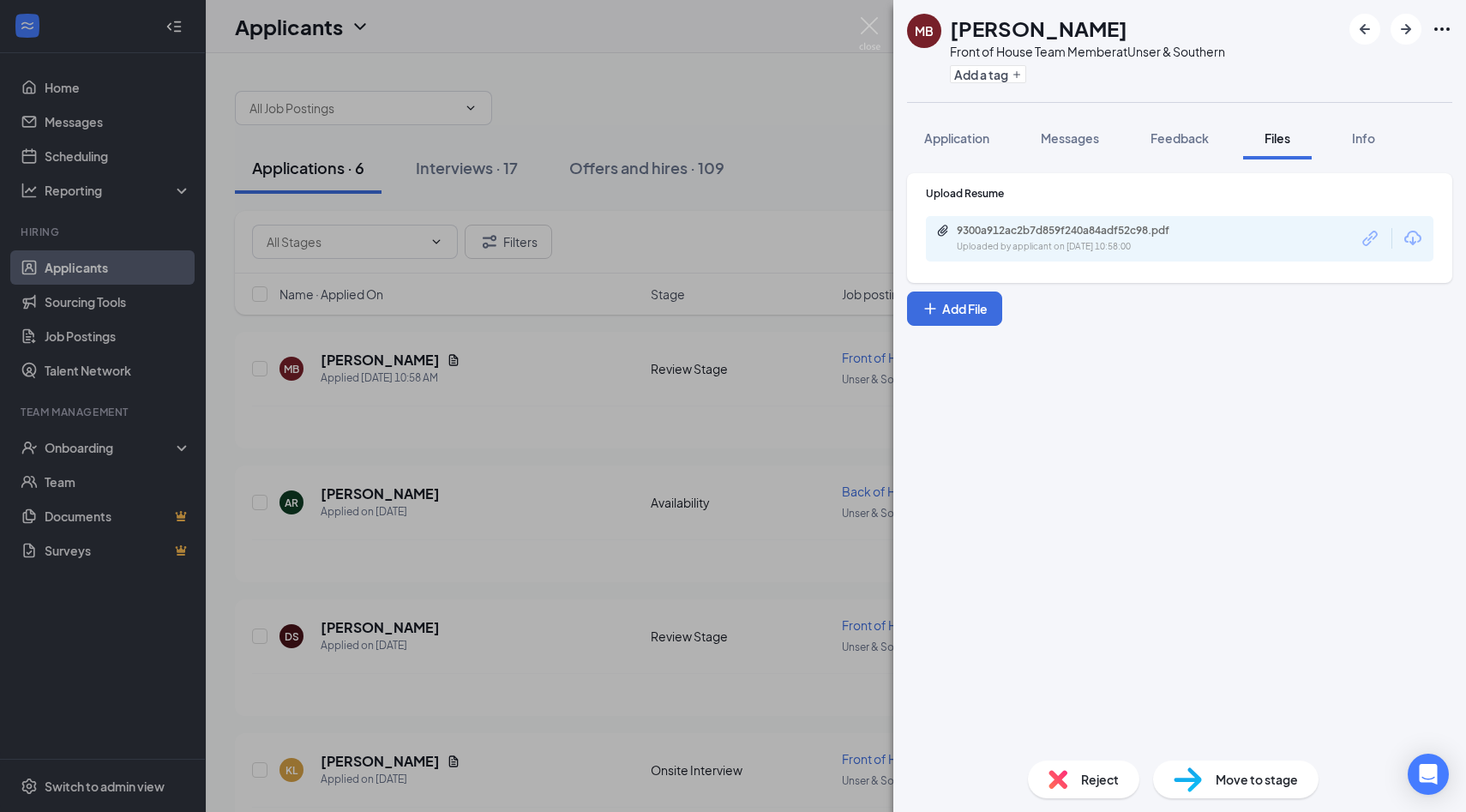
click at [984, 254] on div "9300a912ac2b7d859f240a84adf52c98.pdf Uploaded by applicant on [DATE] 10:58:00" at bounding box center [1180, 239] width 507 height 46
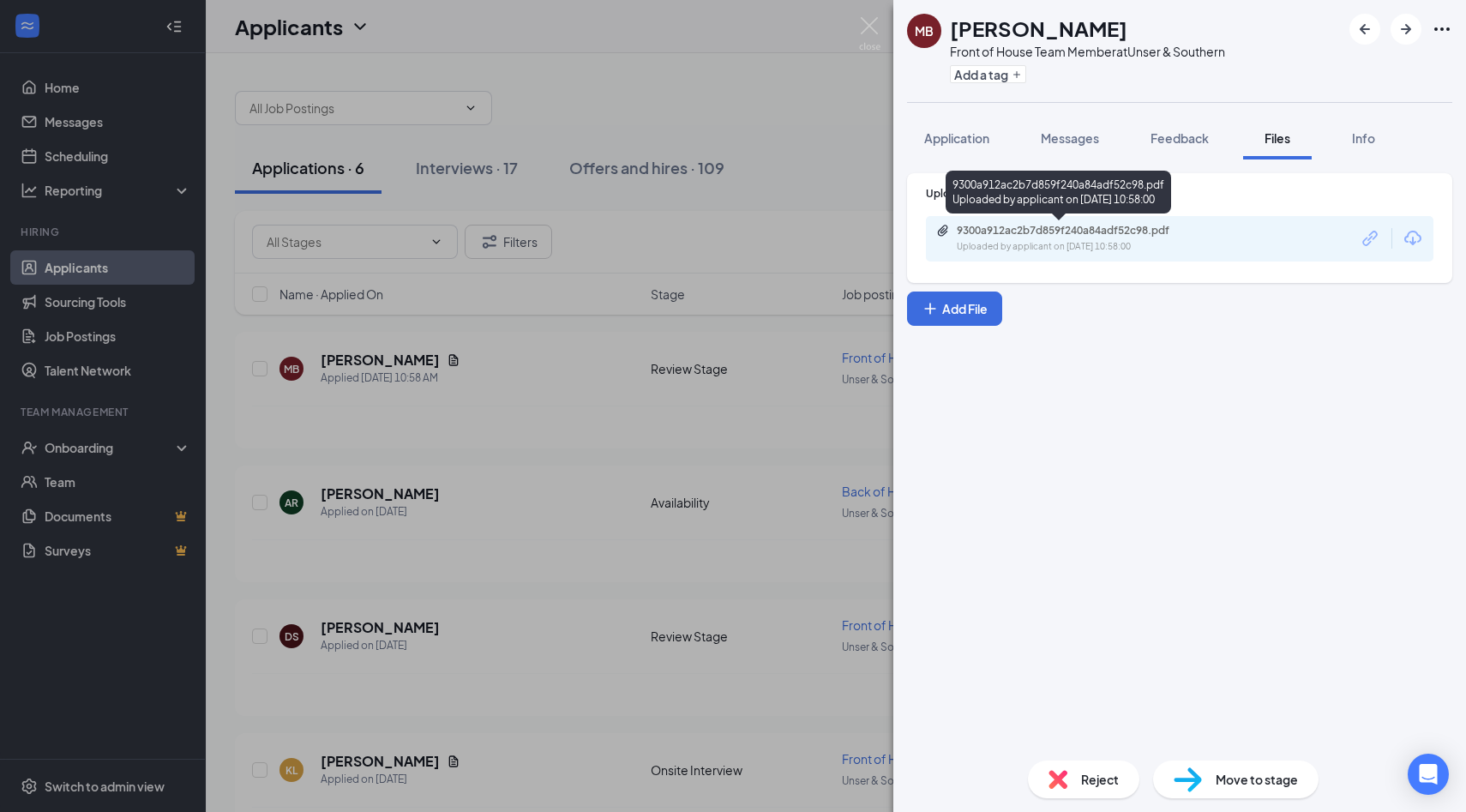
click at [979, 239] on div "9300a912ac2b7d859f240a84adf52c98.pdf Uploaded by applicant on [DATE] 10:58:00" at bounding box center [1075, 239] width 277 height 30
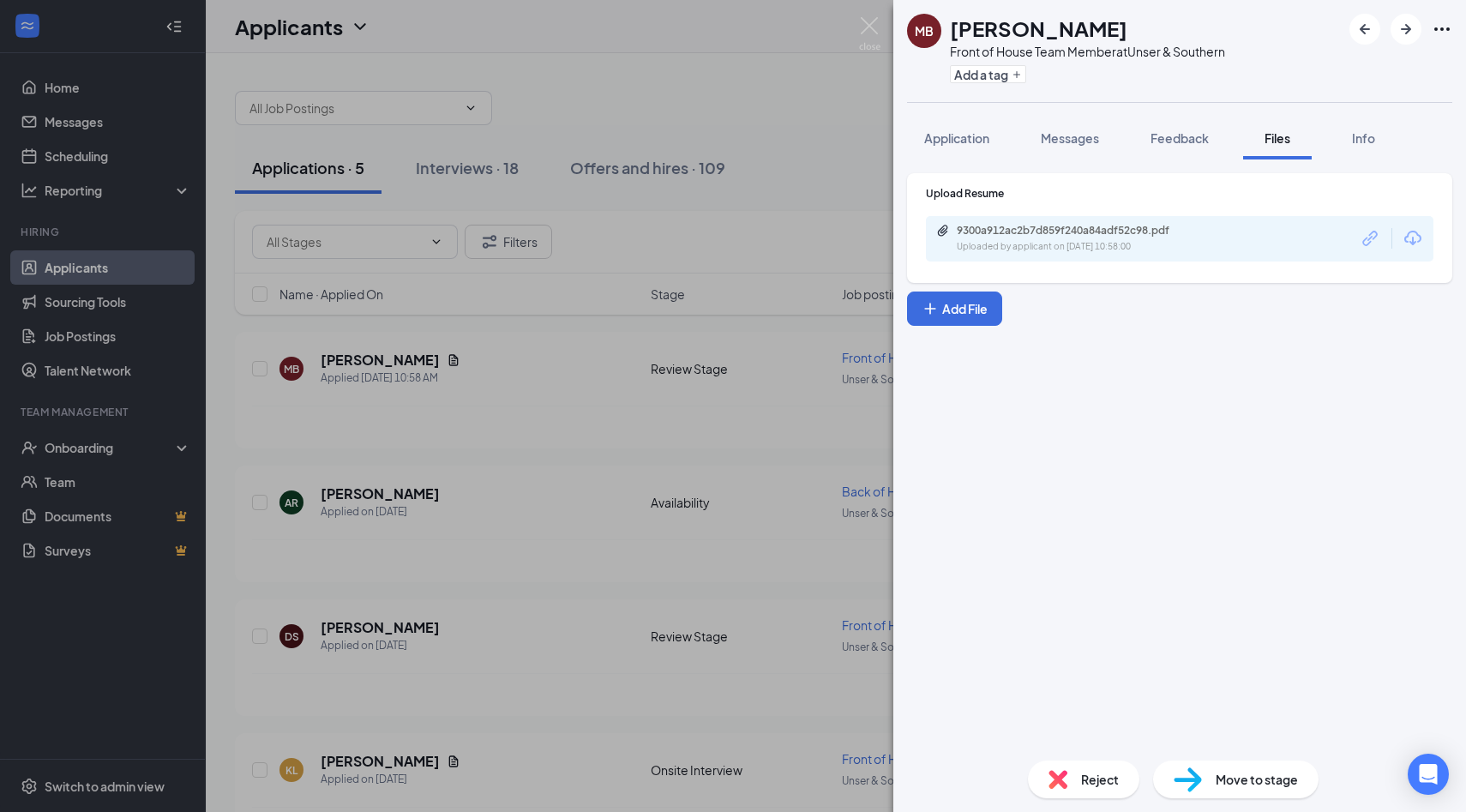
click at [586, 354] on div "MB [PERSON_NAME] Front of House Team Member at Unser & Southern Add a tag Appli…" at bounding box center [733, 406] width 1466 height 812
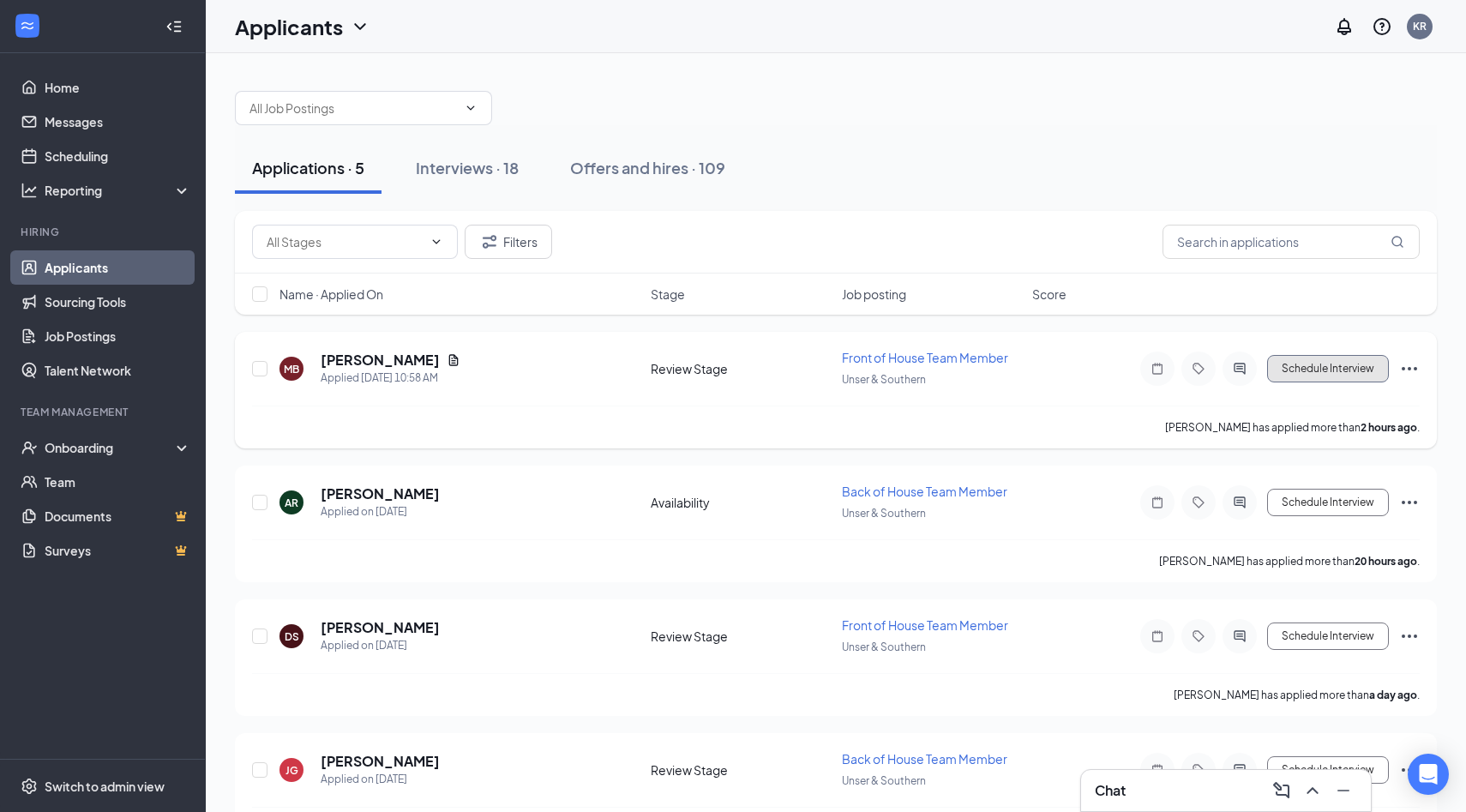
click at [1328, 366] on button "Schedule Interview" at bounding box center [1327, 368] width 122 height 28
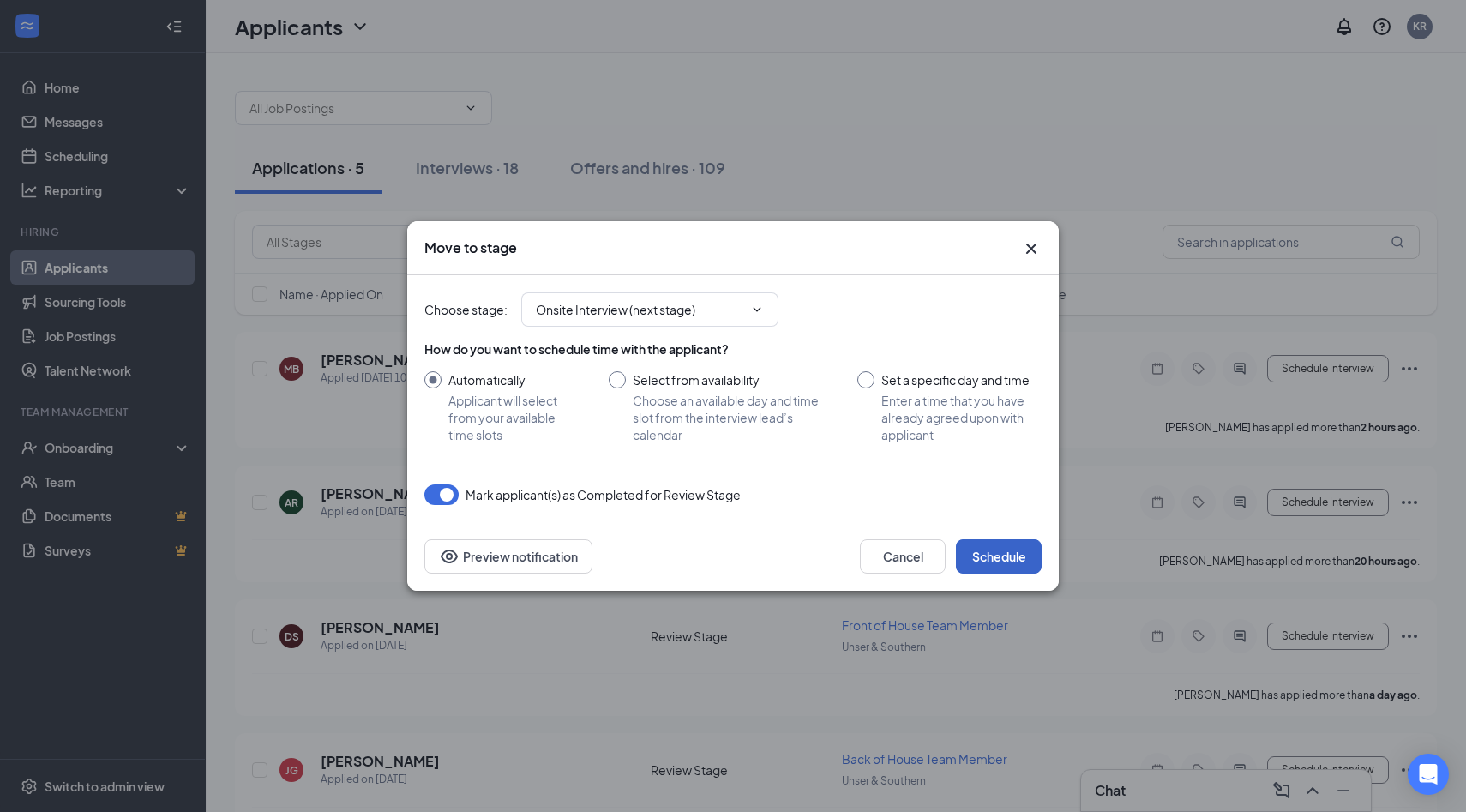
click at [1011, 547] on button "Schedule" at bounding box center [998, 556] width 86 height 35
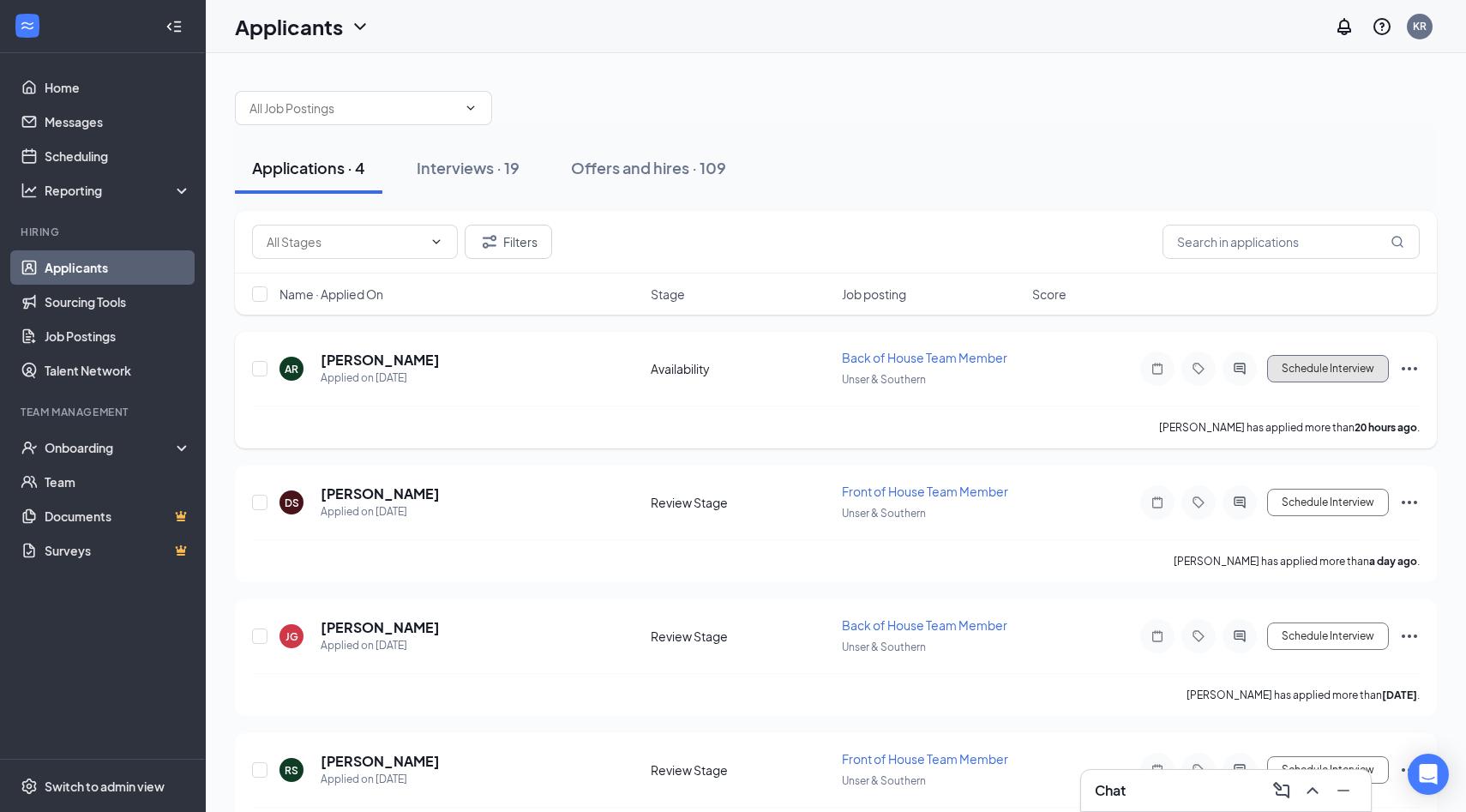
click at [1310, 367] on button "Schedule Interview" at bounding box center [1327, 368] width 122 height 28
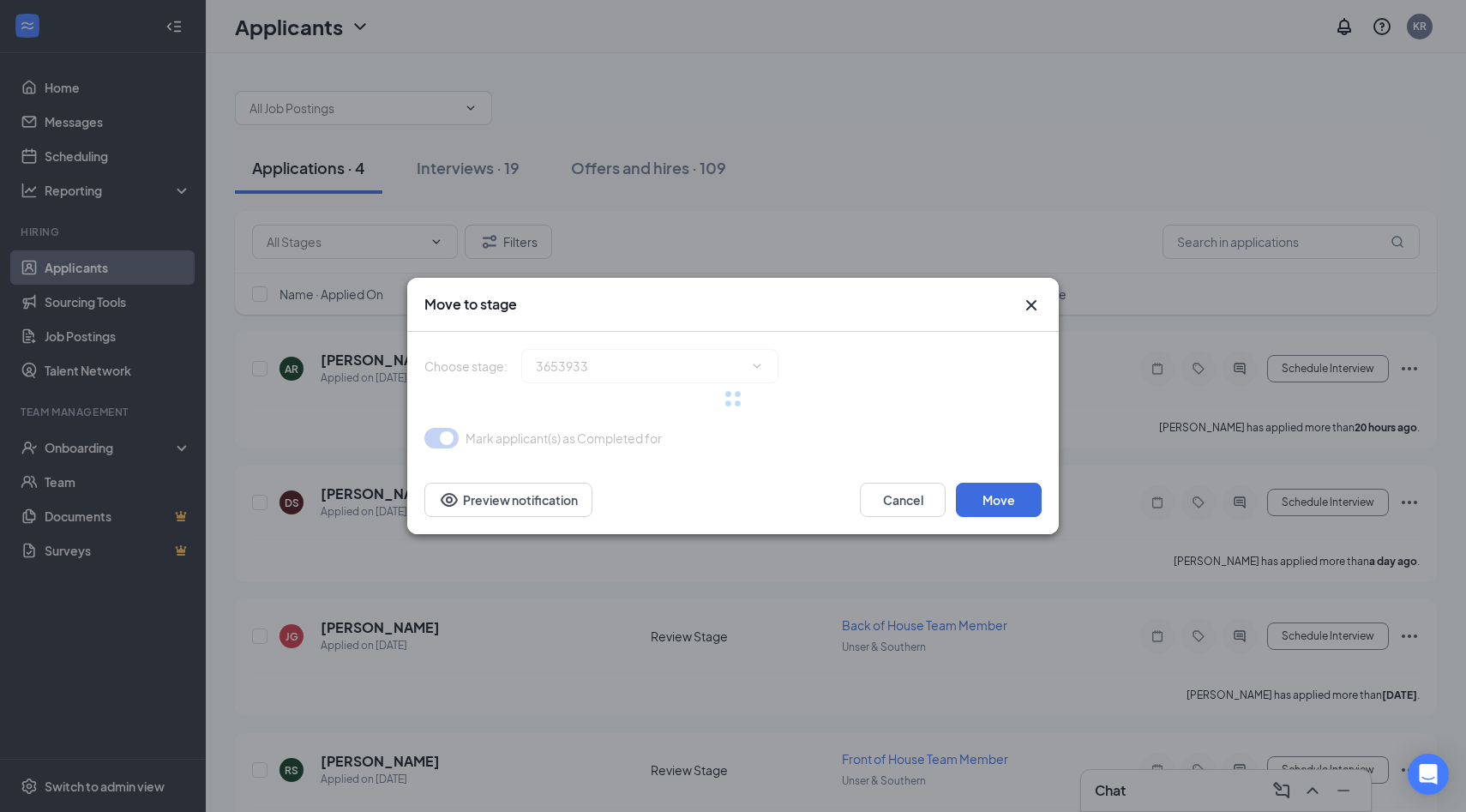
type input "Review Stage (next stage)"
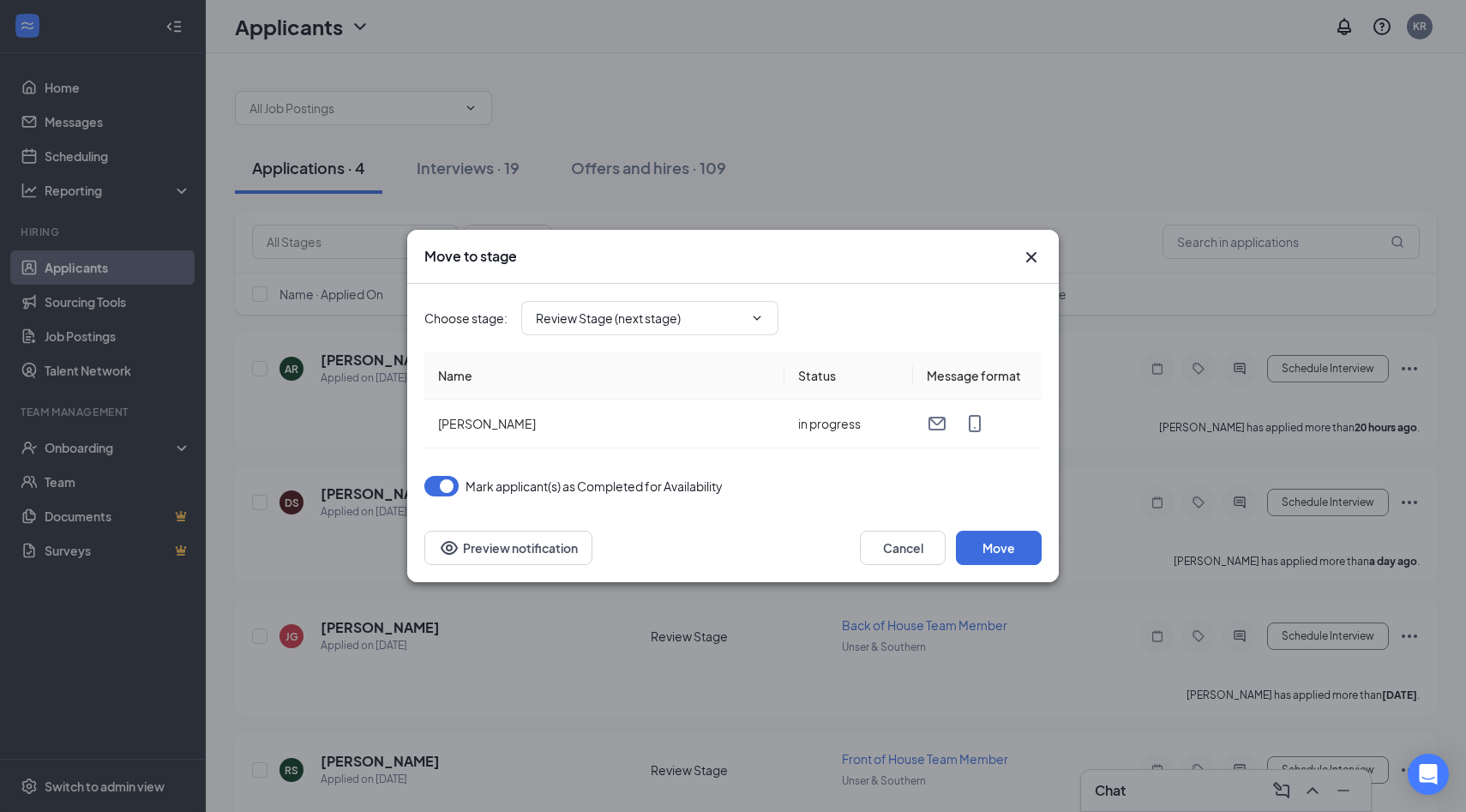
click at [995, 569] on div "Cancel Move Preview notification" at bounding box center [733, 547] width 652 height 68
click at [987, 545] on button "Move" at bounding box center [998, 548] width 86 height 35
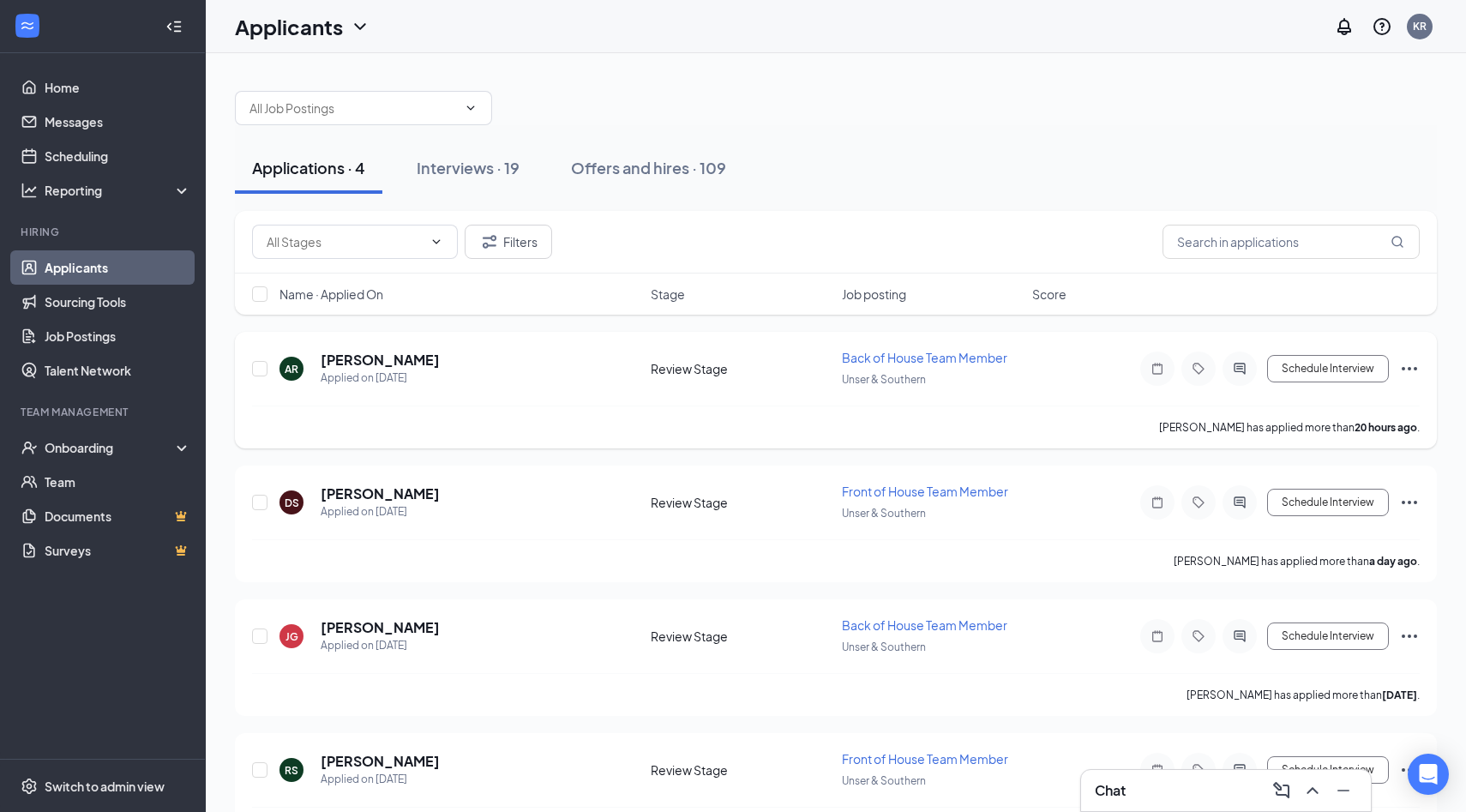
click at [1417, 365] on icon "Ellipses" at bounding box center [1409, 368] width 21 height 21
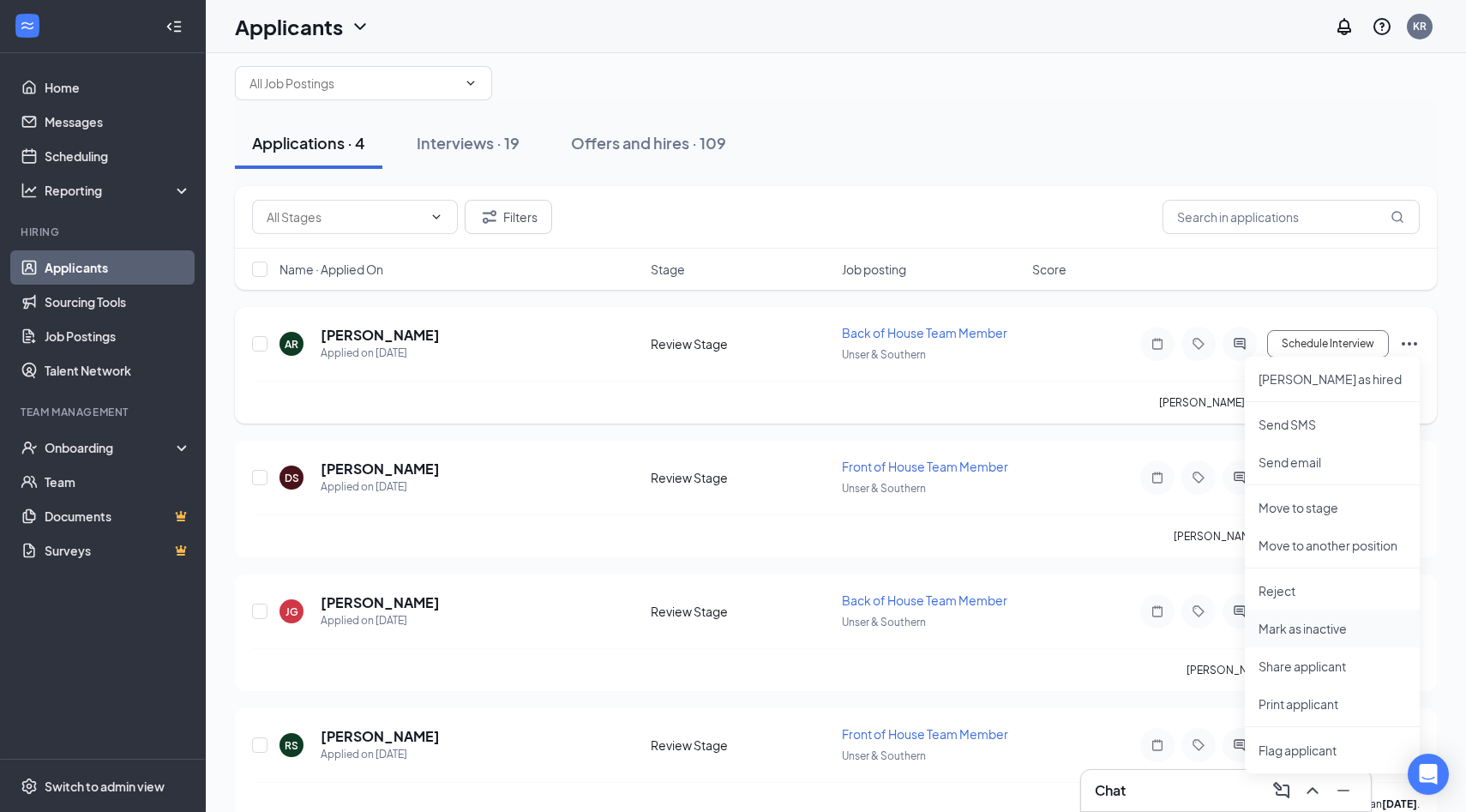
scroll to position [53, 0]
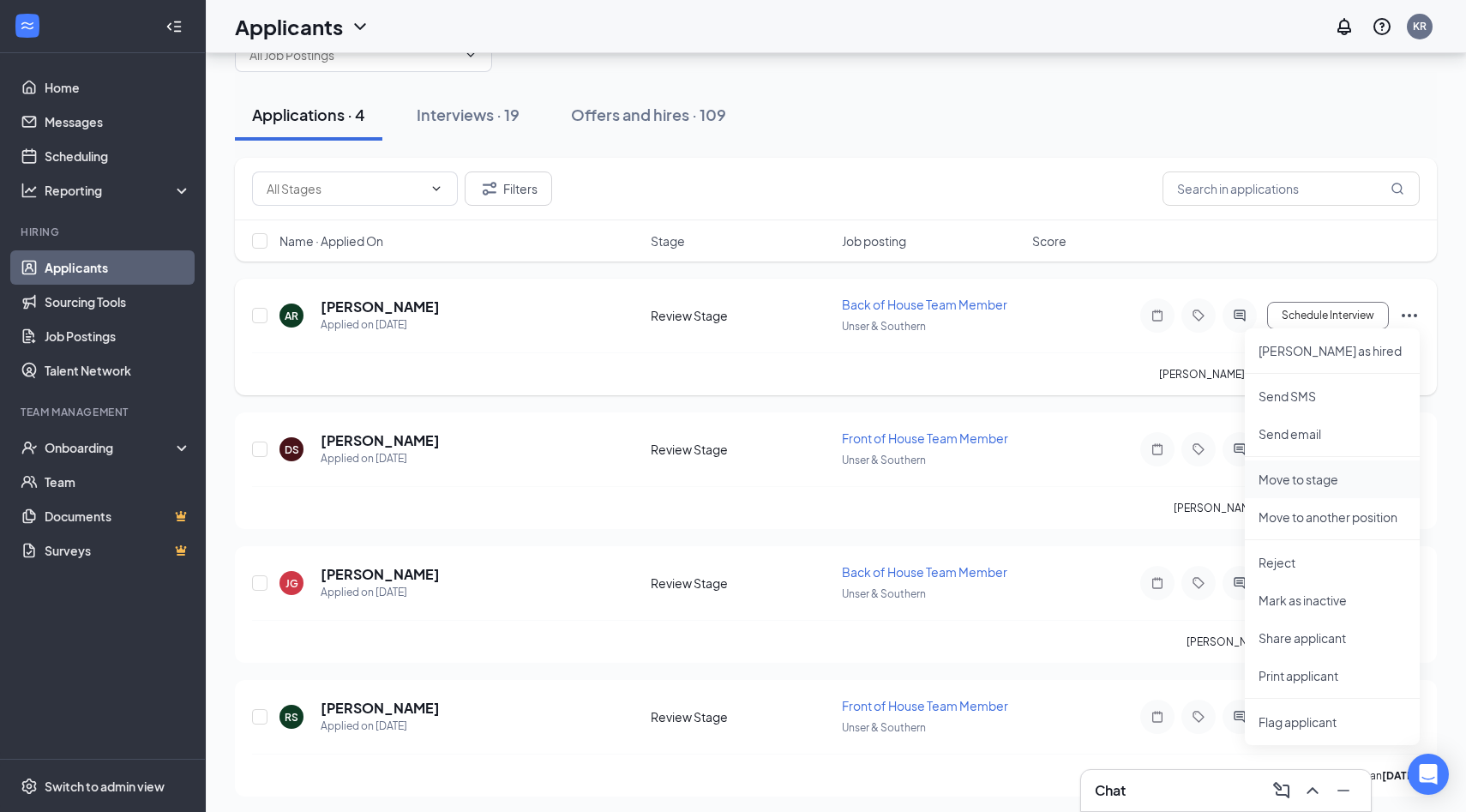
click at [1284, 484] on p "Move to stage" at bounding box center [1331, 478] width 148 height 17
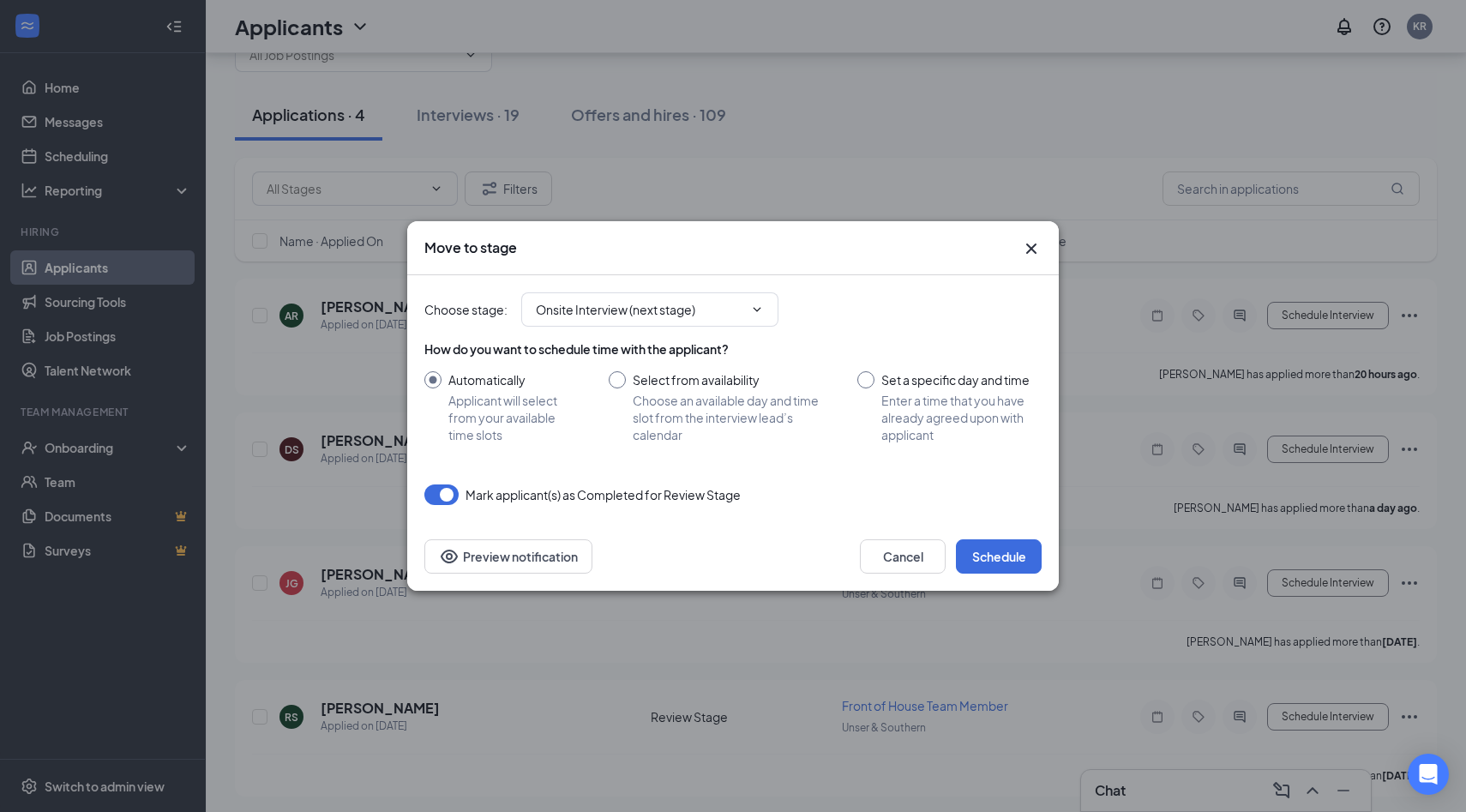
click at [680, 283] on div "Choose stage : Onsite Interview (next stage)" at bounding box center [732, 309] width 617 height 68
click at [672, 296] on span "Onsite Interview (next stage)" at bounding box center [650, 309] width 258 height 35
click at [677, 317] on input "Onsite Interview (next stage)" at bounding box center [639, 309] width 207 height 19
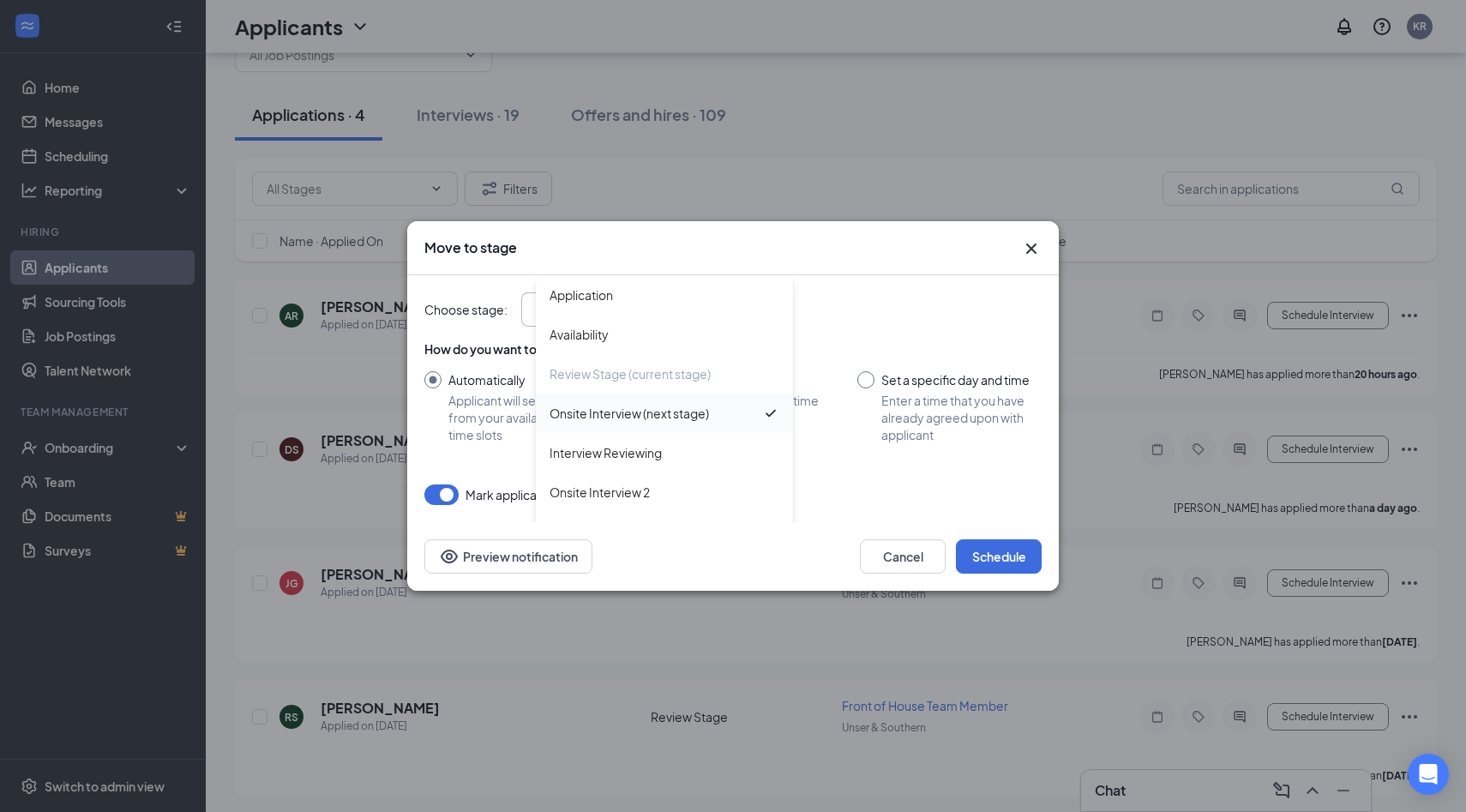
click at [655, 418] on div "Onsite Interview (next stage)" at bounding box center [629, 413] width 159 height 19
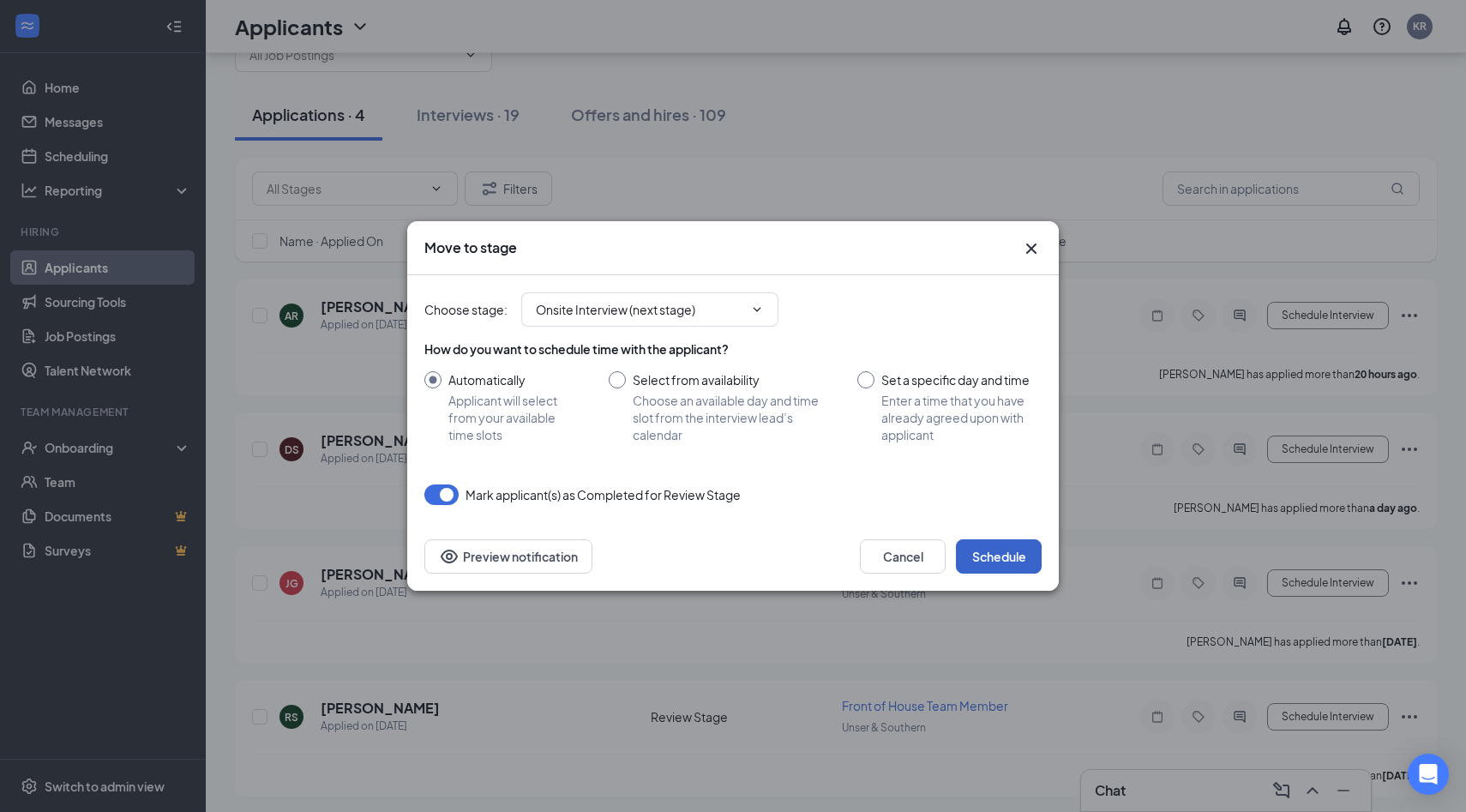
click at [989, 565] on button "Schedule" at bounding box center [998, 556] width 86 height 35
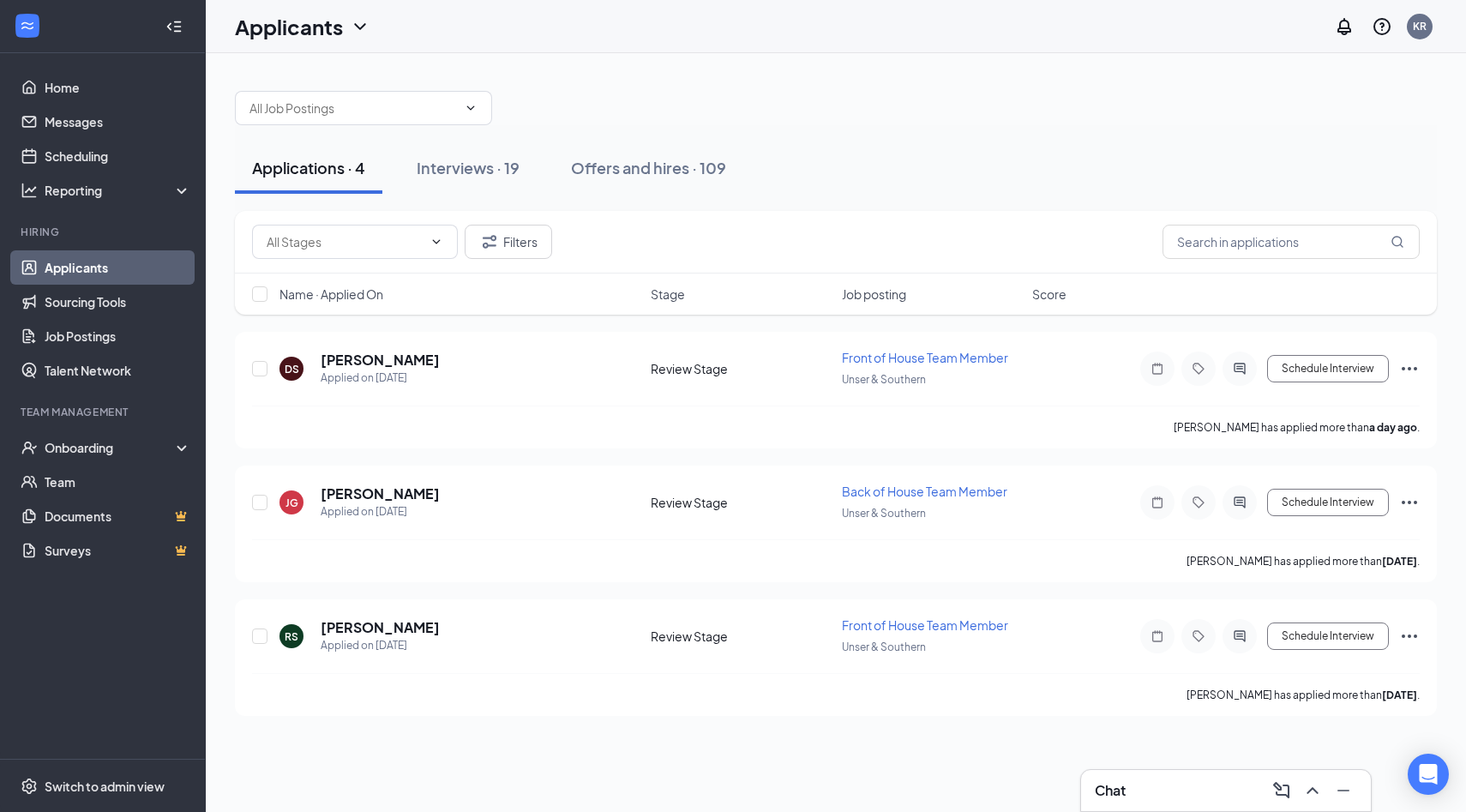
scroll to position [0, 0]
click at [1303, 511] on button "Schedule Interview" at bounding box center [1327, 502] width 122 height 28
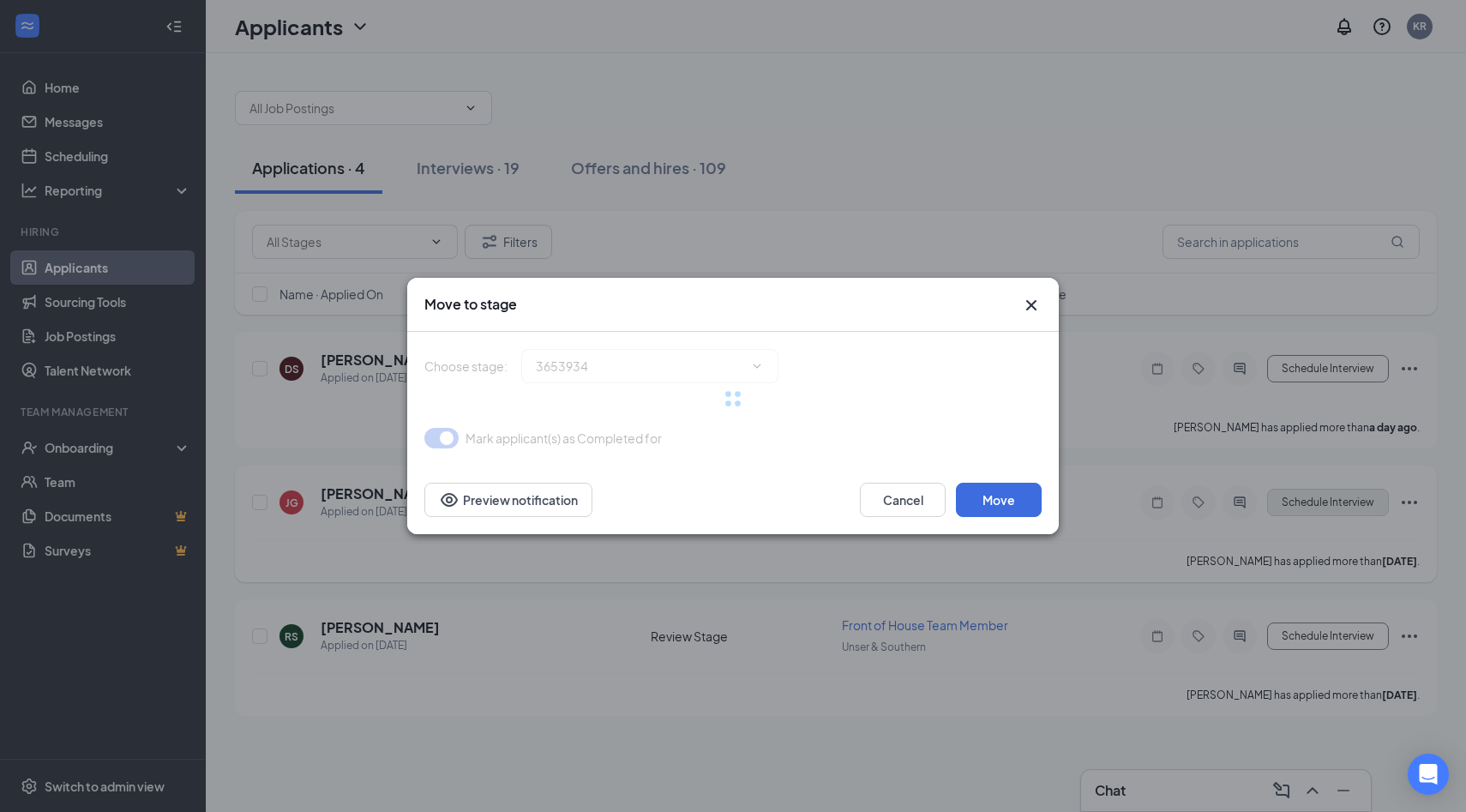
type input "Onsite Interview (next stage)"
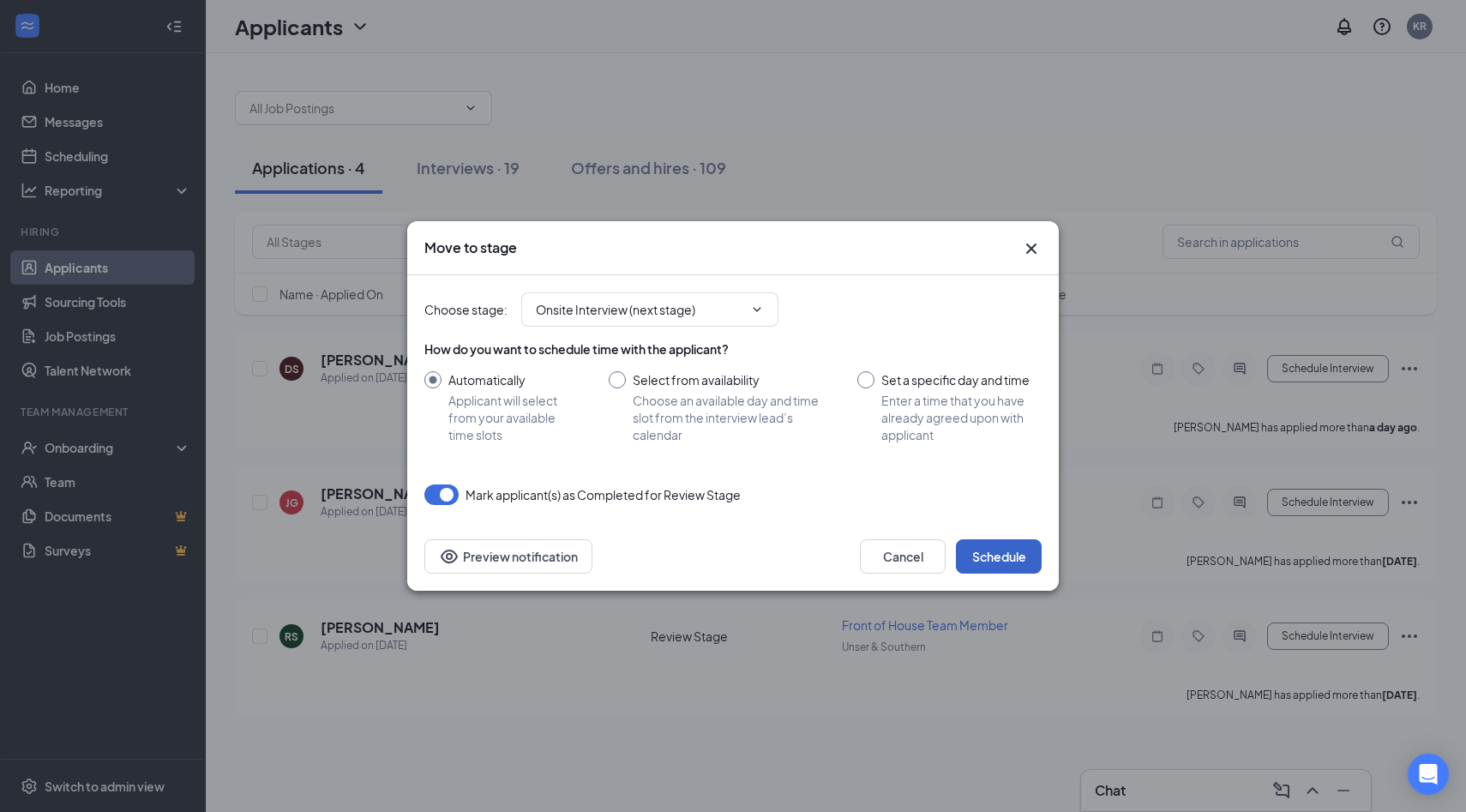
click at [987, 551] on button "Schedule" at bounding box center [998, 556] width 86 height 35
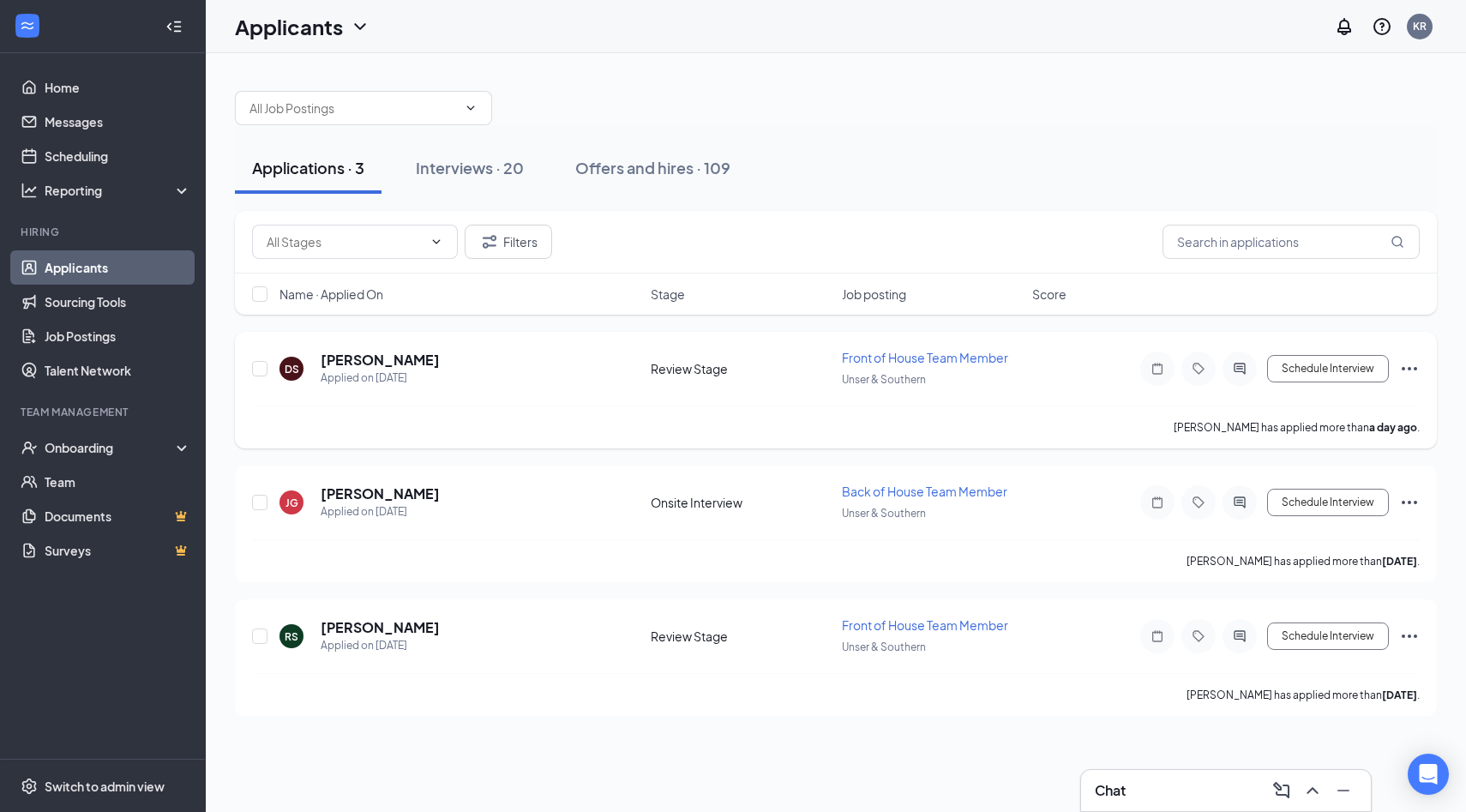
click at [1406, 367] on icon "Ellipses" at bounding box center [1409, 368] width 21 height 21
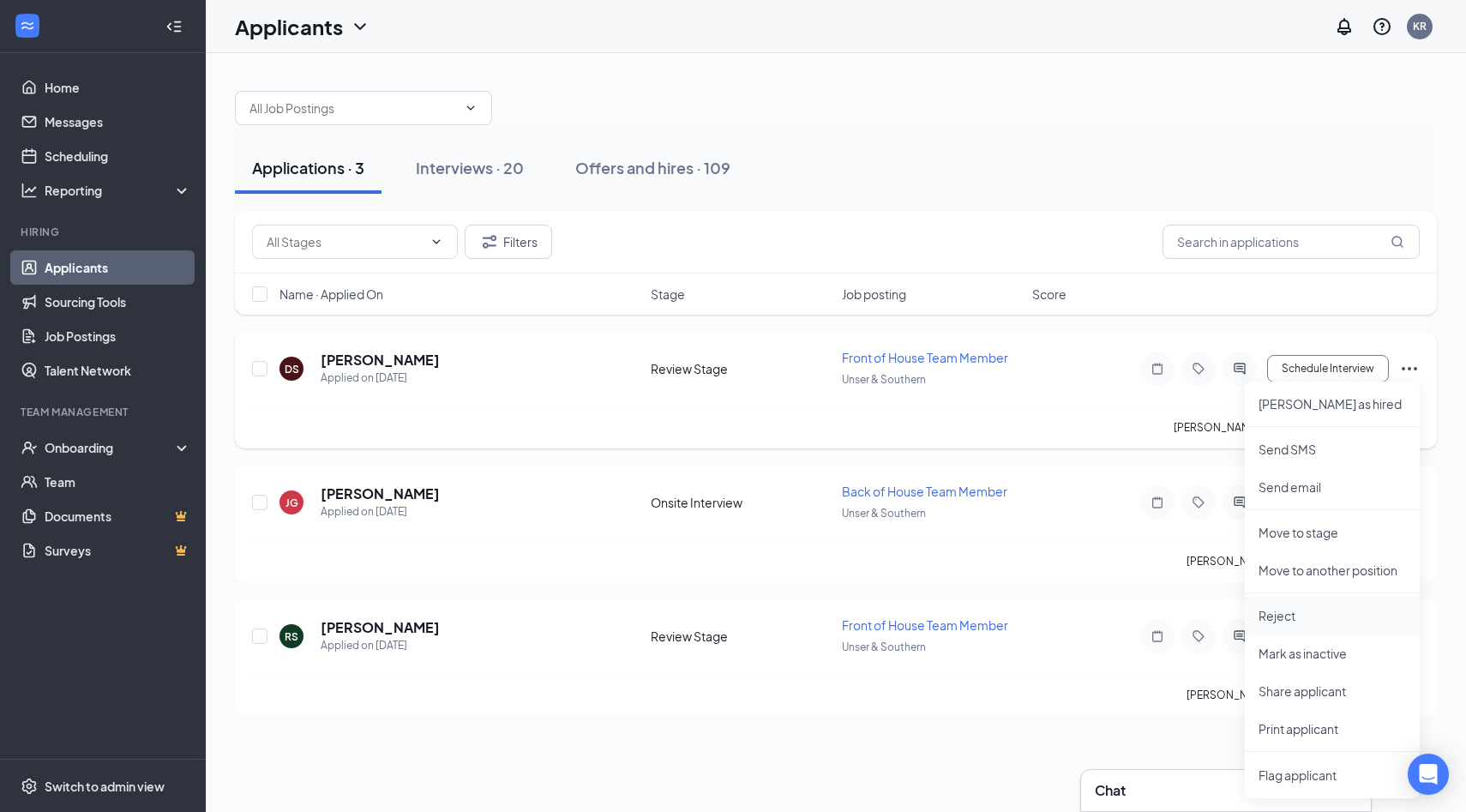
click at [1290, 621] on p "Reject" at bounding box center [1331, 615] width 148 height 17
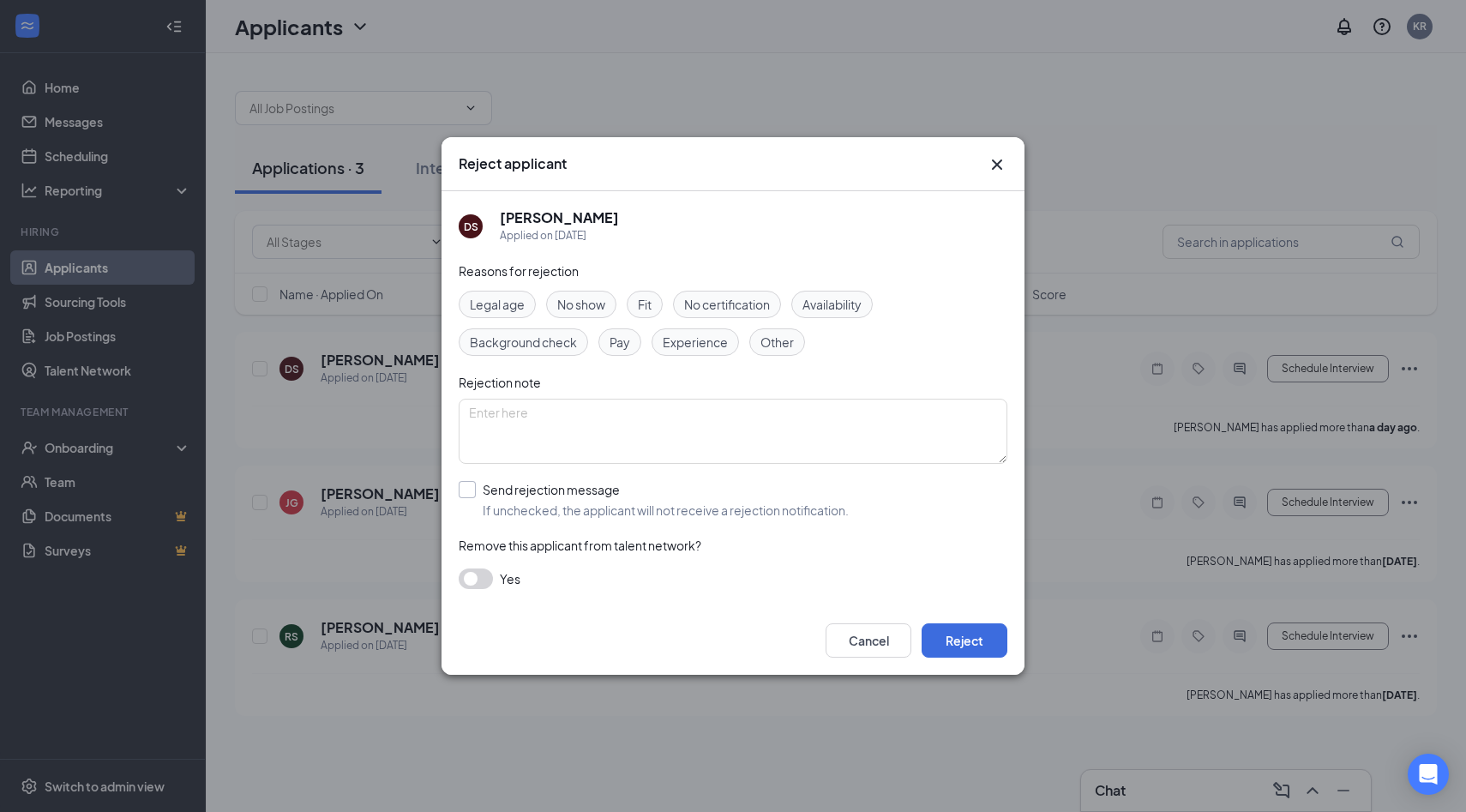
click at [496, 491] on input "Send rejection message If unchecked, the applicant will not receive a rejection…" at bounding box center [654, 499] width 390 height 38
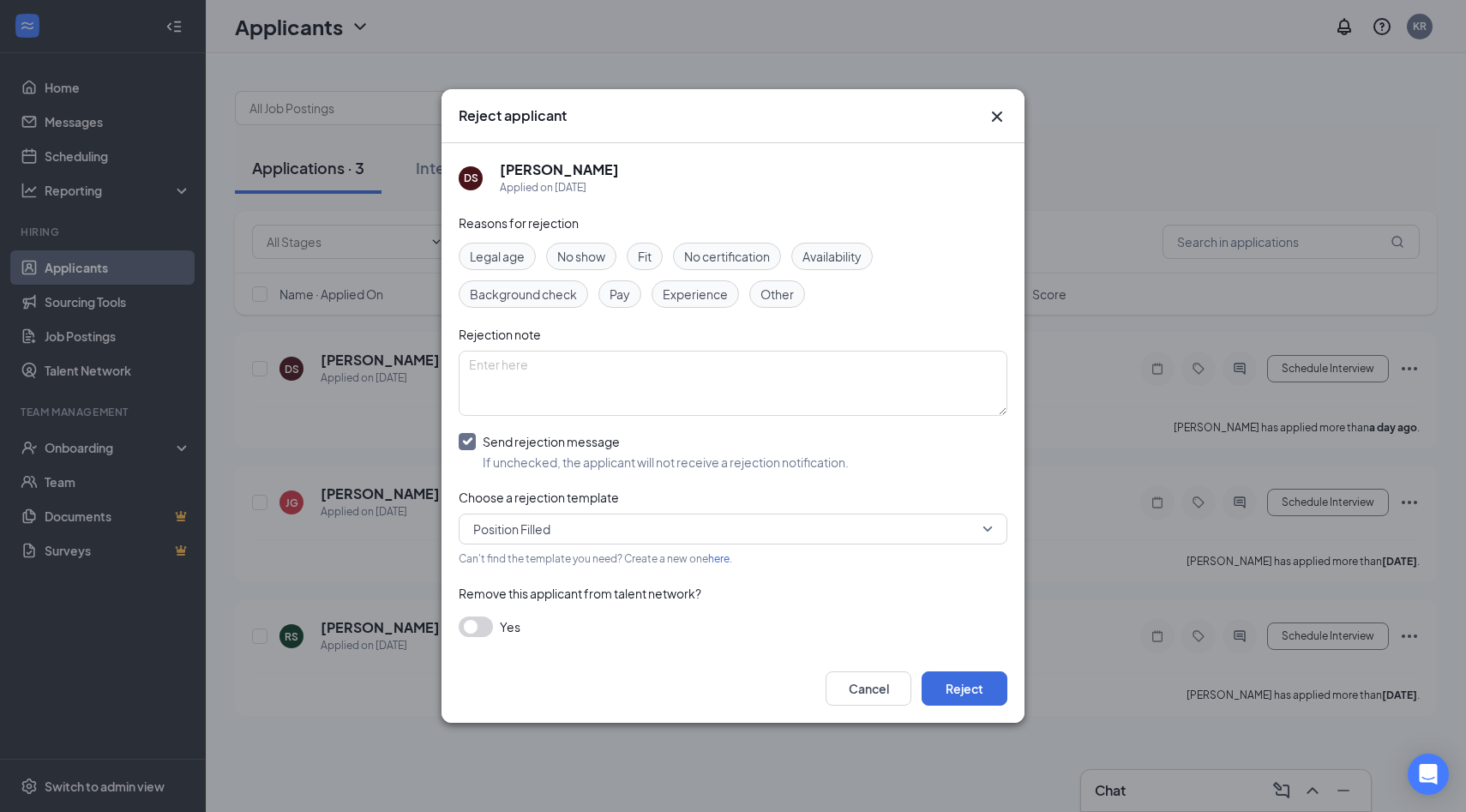
click at [501, 427] on div "Reasons for rejection Legal age No show Fit No certification Availability Backg…" at bounding box center [733, 434] width 549 height 442
click at [493, 440] on input "Send rejection message If unchecked, the applicant will not receive a rejection…" at bounding box center [654, 452] width 390 height 38
checkbox input "false"
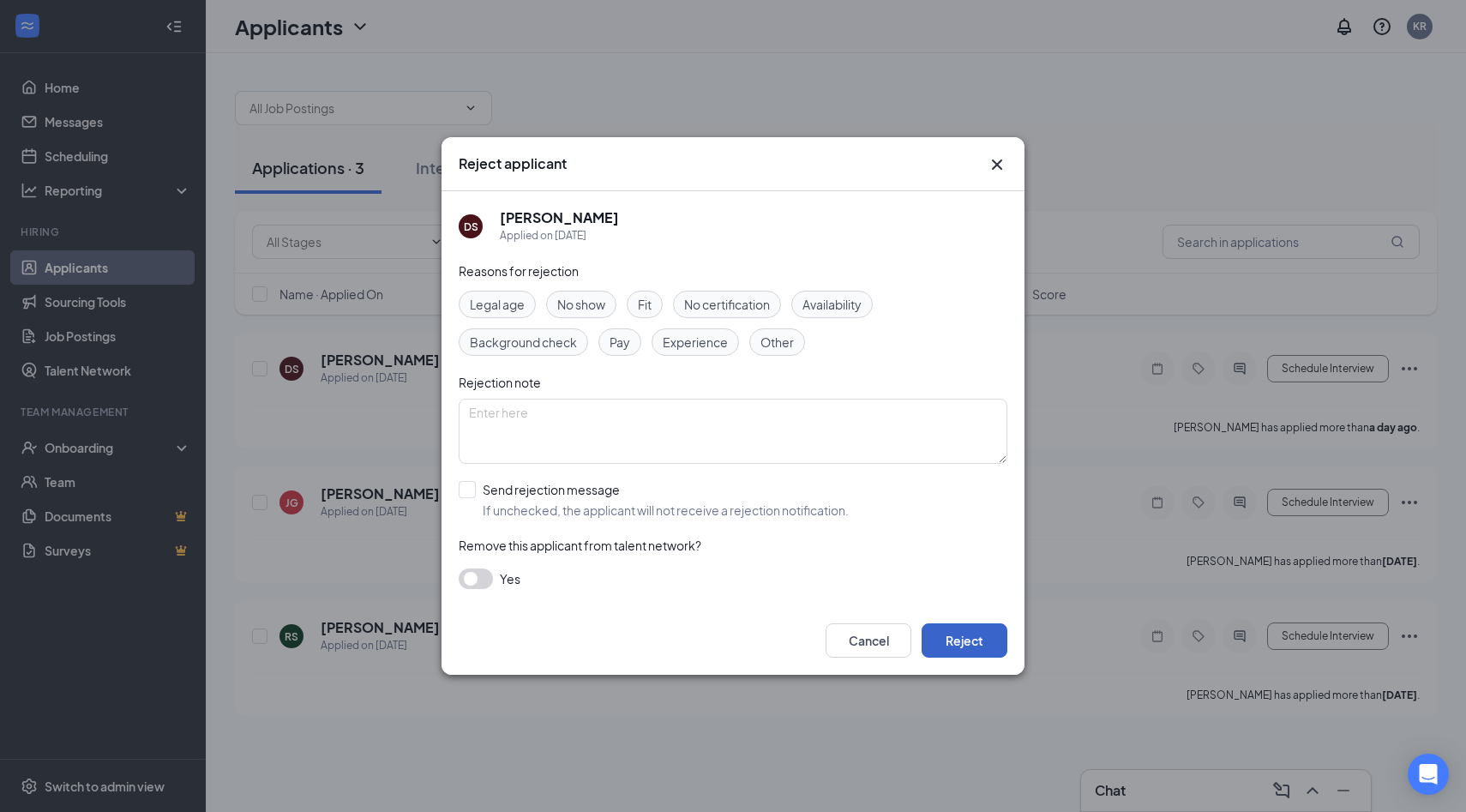
click at [987, 644] on button "Reject" at bounding box center [964, 640] width 86 height 35
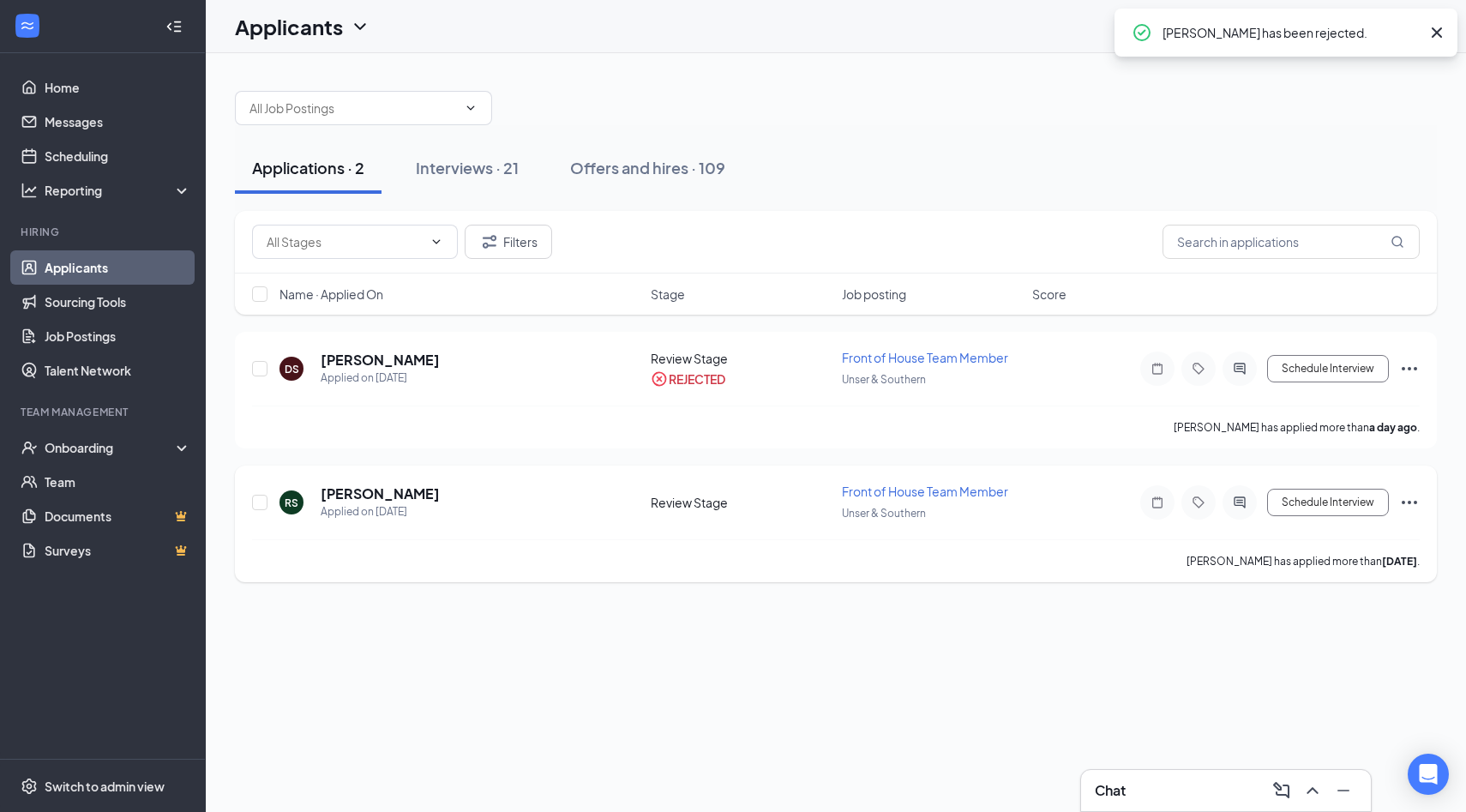
click at [1411, 501] on icon "Ellipses" at bounding box center [1409, 502] width 21 height 21
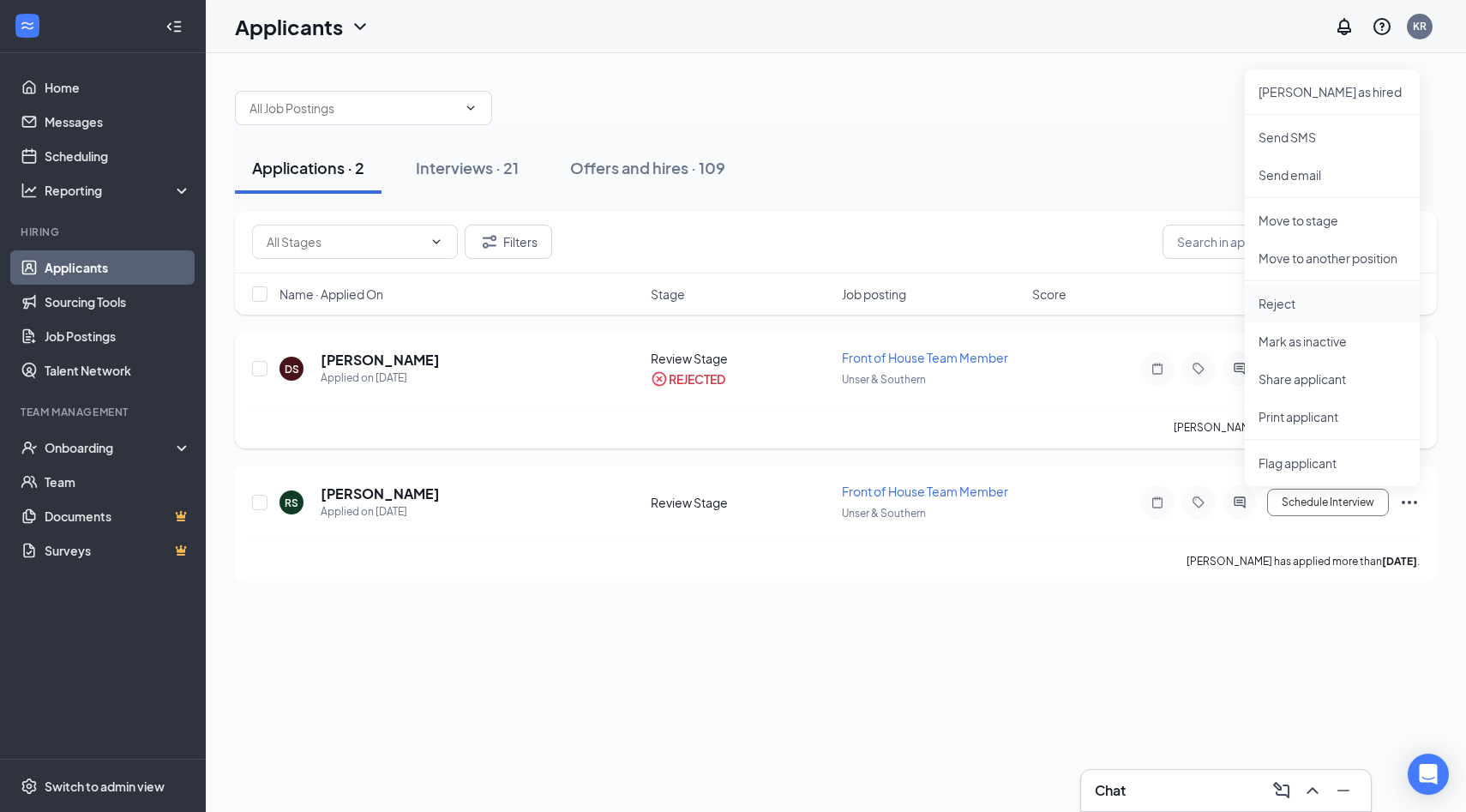
click at [1287, 315] on li "Reject" at bounding box center [1332, 303] width 175 height 38
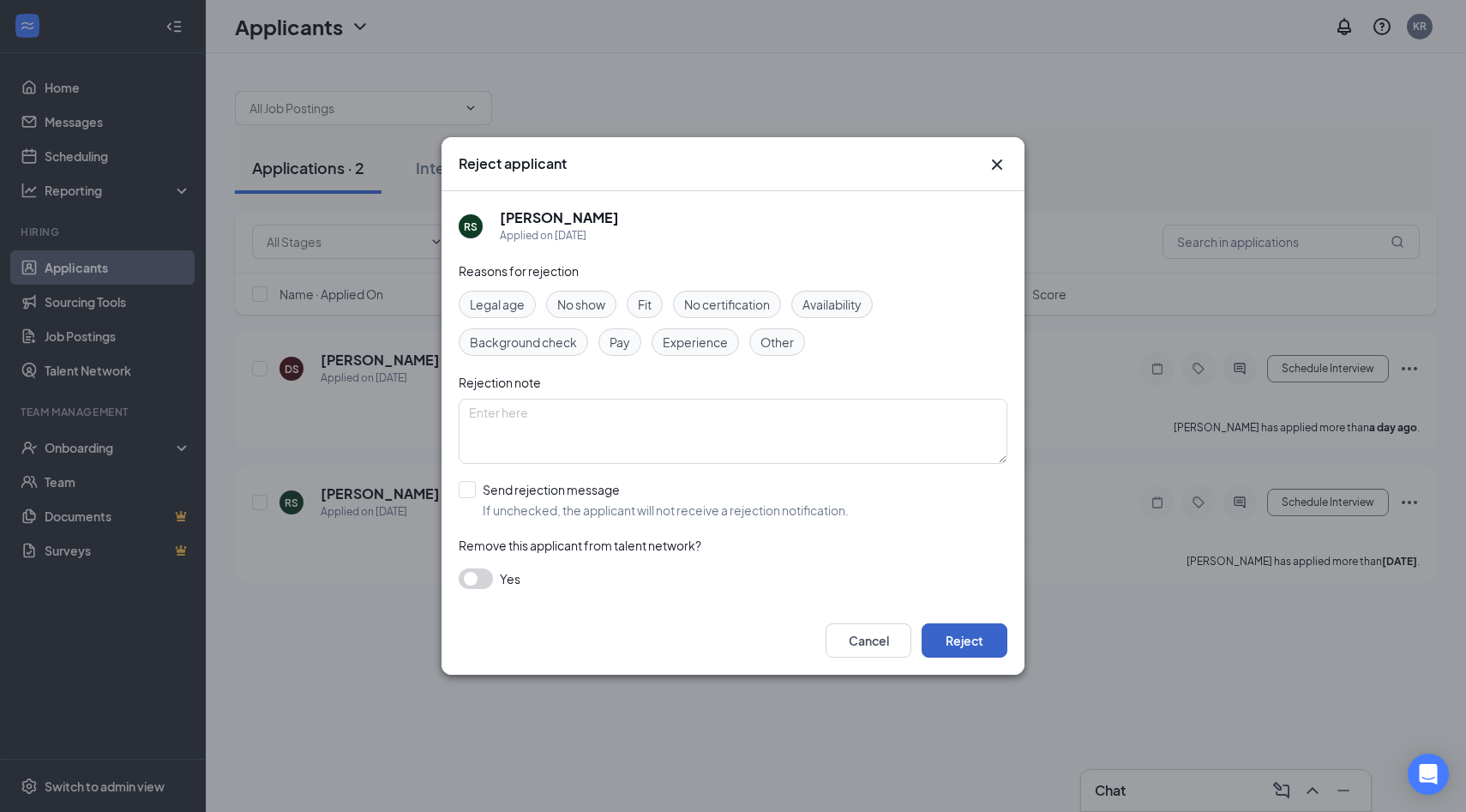
click at [966, 641] on button "Reject" at bounding box center [964, 640] width 86 height 35
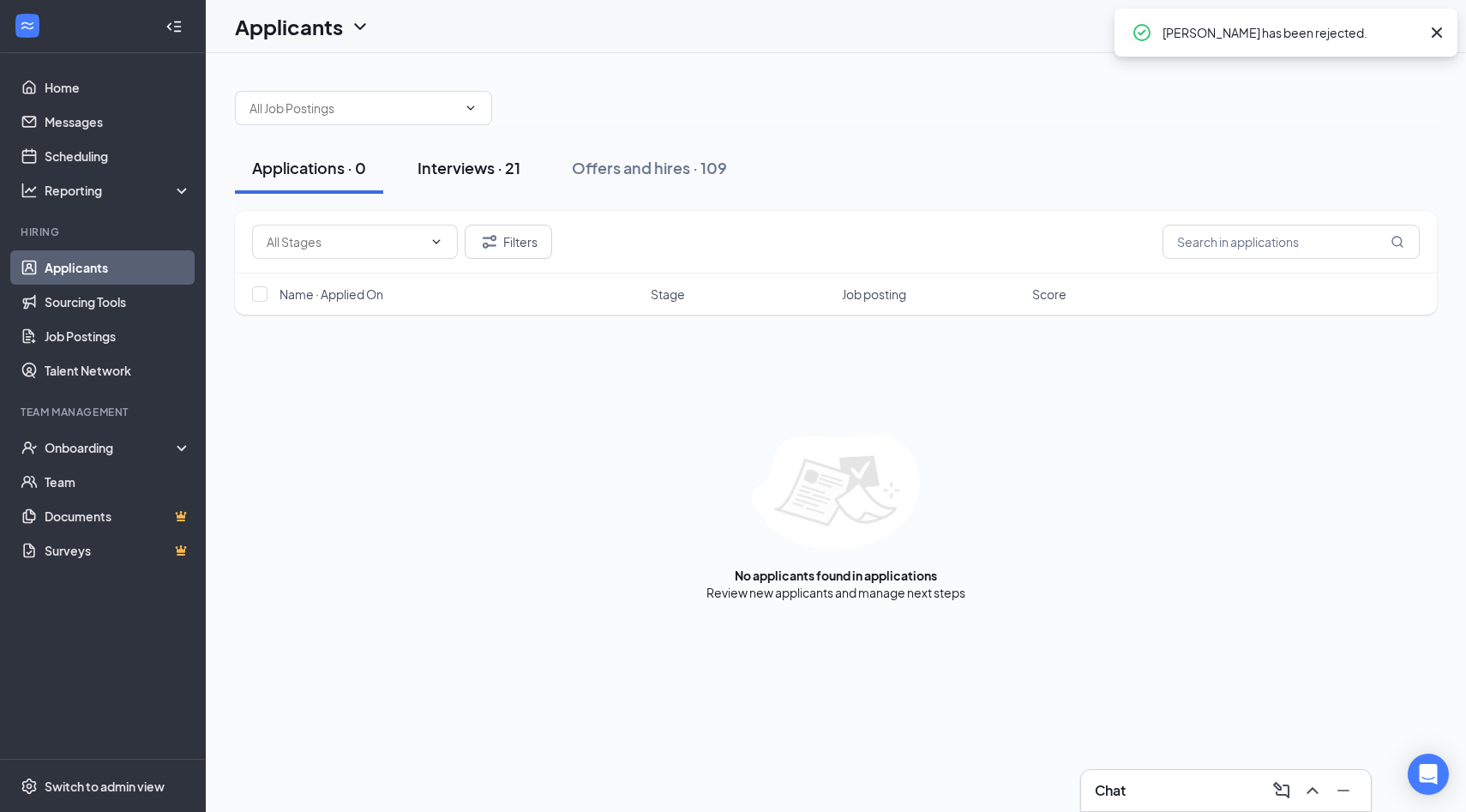
click at [443, 168] on div "Interviews · 21" at bounding box center [469, 167] width 103 height 22
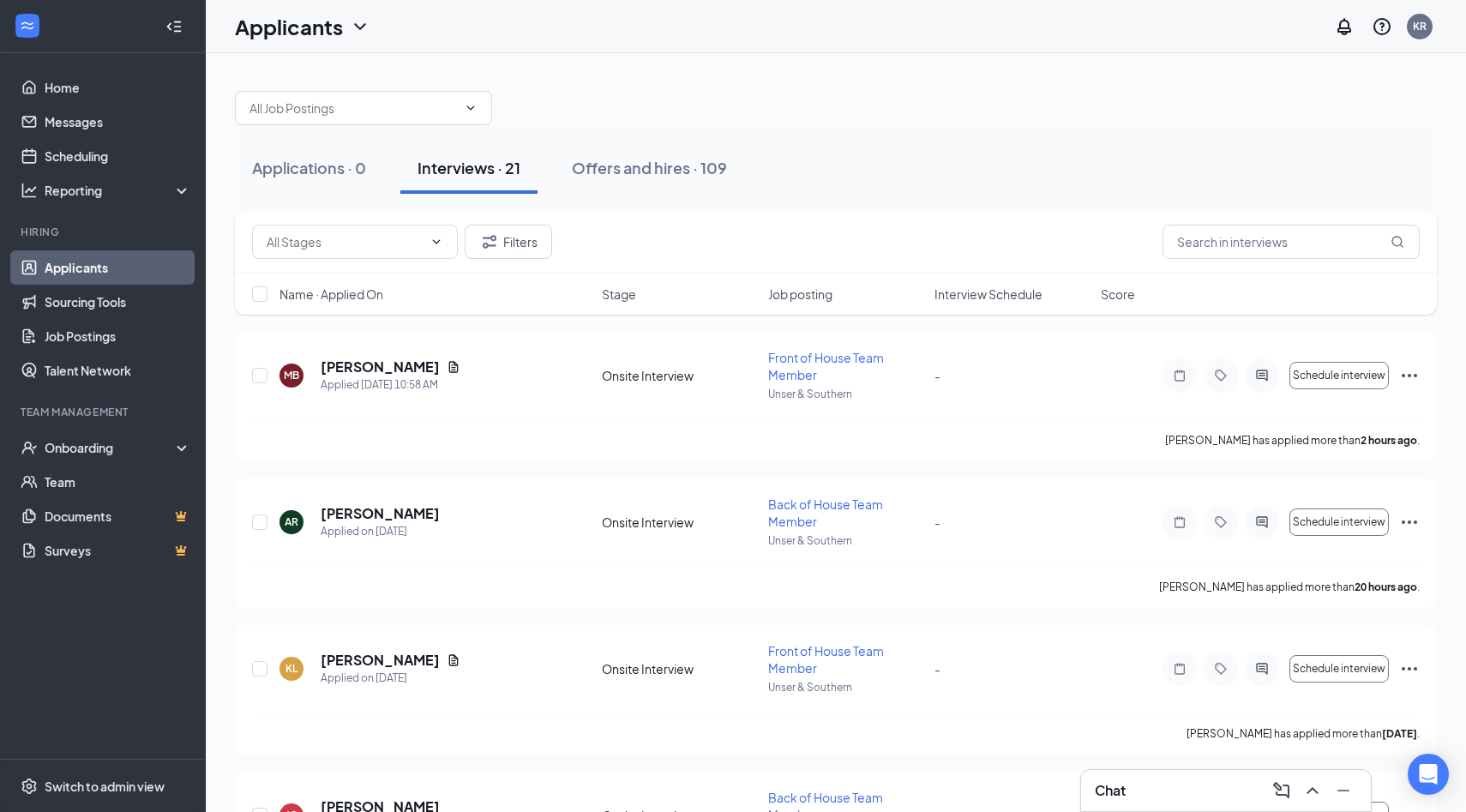
click at [943, 296] on span "Interview Schedule" at bounding box center [988, 293] width 108 height 17
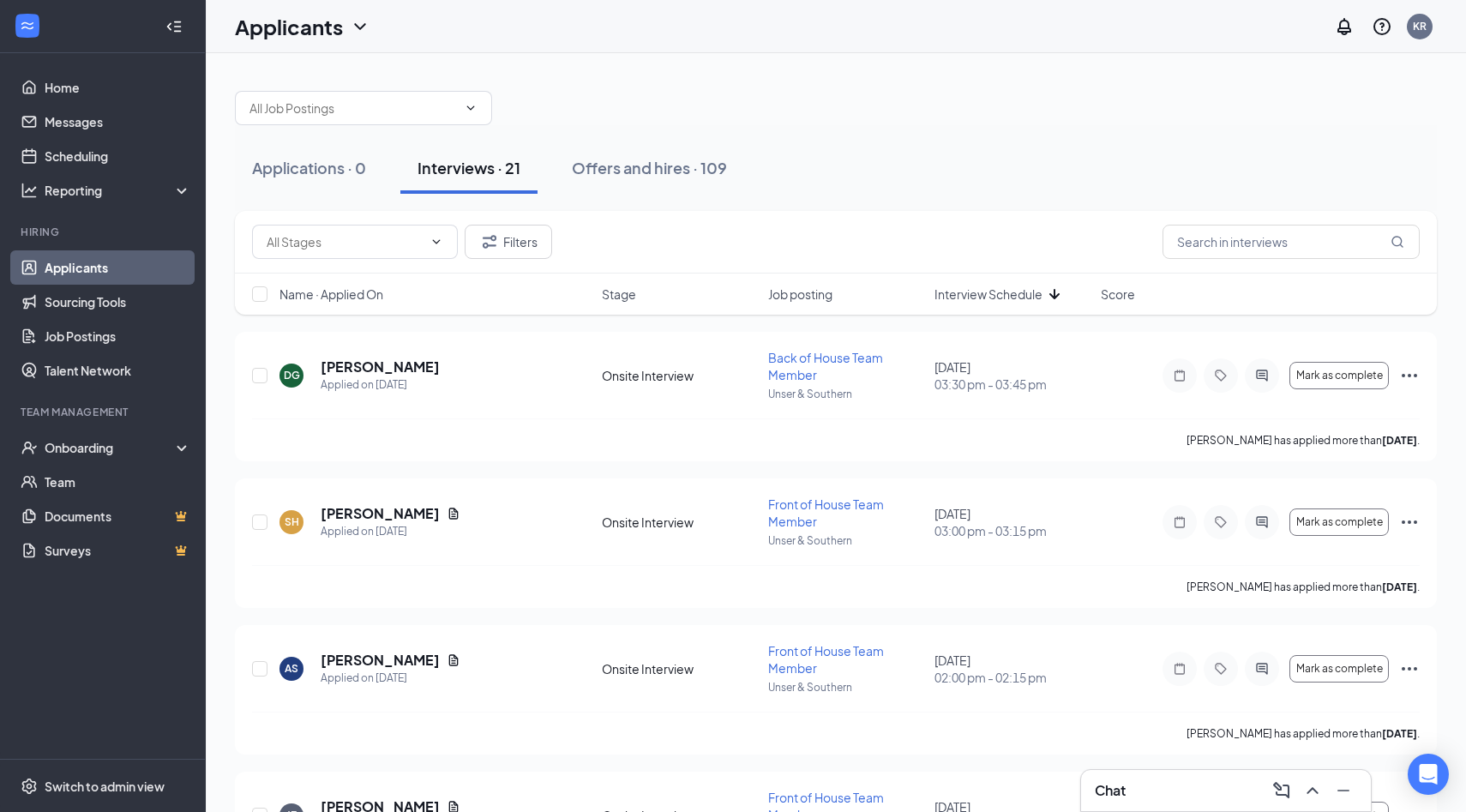
click at [943, 296] on span "Interview Schedule" at bounding box center [988, 293] width 108 height 17
click at [98, 258] on link "Applicants" at bounding box center [118, 267] width 147 height 35
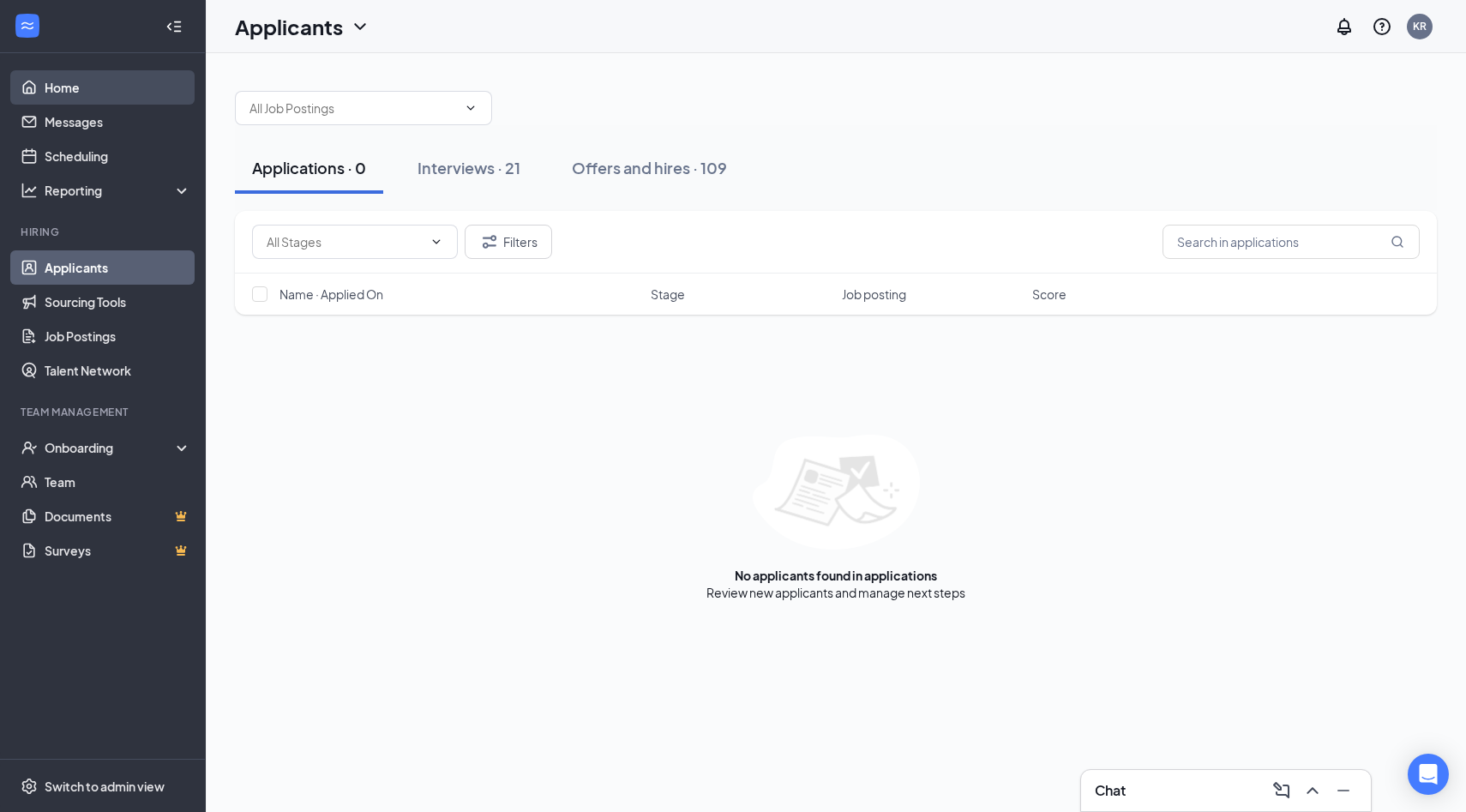
click at [64, 95] on link "Home" at bounding box center [118, 87] width 147 height 35
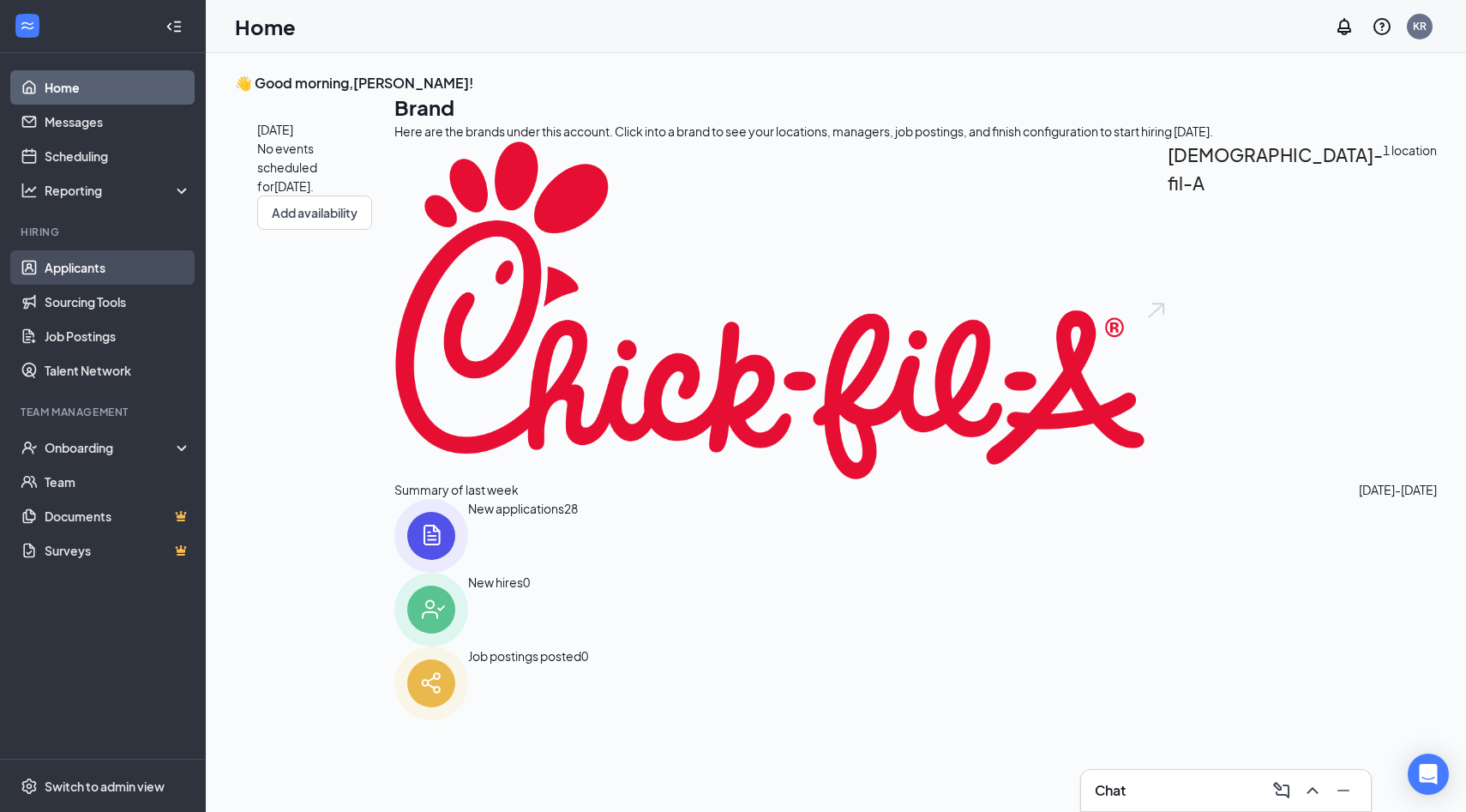
click at [77, 278] on link "Applicants" at bounding box center [118, 267] width 147 height 35
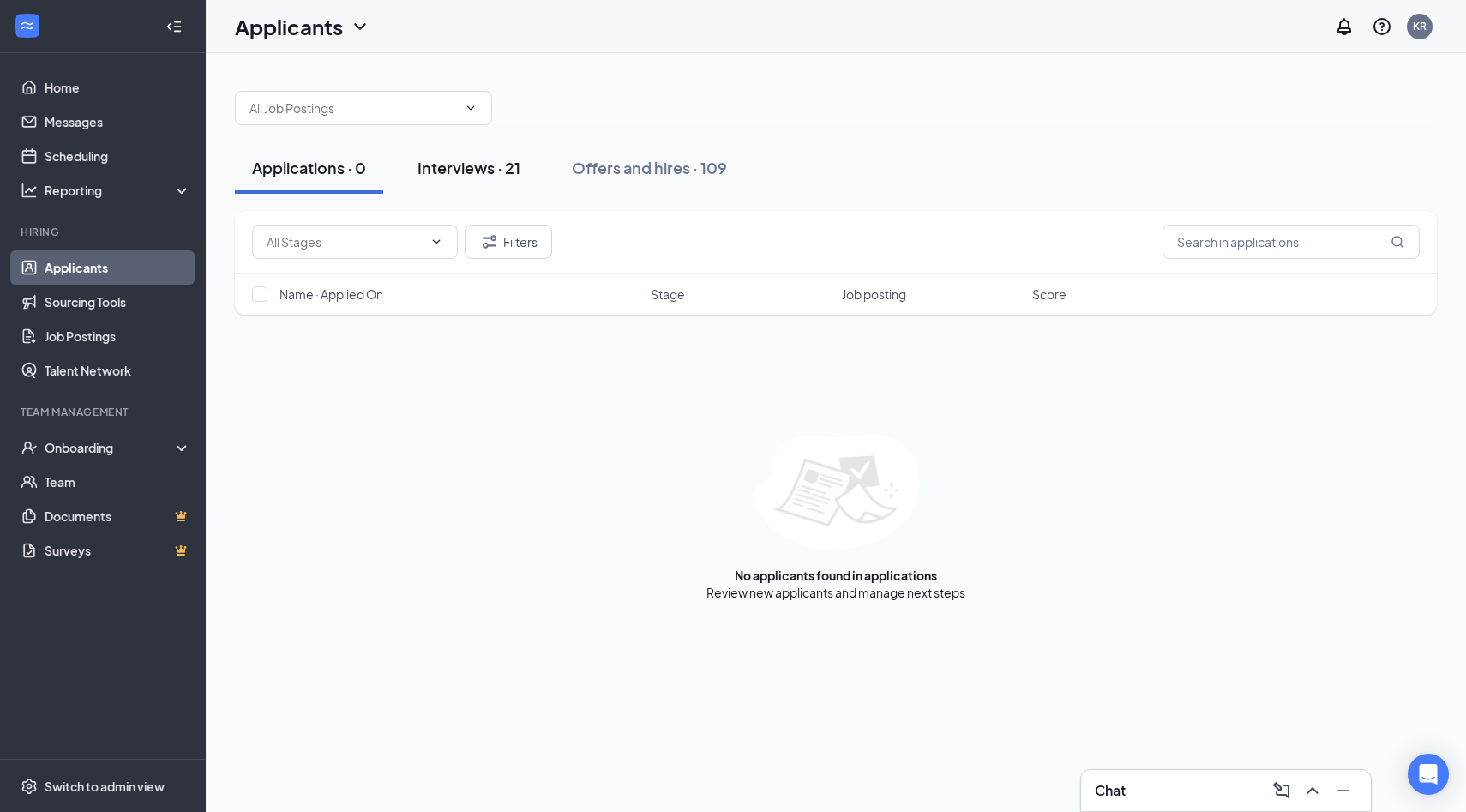
click at [469, 155] on button "Interviews · 21" at bounding box center [469, 168] width 137 height 51
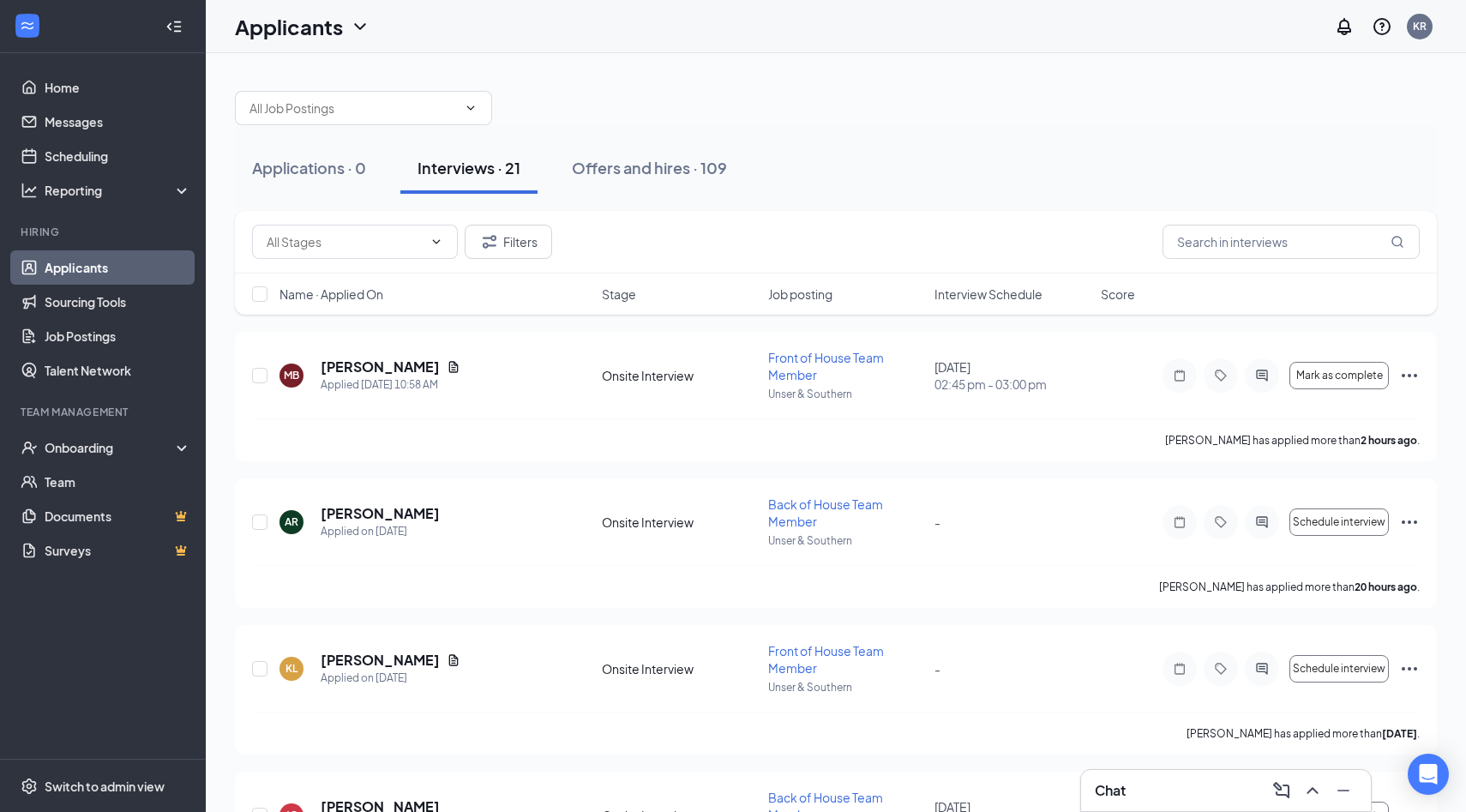
click at [954, 300] on span "Interview Schedule" at bounding box center [988, 293] width 108 height 17
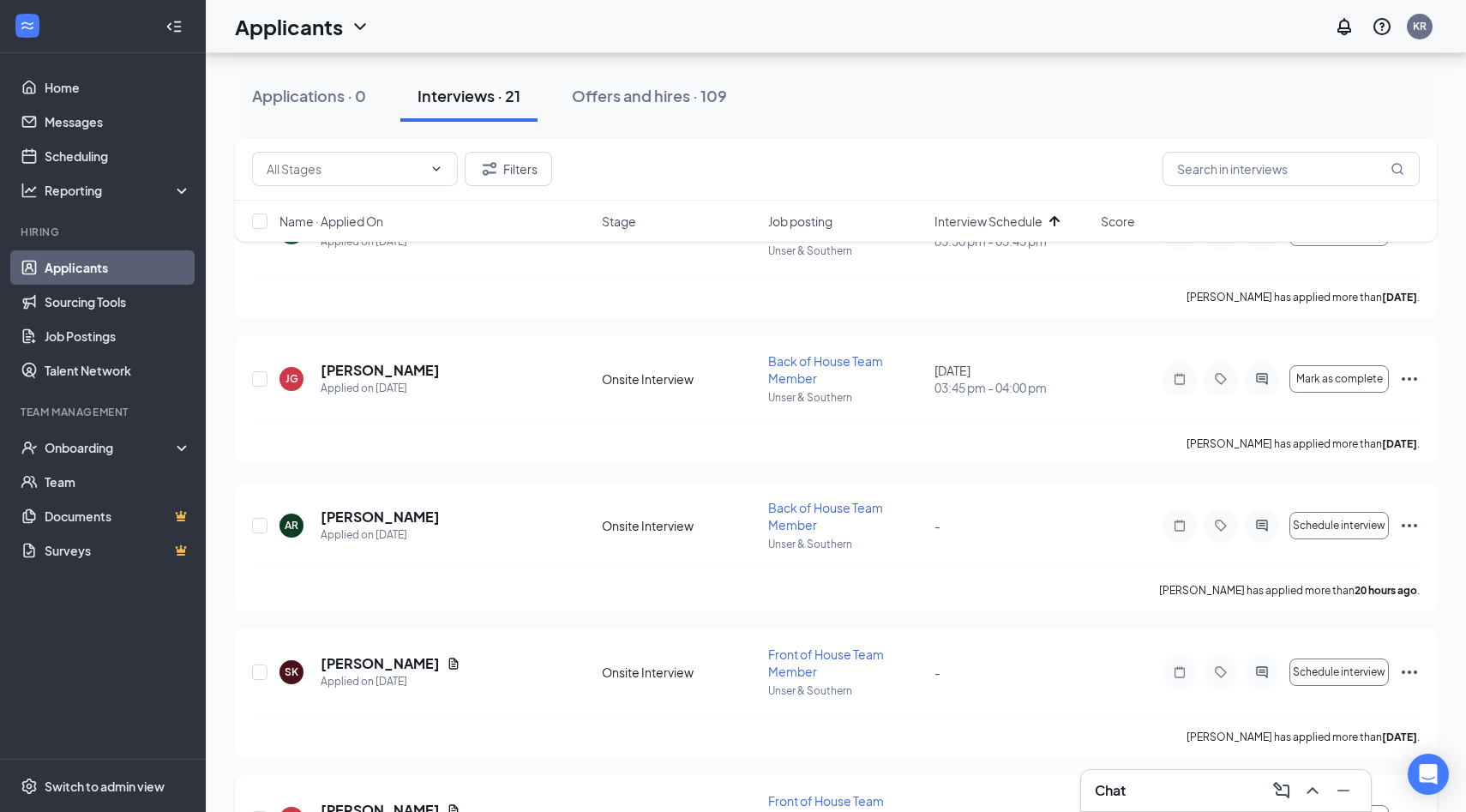
scroll to position [2340, 0]
